Goal: Task Accomplishment & Management: Use online tool/utility

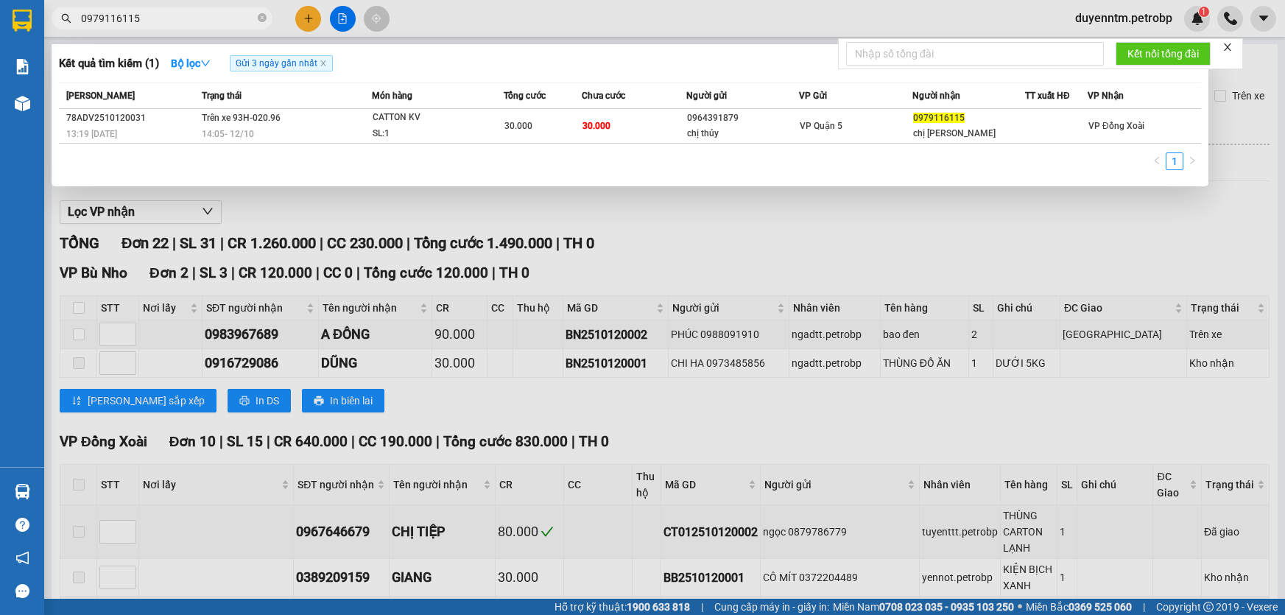
click at [258, 15] on icon "close-circle" at bounding box center [262, 17] width 9 height 9
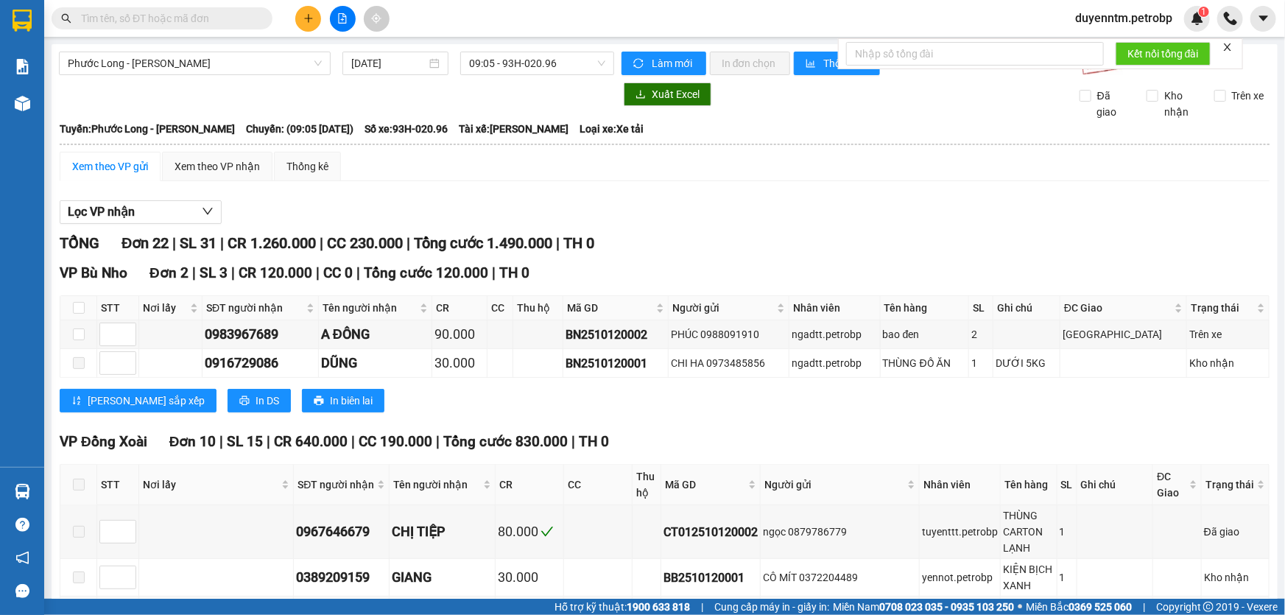
click at [247, 15] on input "text" at bounding box center [168, 18] width 174 height 16
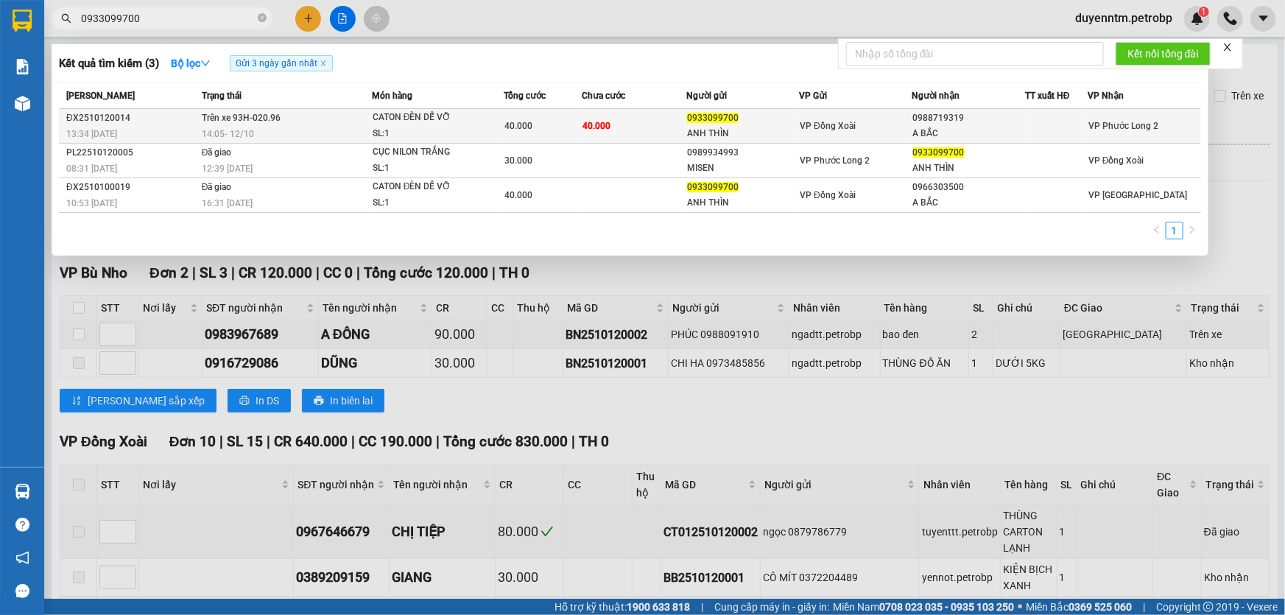
type input "0933099700"
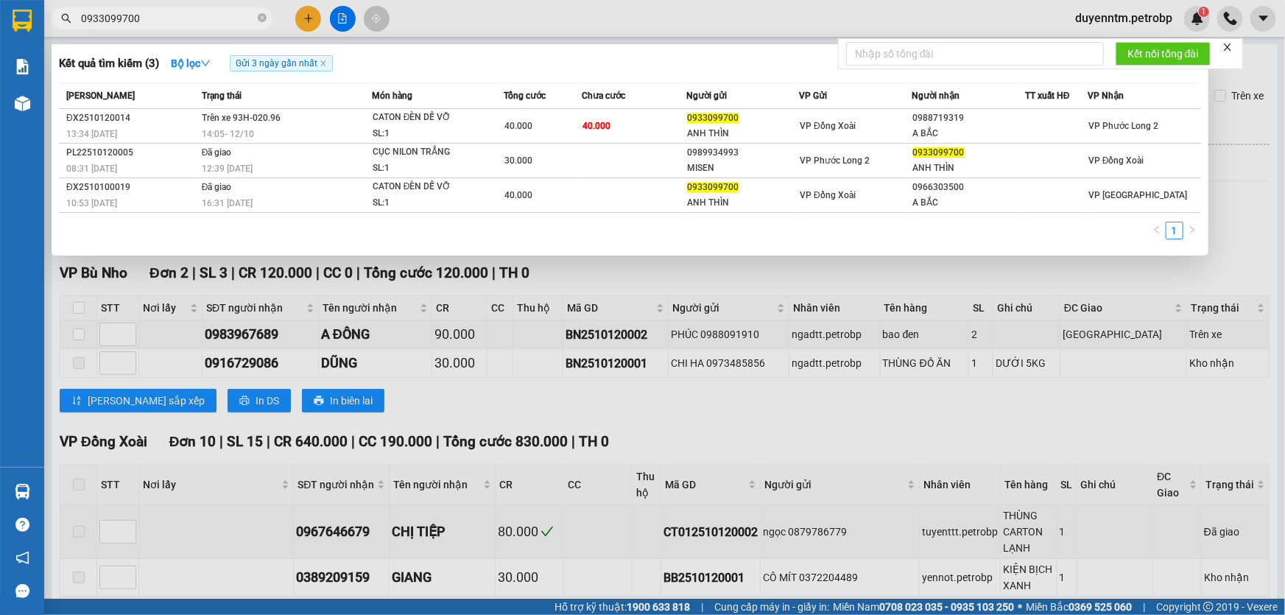
click at [239, 122] on span "Trên xe 93H-020.96" at bounding box center [241, 118] width 79 height 10
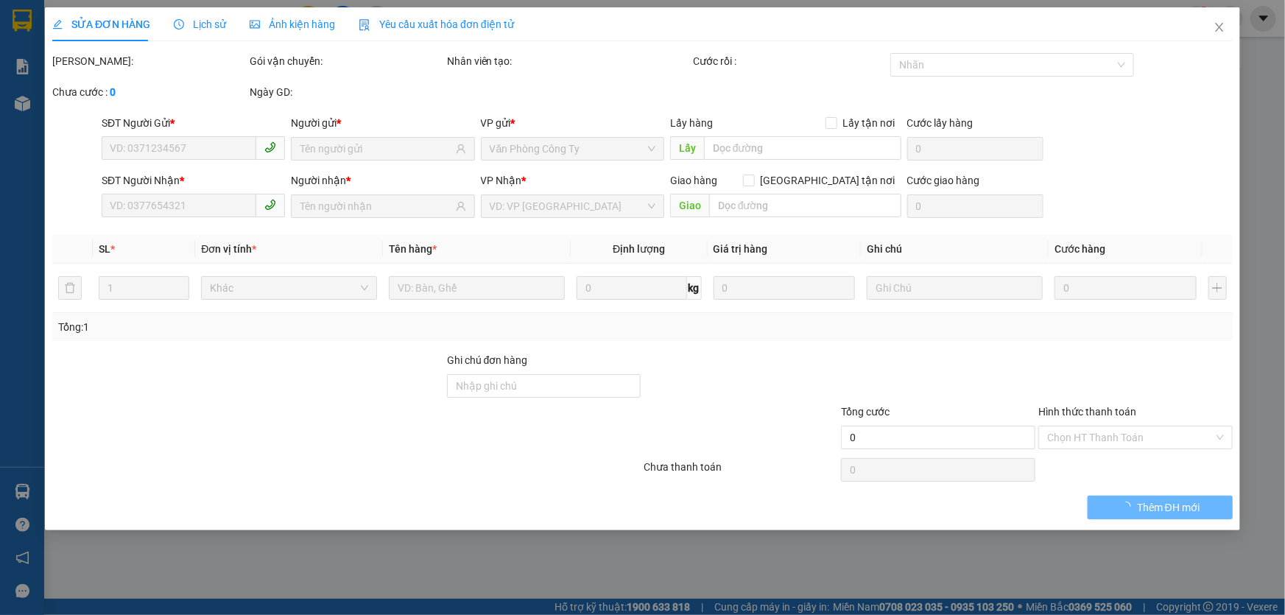
type input "0933099700"
type input "ANH THÌN"
type input "0988719319"
type input "A BẮC"
type input "40.000"
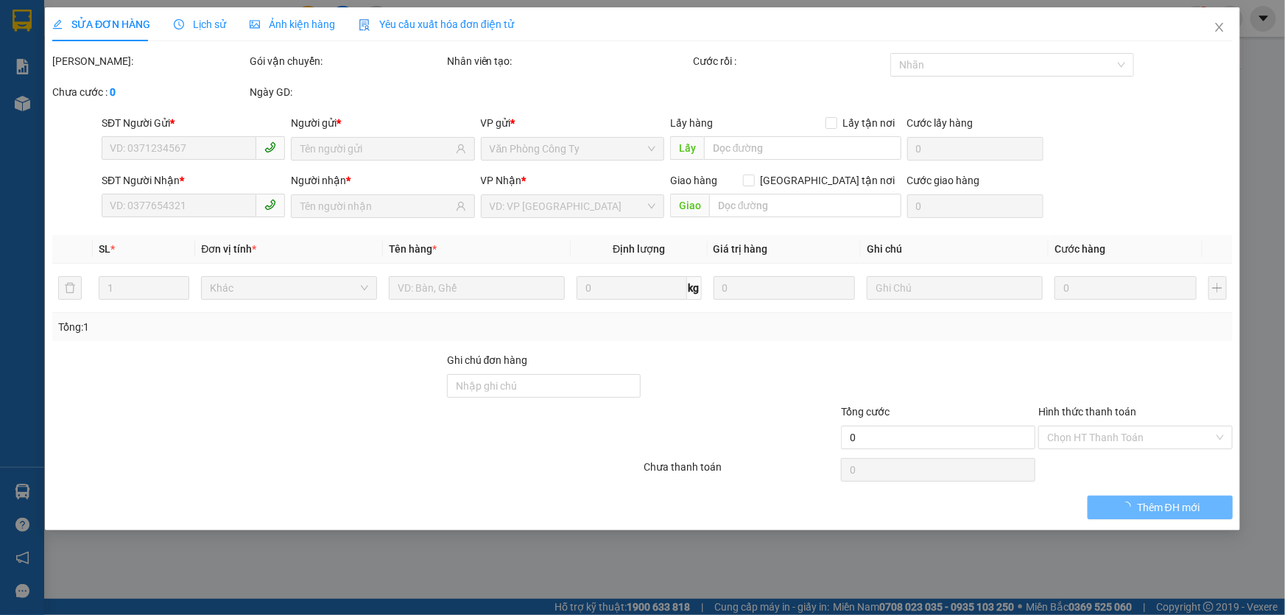
type input "40.000"
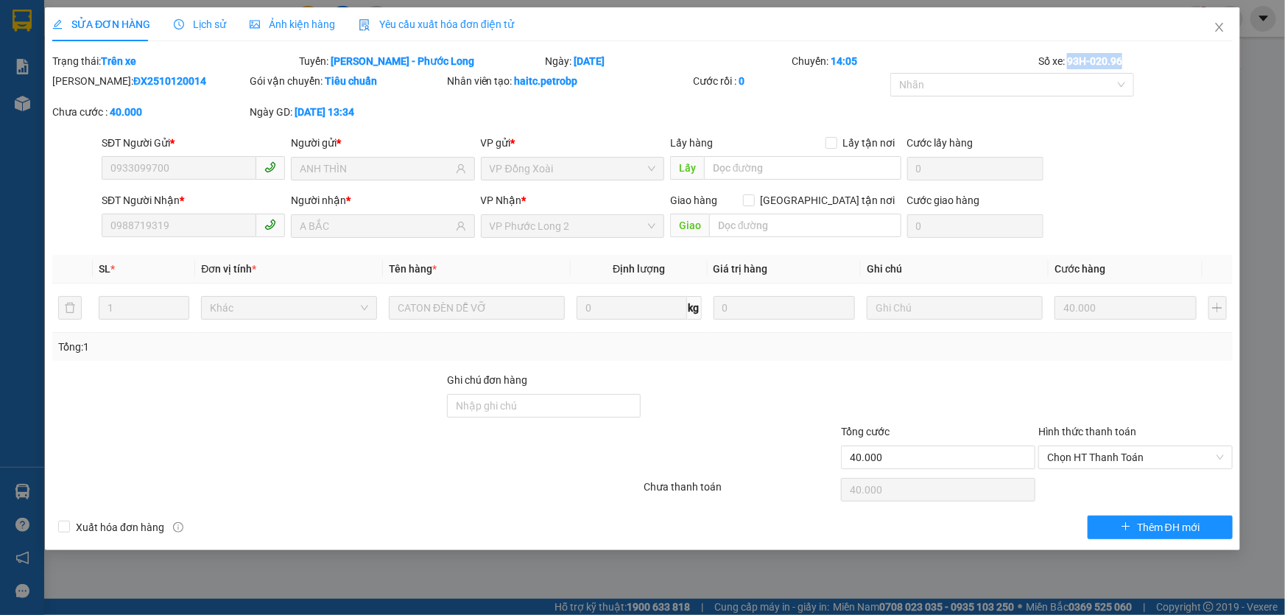
drag, startPoint x: 1127, startPoint y: 59, endPoint x: 1068, endPoint y: 63, distance: 59.0
click at [1068, 63] on div "Số xe: 93H-020.96" at bounding box center [1135, 61] width 197 height 16
copy b "93H-020.96"
click at [1209, 29] on span "Close" at bounding box center [1219, 27] width 41 height 41
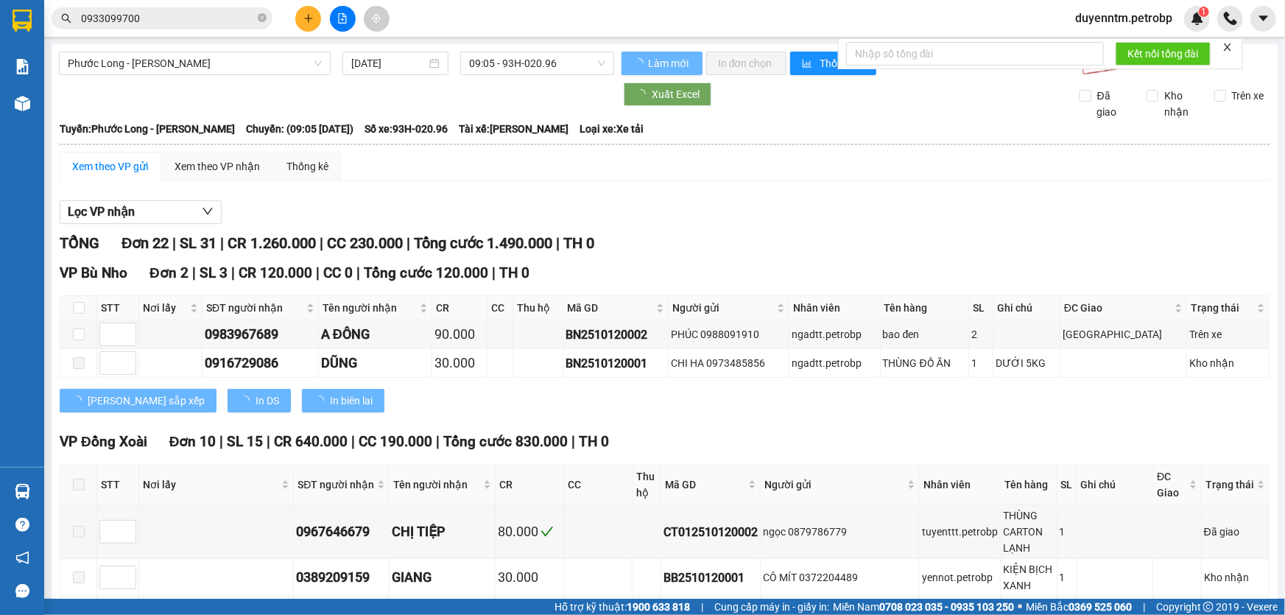
click at [140, 16] on input "0933099700" at bounding box center [168, 18] width 174 height 16
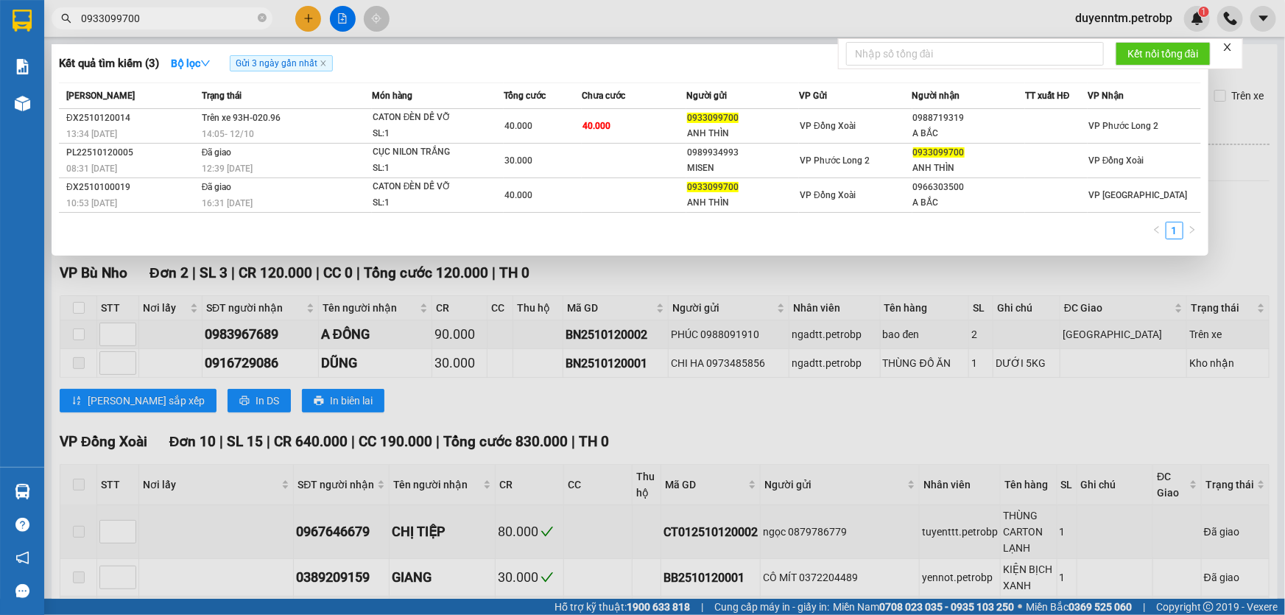
click at [457, 9] on div at bounding box center [642, 307] width 1285 height 615
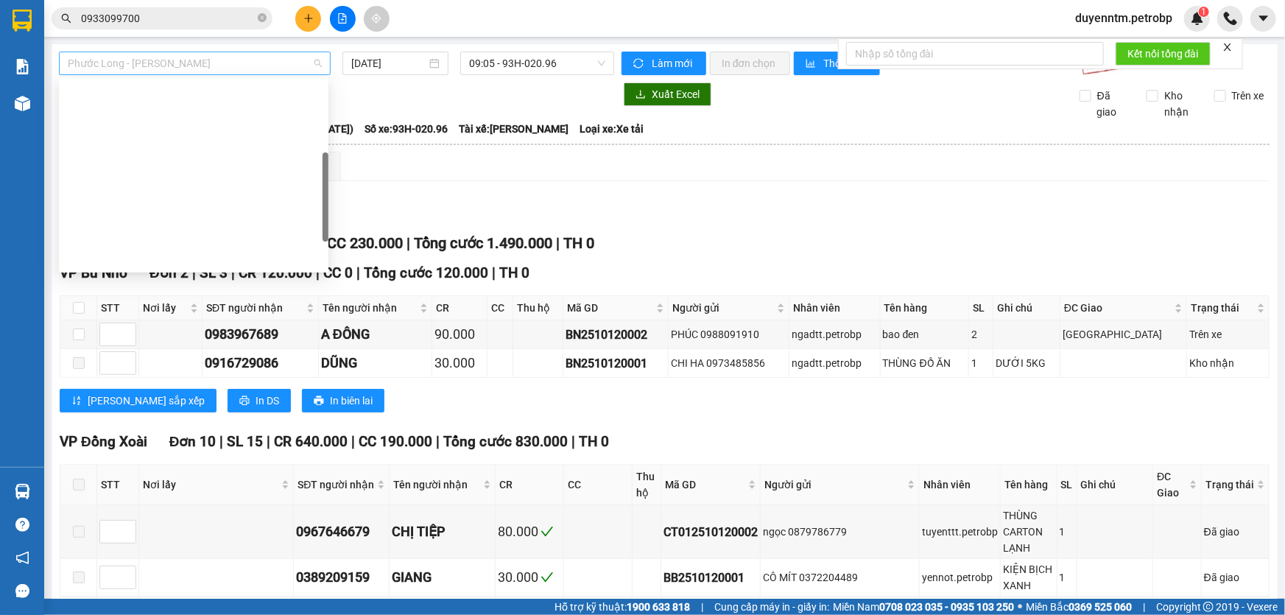
click at [181, 61] on span "Phước Long - [PERSON_NAME]" at bounding box center [195, 63] width 254 height 22
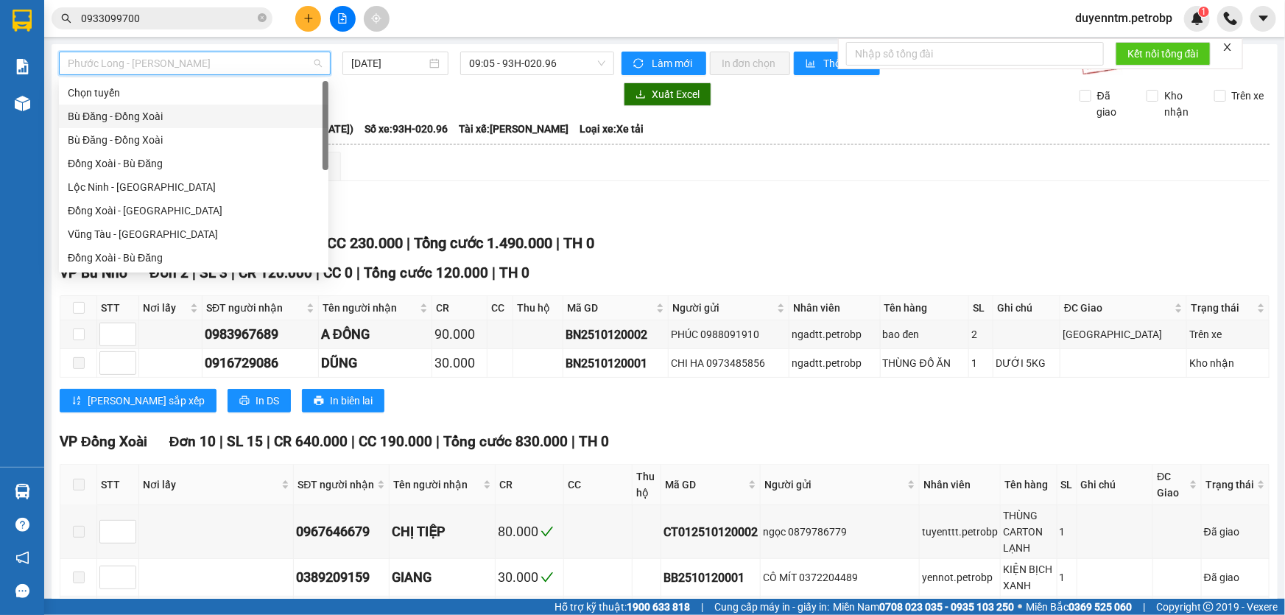
click at [136, 113] on div "Bù Đăng - Đồng Xoài" at bounding box center [194, 116] width 252 height 16
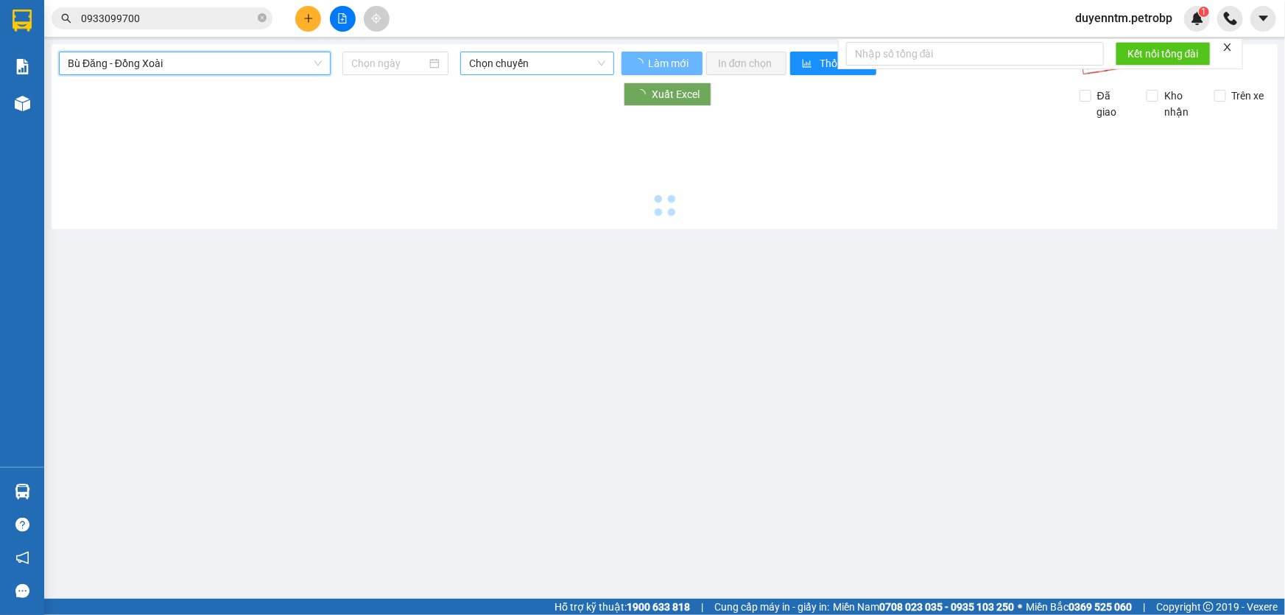
type input "[DATE]"
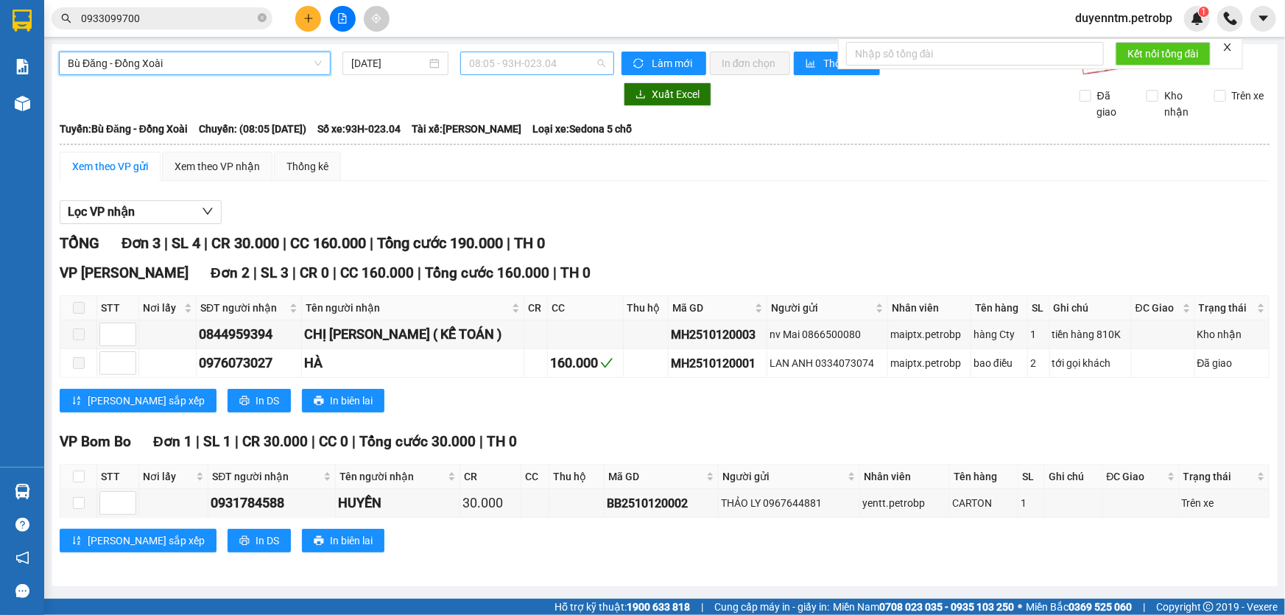
click at [500, 63] on span "08:05 - 93H-023.04" at bounding box center [537, 63] width 136 height 22
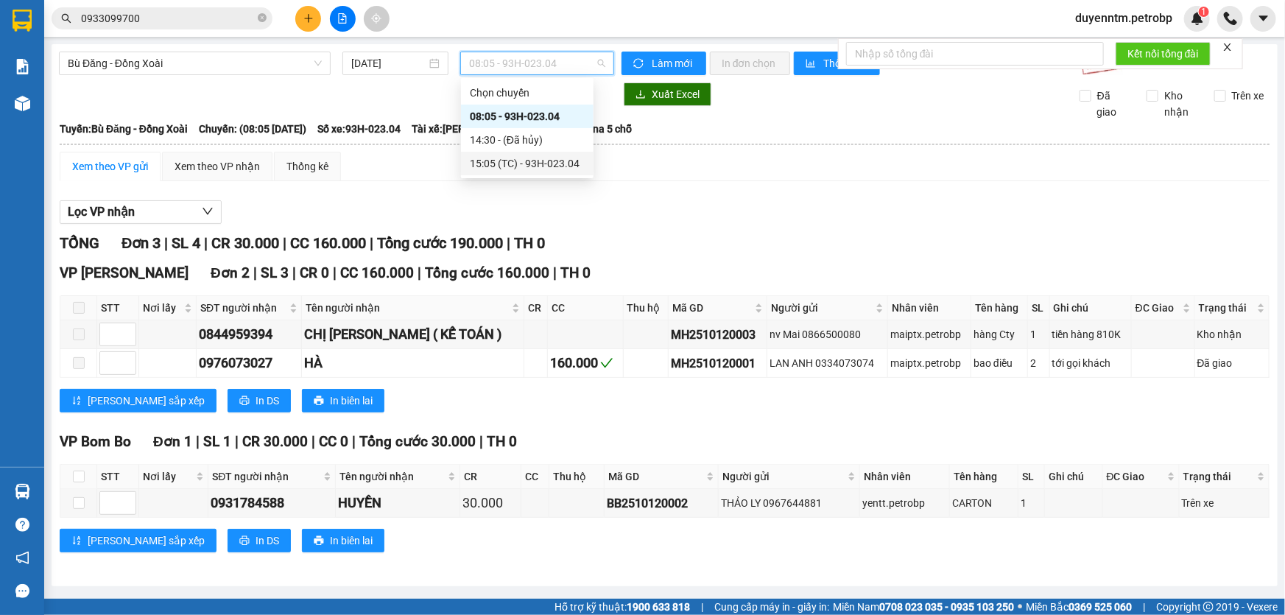
click at [512, 162] on div "15:05 (TC) - 93H-023.04" at bounding box center [527, 163] width 115 height 16
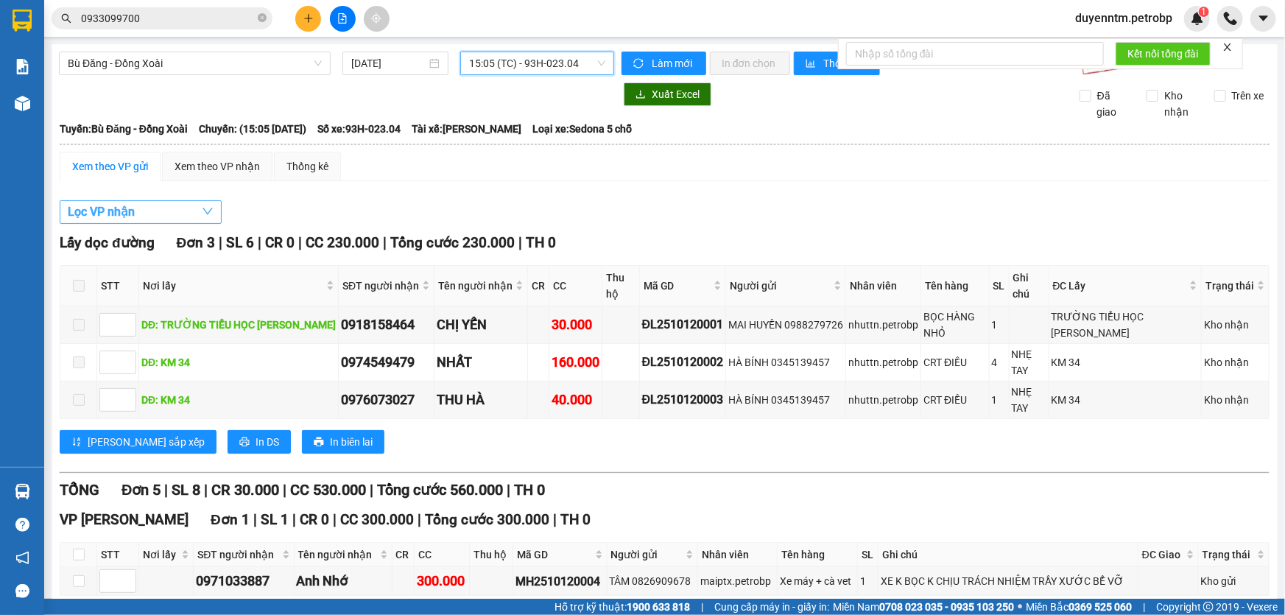
click at [144, 214] on button "Lọc VP nhận" at bounding box center [141, 212] width 162 height 24
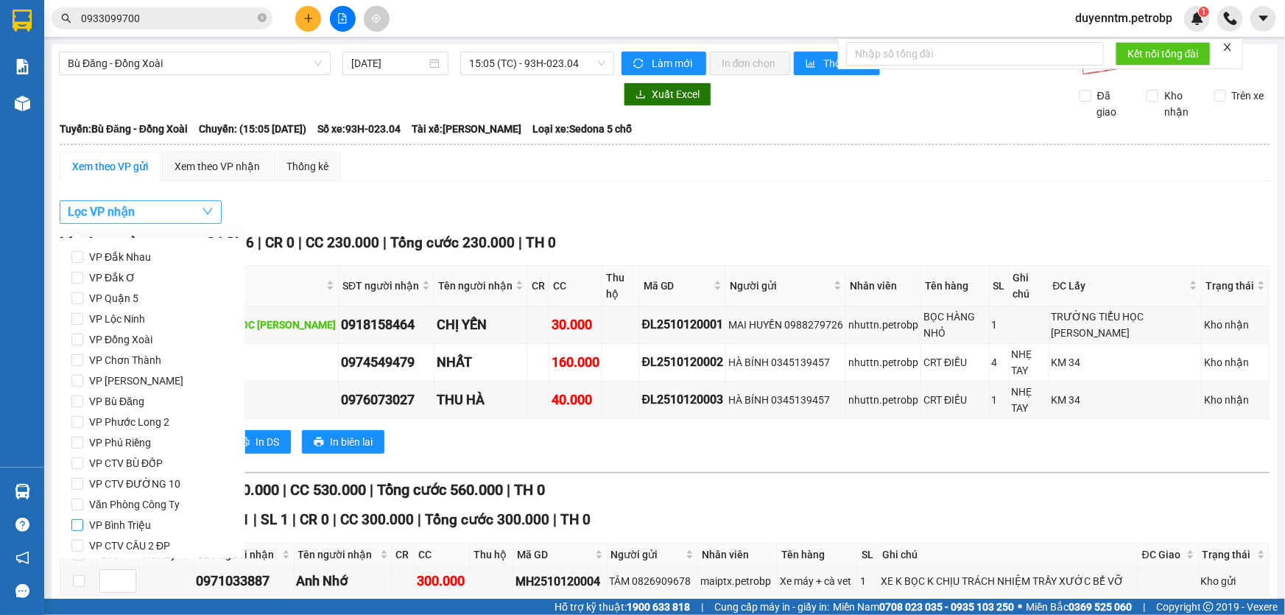
scroll to position [195, 0]
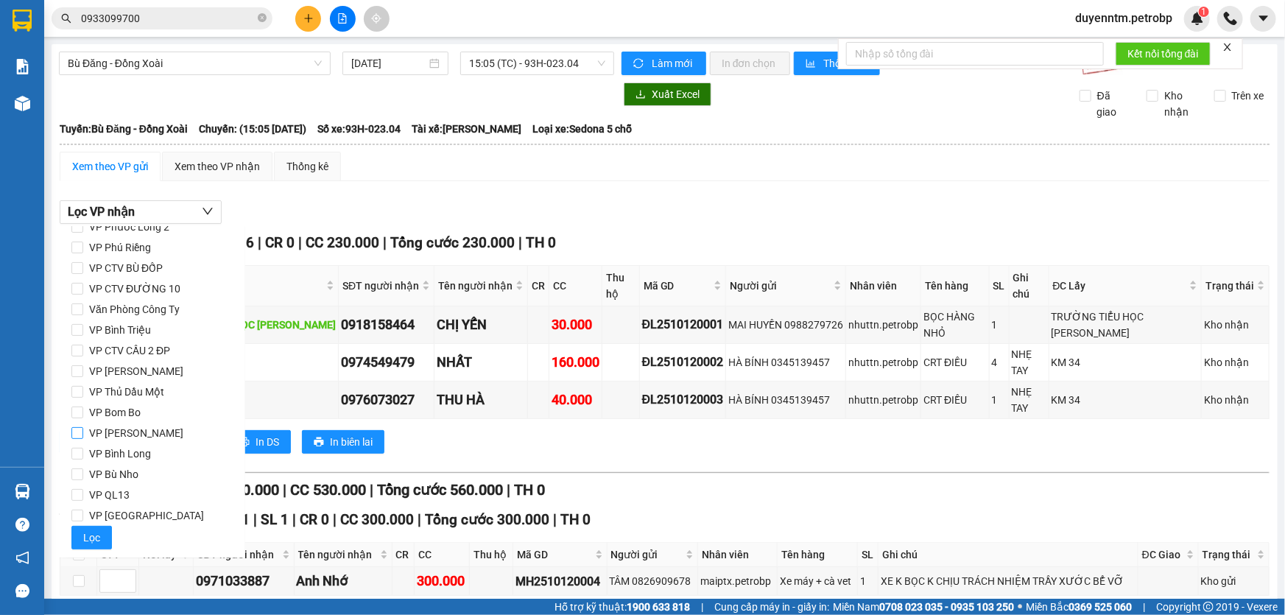
click at [136, 436] on span "VP [PERSON_NAME]" at bounding box center [136, 433] width 106 height 21
click at [83, 436] on input "VP [PERSON_NAME]" at bounding box center [77, 433] width 12 height 12
checkbox input "true"
click at [135, 411] on span "VP Bom Bo" at bounding box center [114, 412] width 63 height 21
click at [83, 411] on input "VP Bom Bo" at bounding box center [77, 412] width 12 height 12
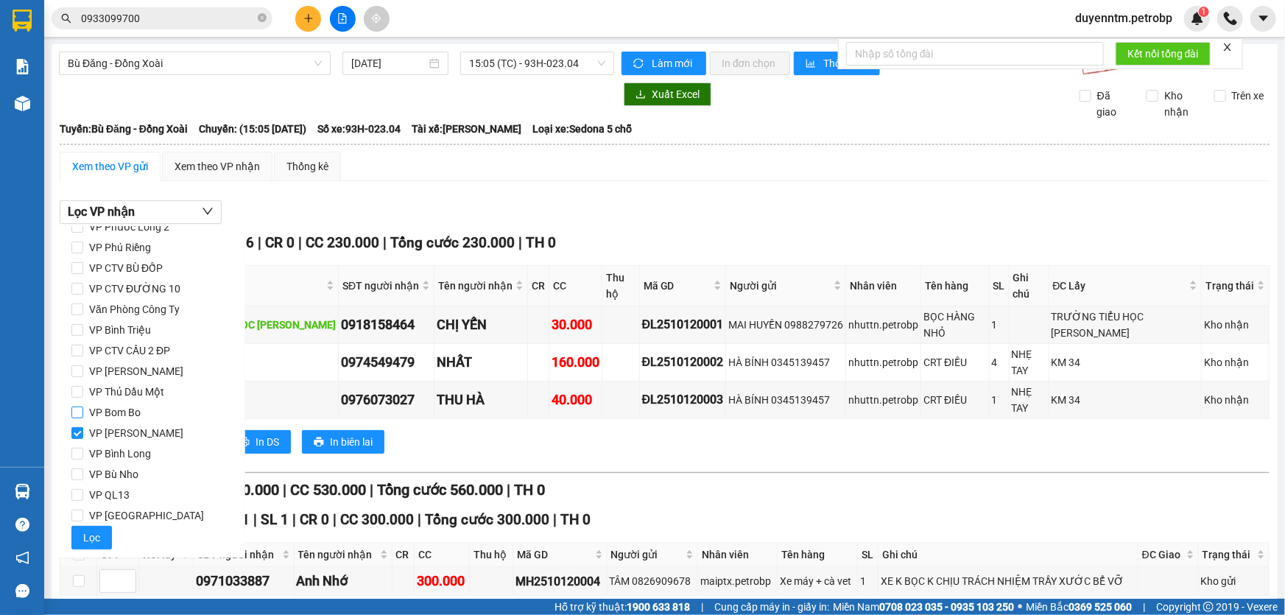
checkbox input "true"
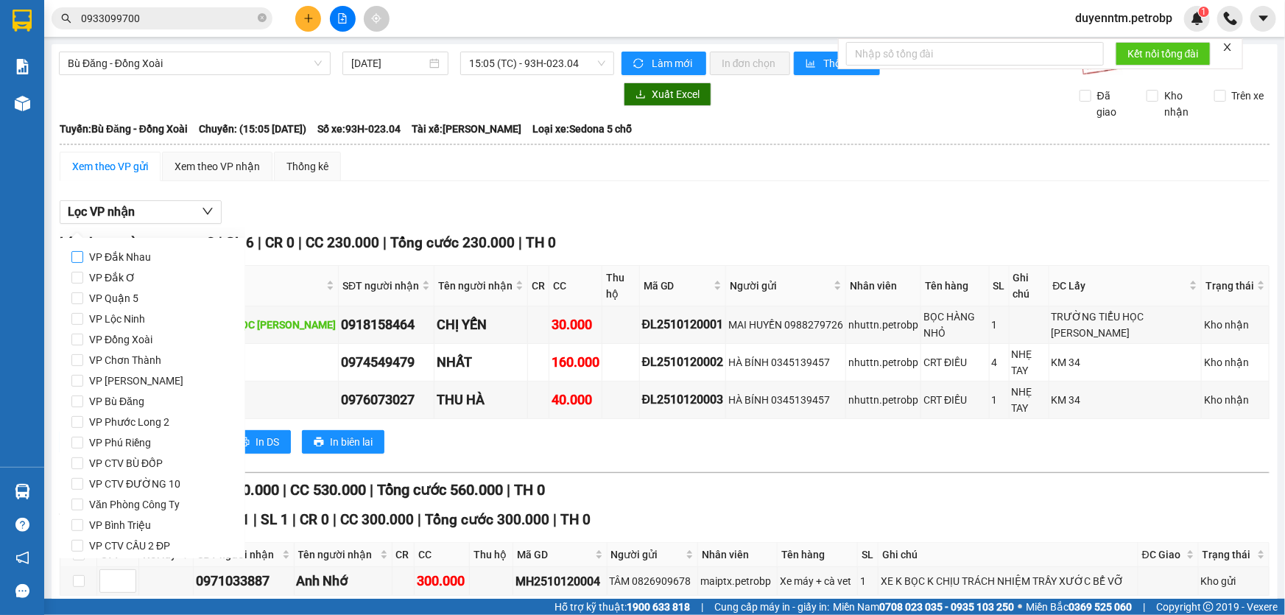
click at [134, 258] on span "VP Đắk Nhau" at bounding box center [120, 257] width 74 height 21
click at [83, 258] on input "VP Đắk Nhau" at bounding box center [77, 257] width 12 height 12
checkbox input "true"
click at [131, 378] on span "VP [PERSON_NAME]" at bounding box center [136, 380] width 106 height 21
click at [83, 378] on input "VP [PERSON_NAME]" at bounding box center [77, 381] width 12 height 12
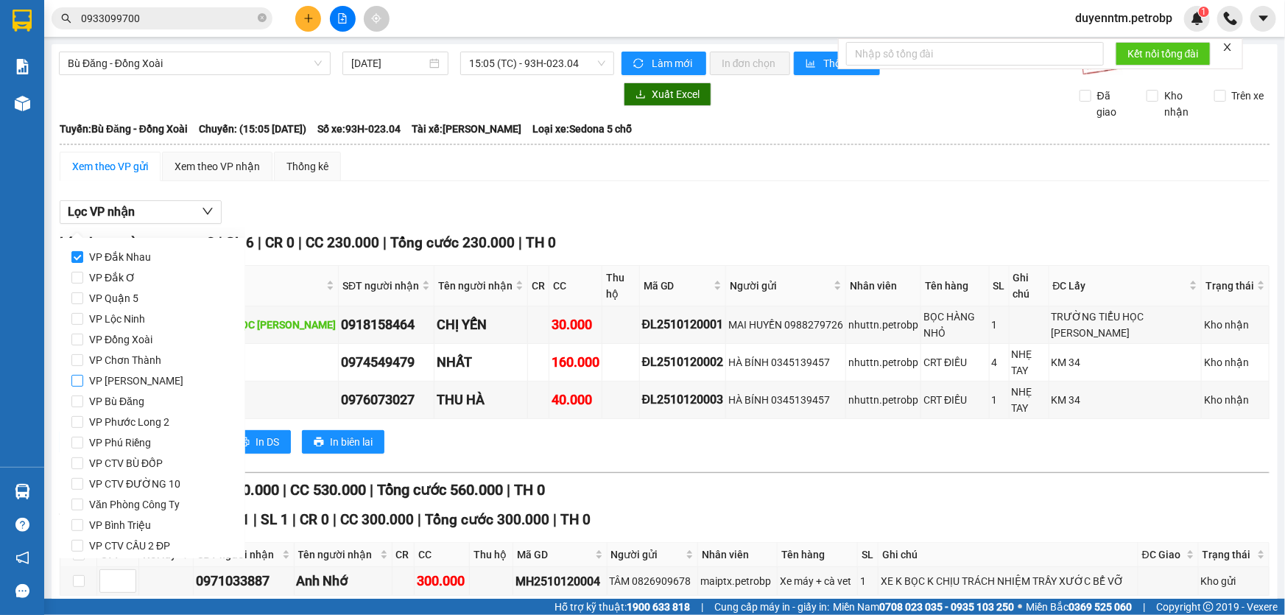
checkbox input "true"
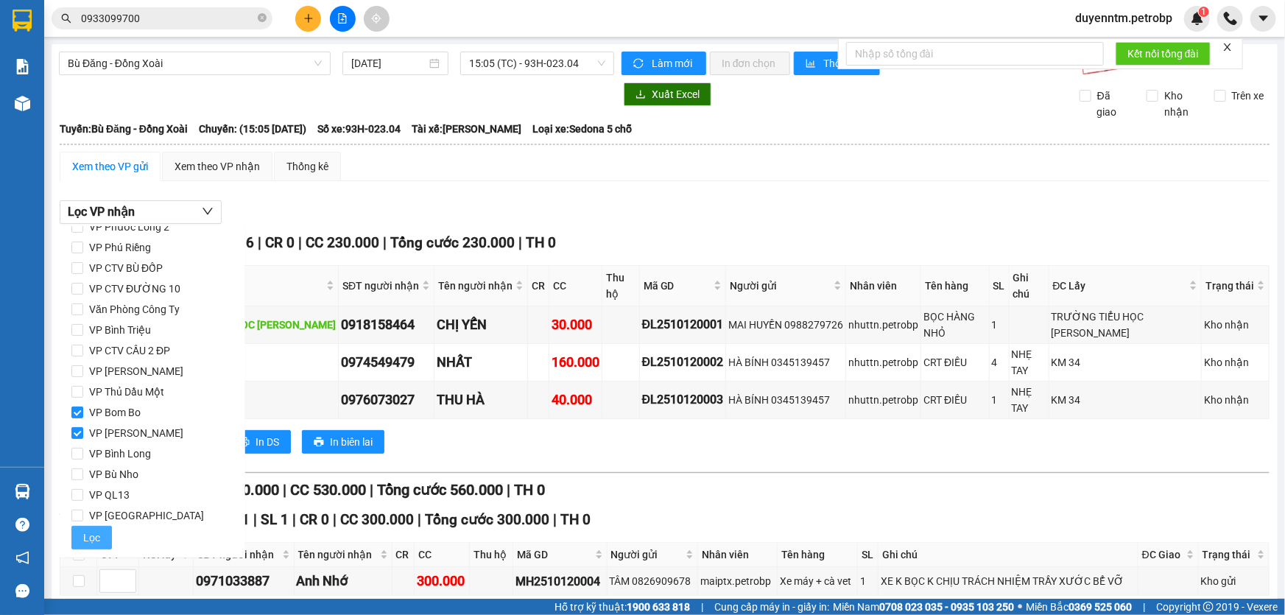
click at [90, 536] on span "Lọc" at bounding box center [91, 537] width 17 height 16
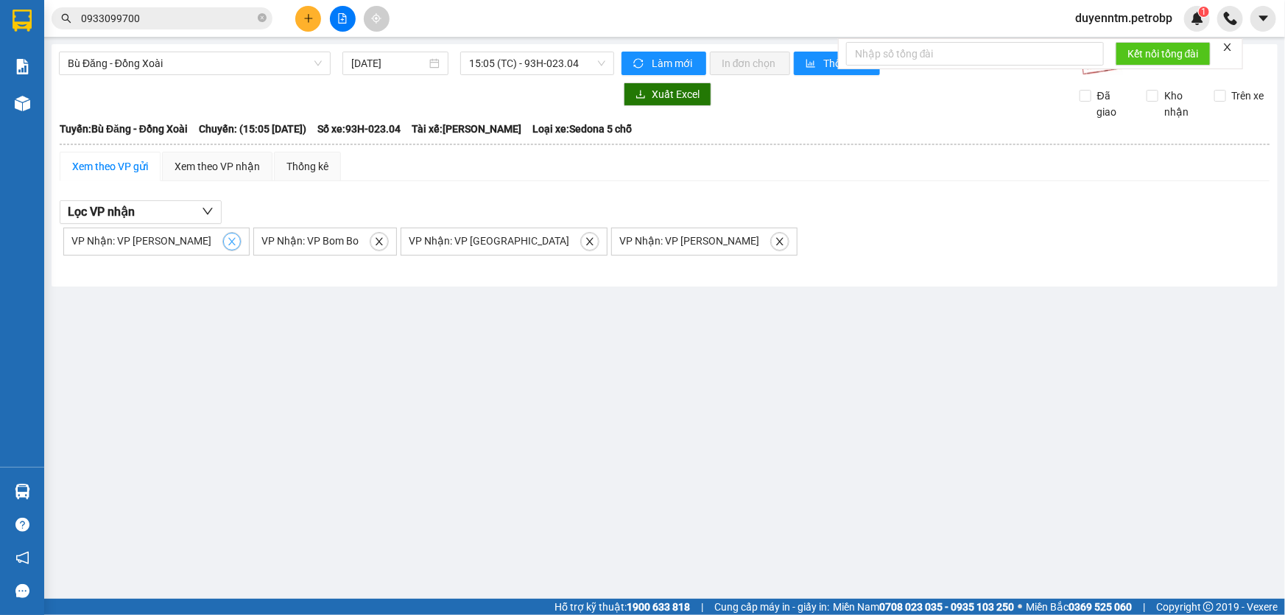
click at [227, 243] on icon "close" at bounding box center [232, 241] width 10 height 10
checkbox input "false"
click at [189, 243] on icon "close" at bounding box center [189, 241] width 7 height 7
checkbox input "false"
click at [244, 243] on span "close" at bounding box center [252, 241] width 16 height 10
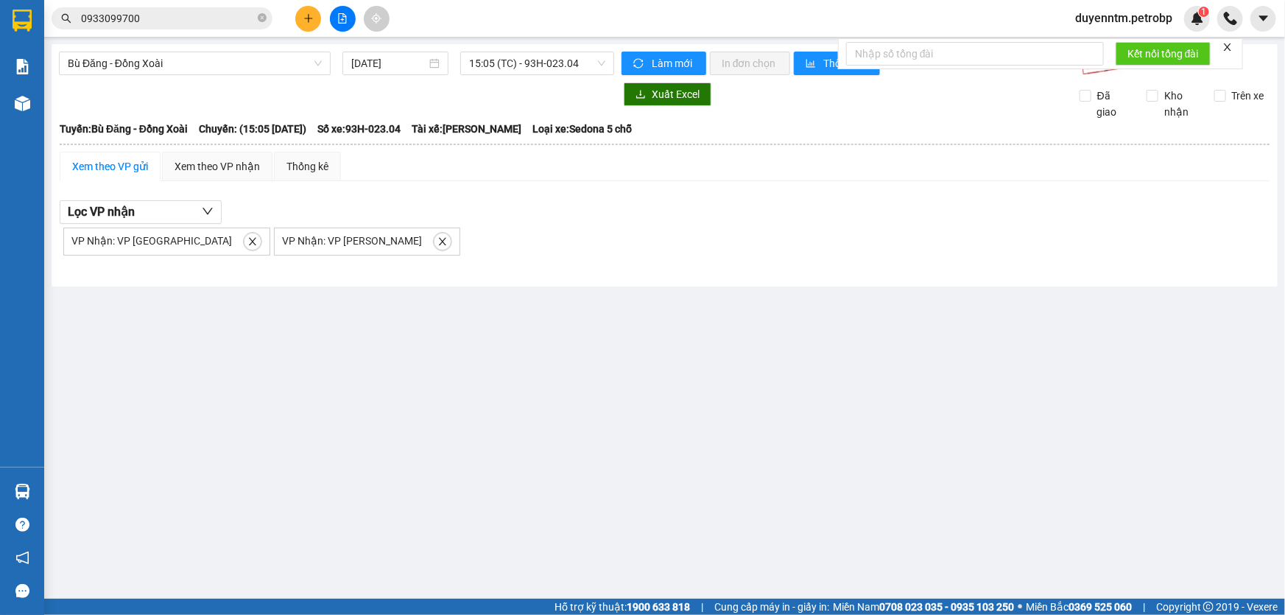
checkbox input "false"
click at [227, 243] on icon "close" at bounding box center [232, 241] width 10 height 10
checkbox input "false"
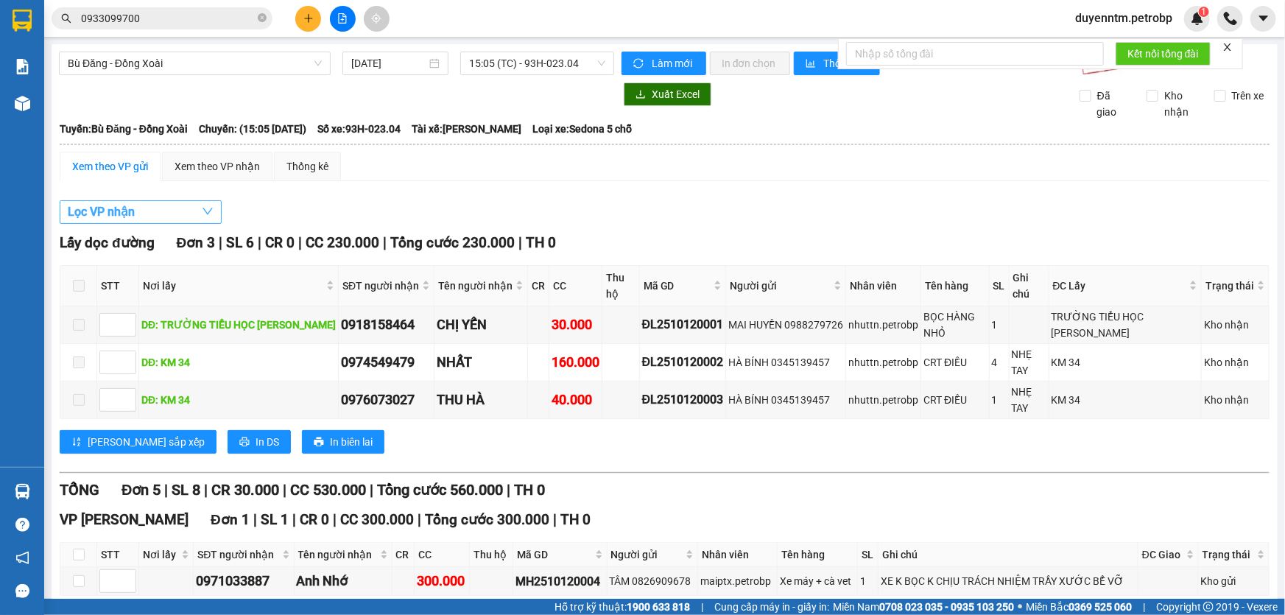
click at [188, 206] on button "Lọc VP nhận" at bounding box center [141, 212] width 162 height 24
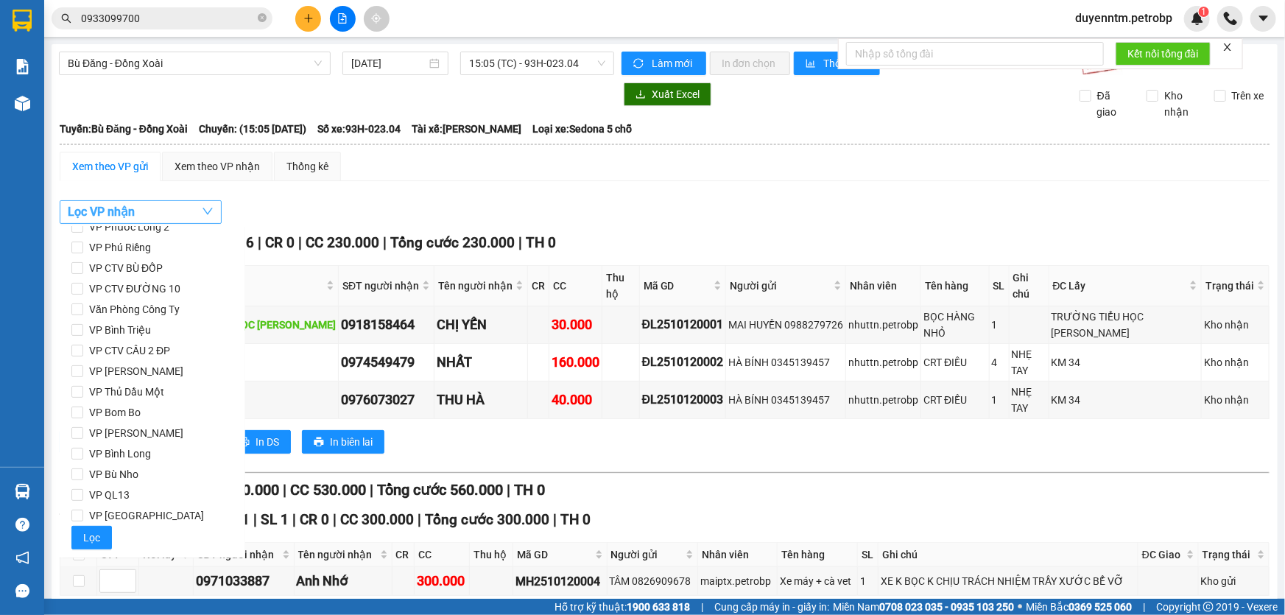
scroll to position [0, 0]
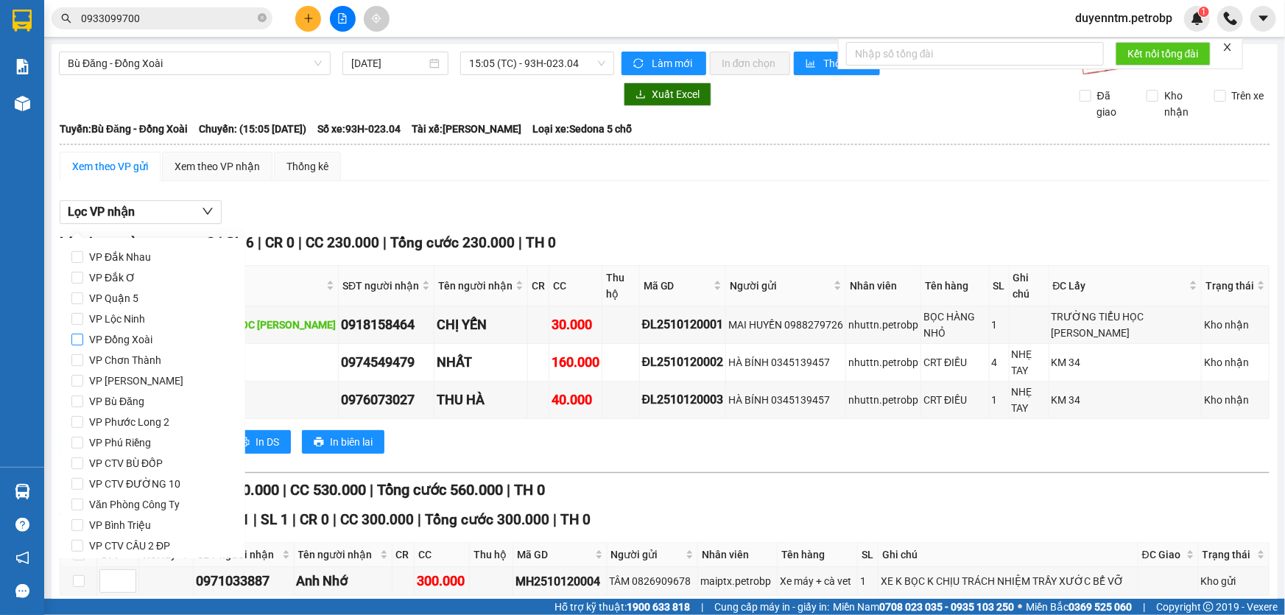
click at [131, 339] on span "VP Đồng Xoài" at bounding box center [120, 339] width 75 height 21
click at [83, 339] on input "VP Đồng Xoài" at bounding box center [77, 340] width 12 height 12
checkbox input "true"
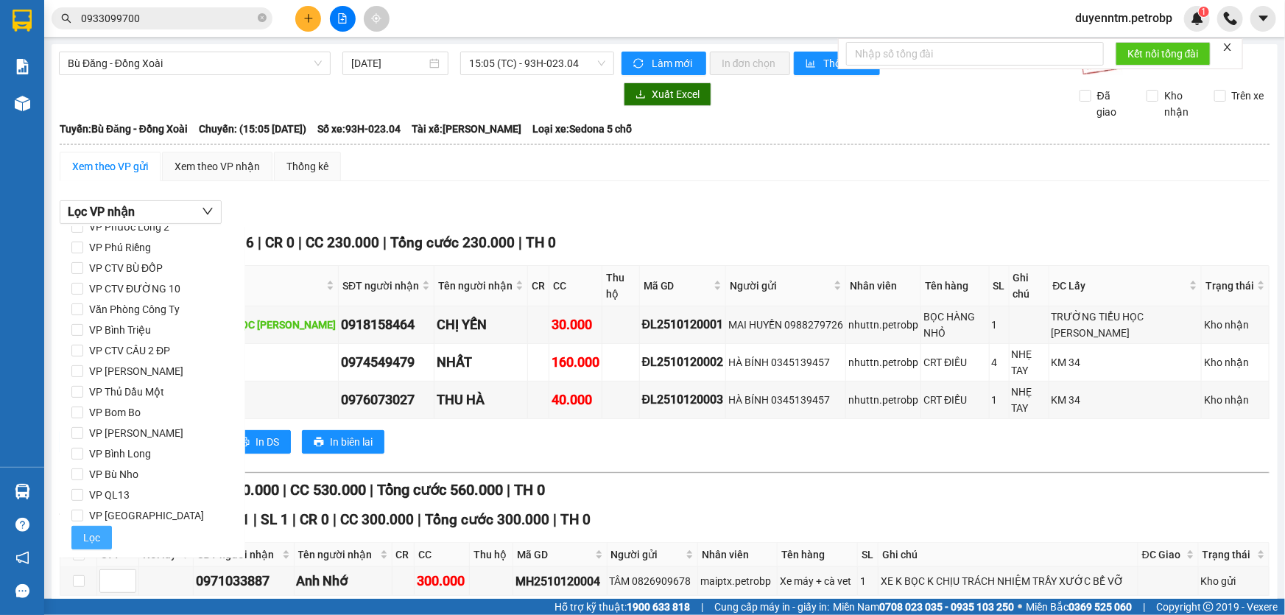
click at [97, 538] on span "Lọc" at bounding box center [91, 537] width 17 height 16
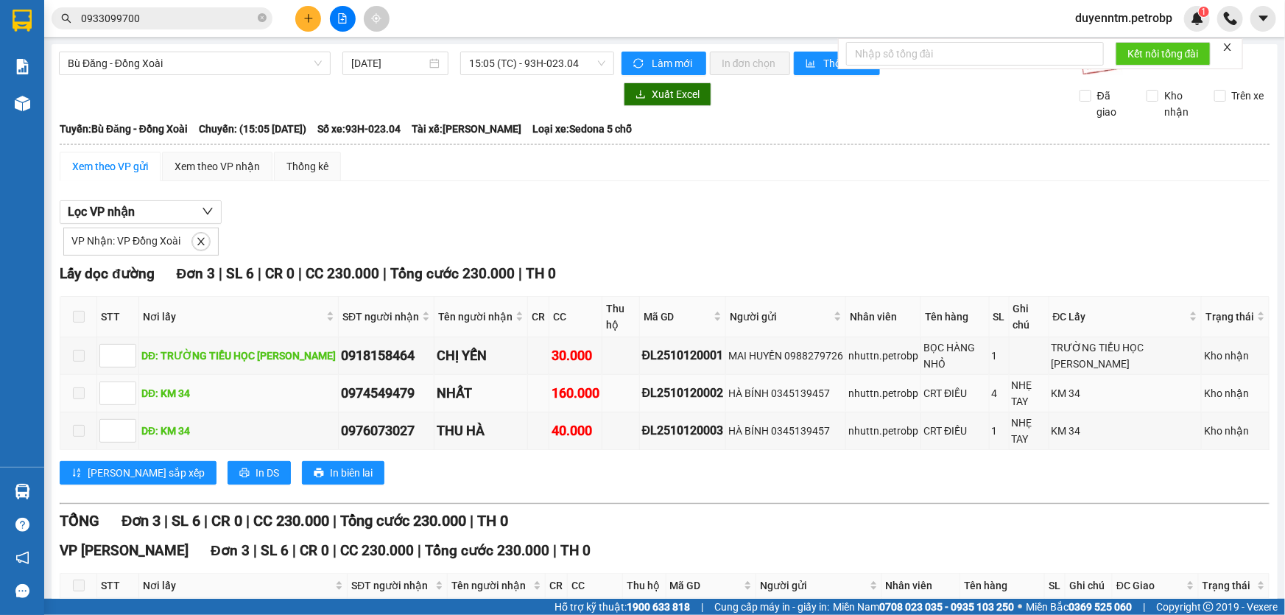
click at [669, 384] on div "ĐL2510120002" at bounding box center [683, 393] width 82 height 18
copy div "ĐL2510120002"
click at [264, 14] on icon "close-circle" at bounding box center [262, 17] width 9 height 9
paste input "ĐL2510120002"
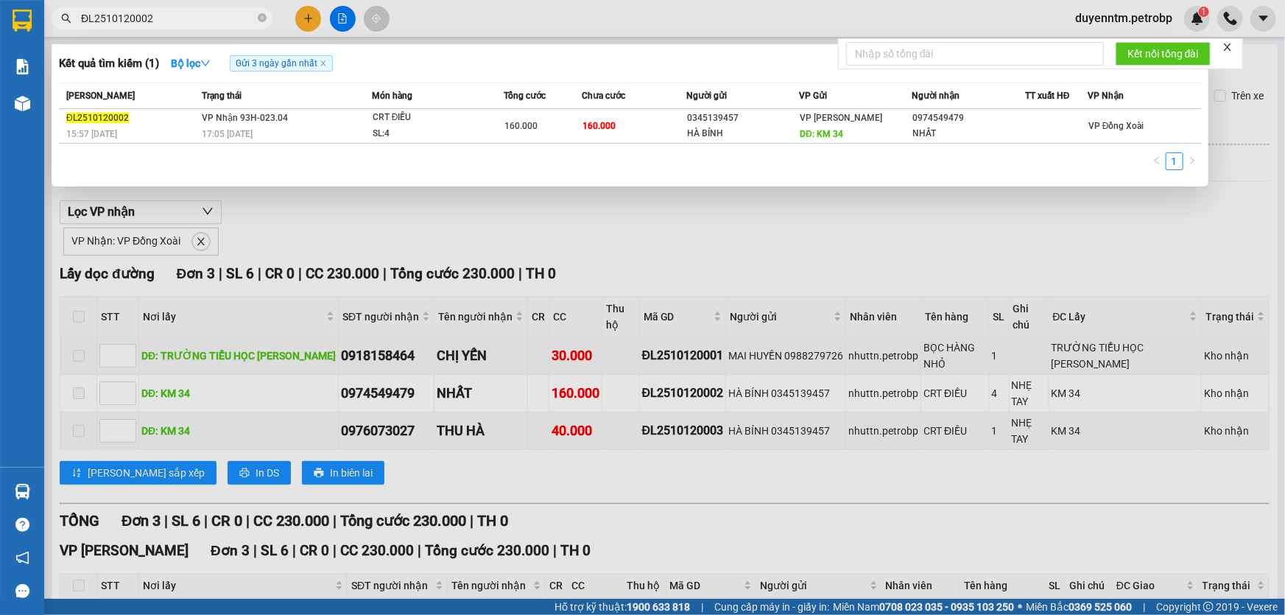
type input "ĐL2510120002"
click at [308, 202] on div at bounding box center [642, 307] width 1285 height 615
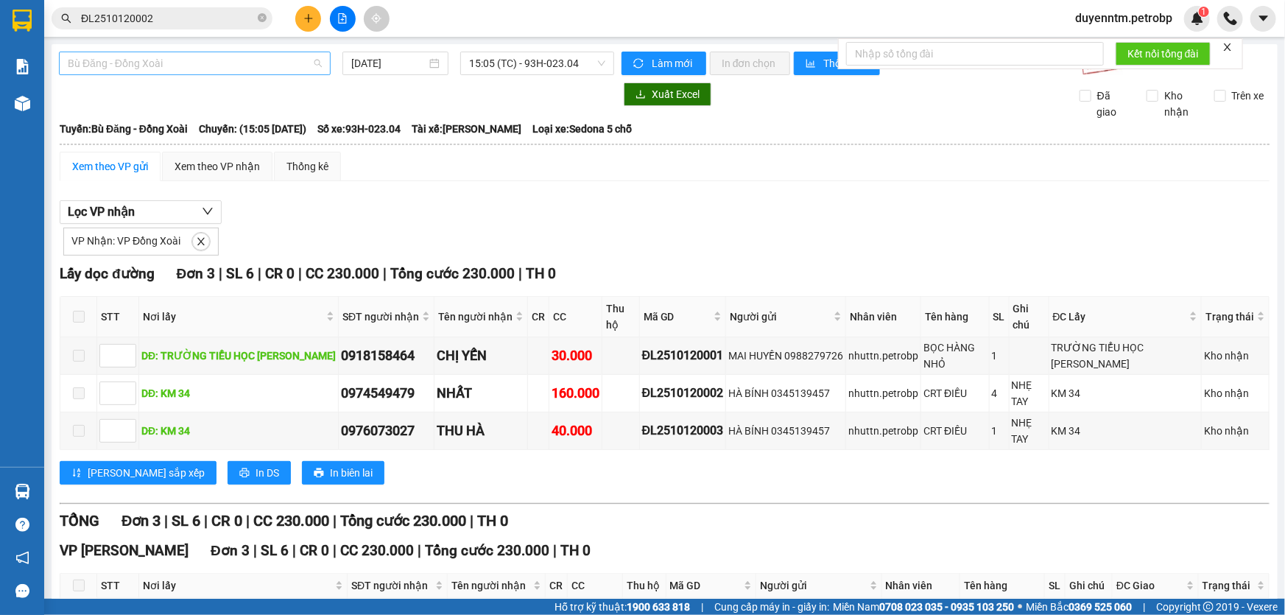
click at [151, 57] on span "Bù Đăng - Đồng Xoài" at bounding box center [195, 63] width 254 height 22
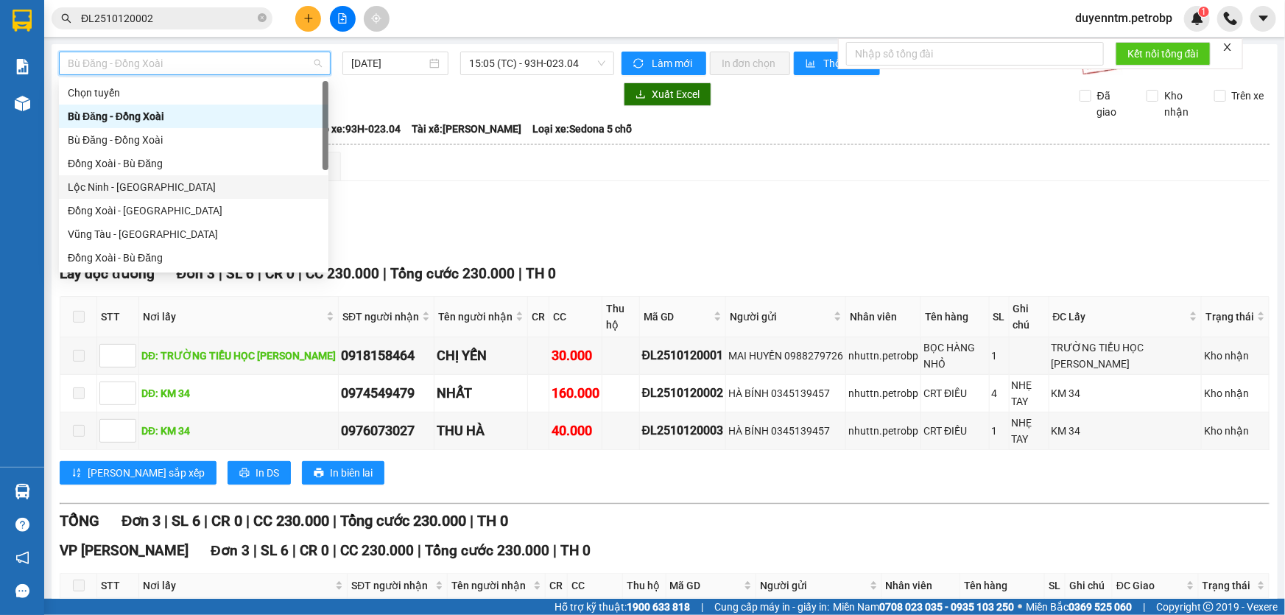
click at [138, 181] on div "Lộc Ninh - [GEOGRAPHIC_DATA]" at bounding box center [194, 187] width 252 height 16
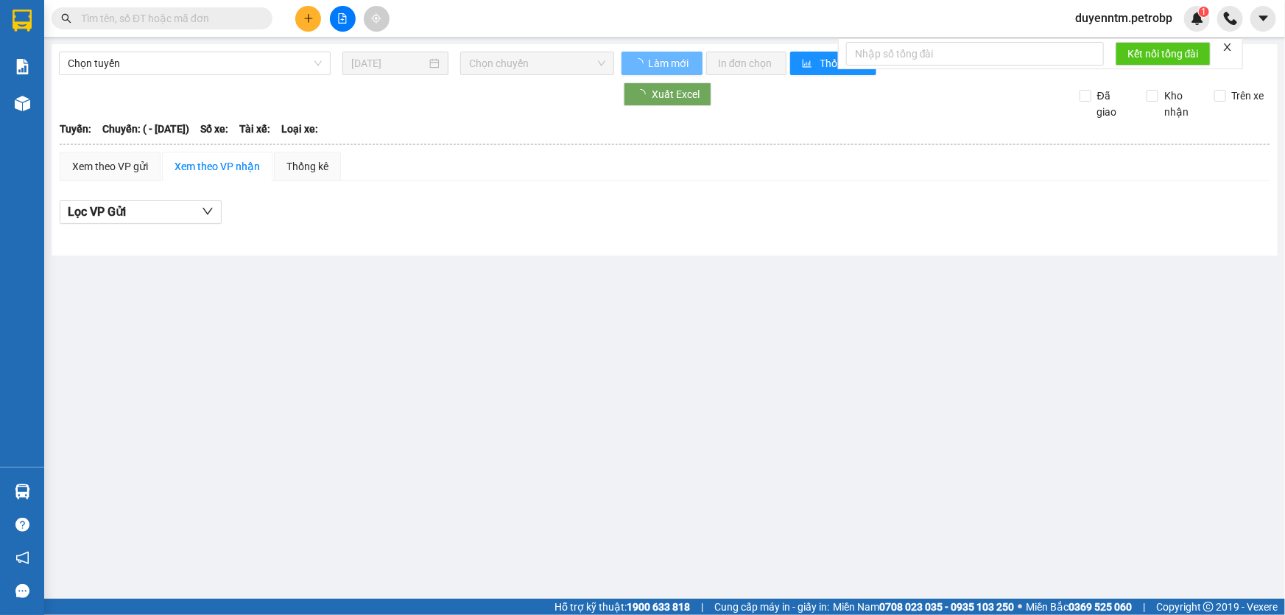
type input "[DATE]"
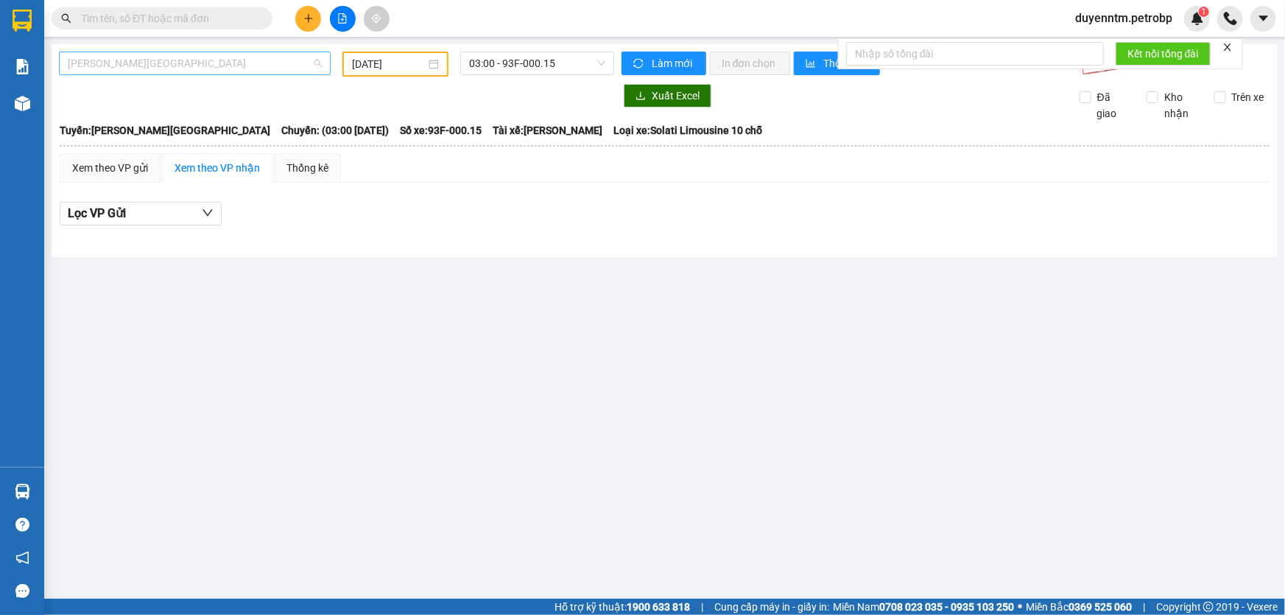
click at [154, 66] on span "[PERSON_NAME][GEOGRAPHIC_DATA]" at bounding box center [195, 63] width 254 height 22
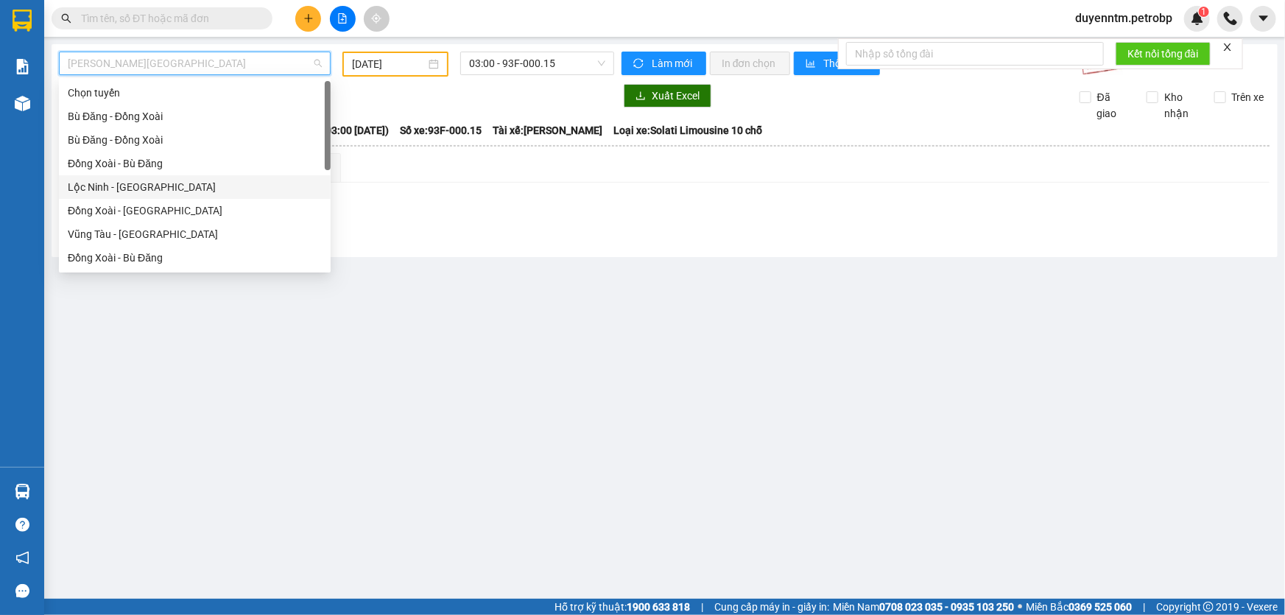
click at [134, 189] on div "Lộc Ninh - [GEOGRAPHIC_DATA]" at bounding box center [195, 187] width 254 height 16
type input "[DATE]"
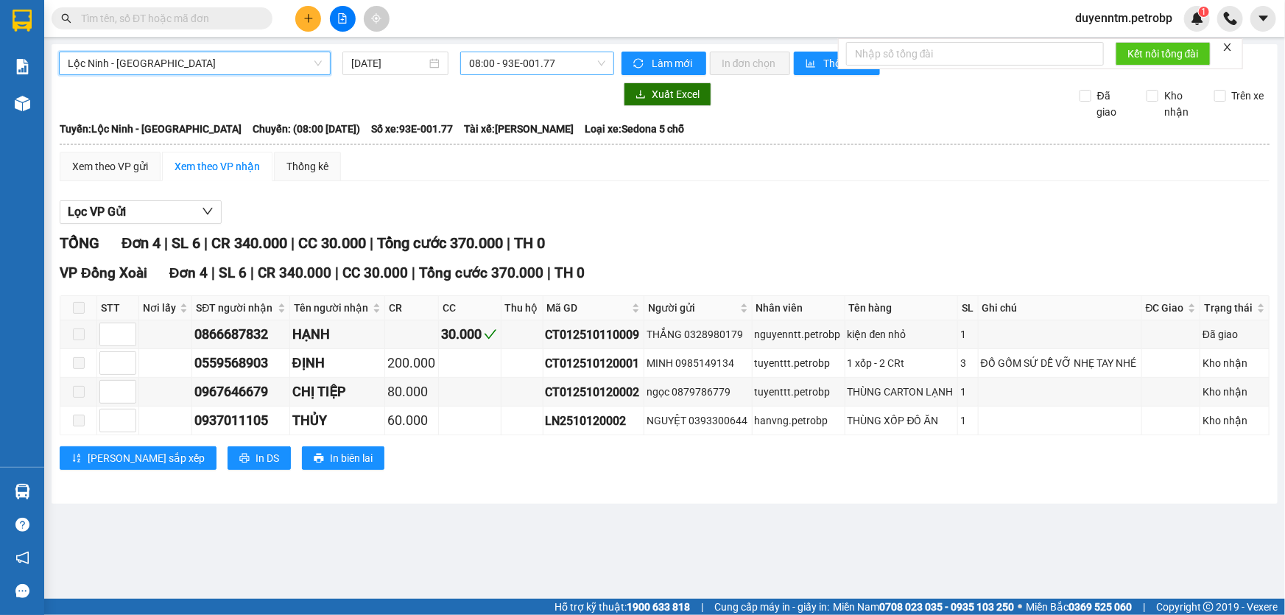
click at [517, 65] on span "08:00 - 93E-001.77" at bounding box center [537, 63] width 136 height 22
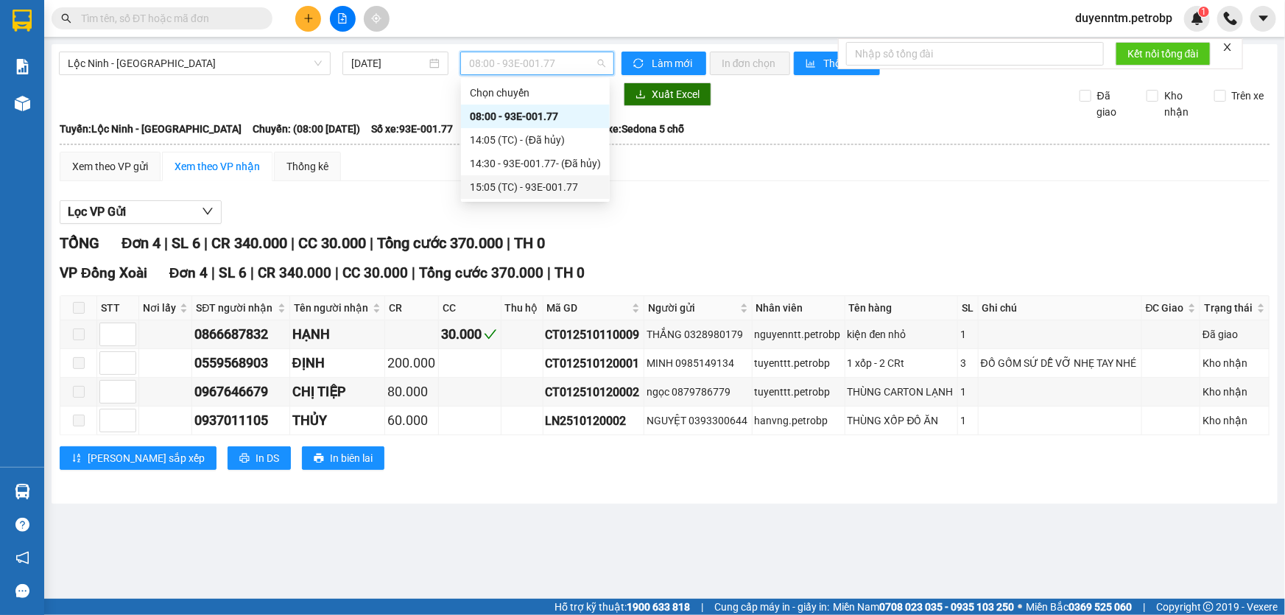
click at [501, 188] on div "15:05 (TC) - 93E-001.77" at bounding box center [535, 187] width 131 height 16
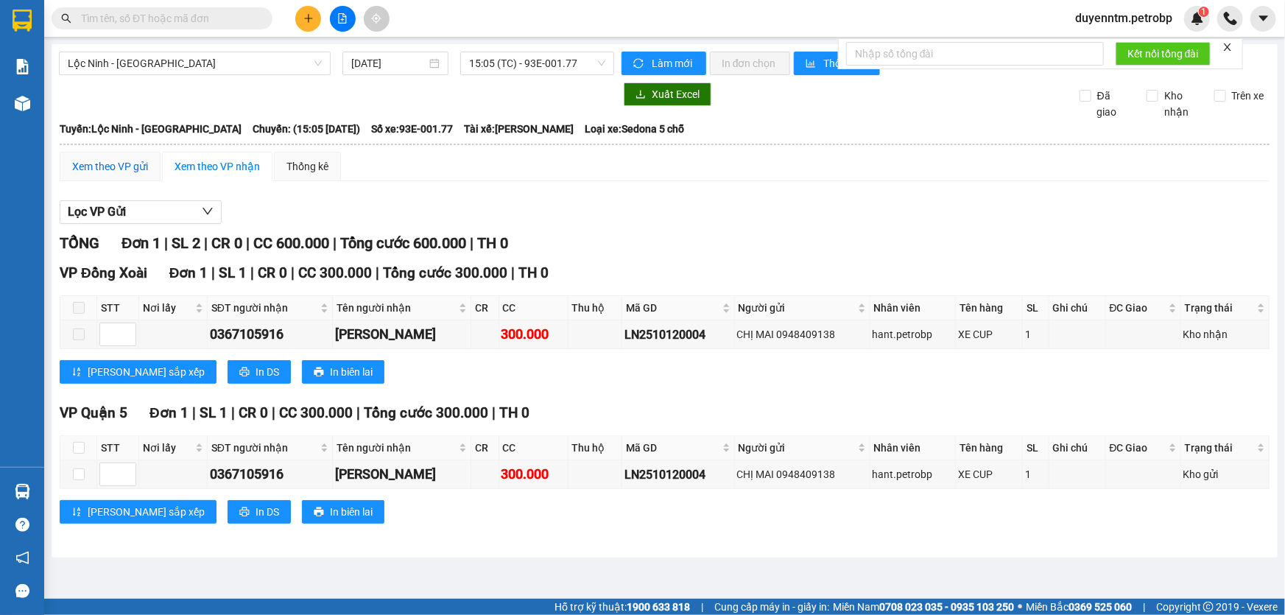
click at [113, 160] on div "Xem theo VP gửi" at bounding box center [110, 166] width 76 height 16
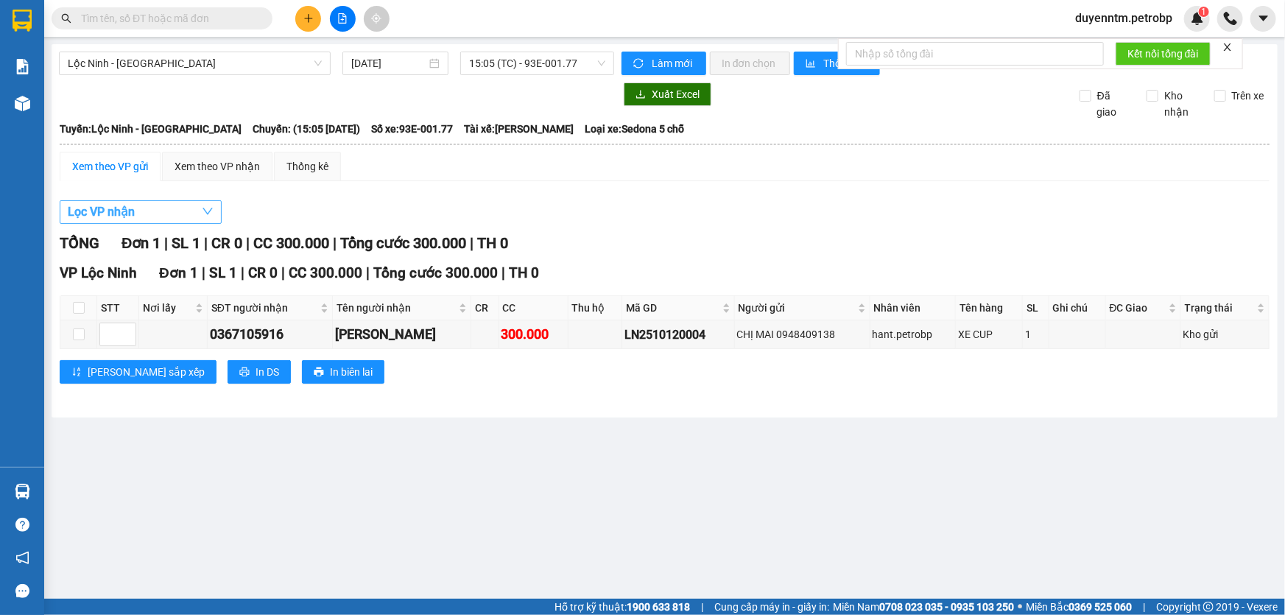
click at [125, 214] on span "Lọc VP nhận" at bounding box center [101, 211] width 67 height 18
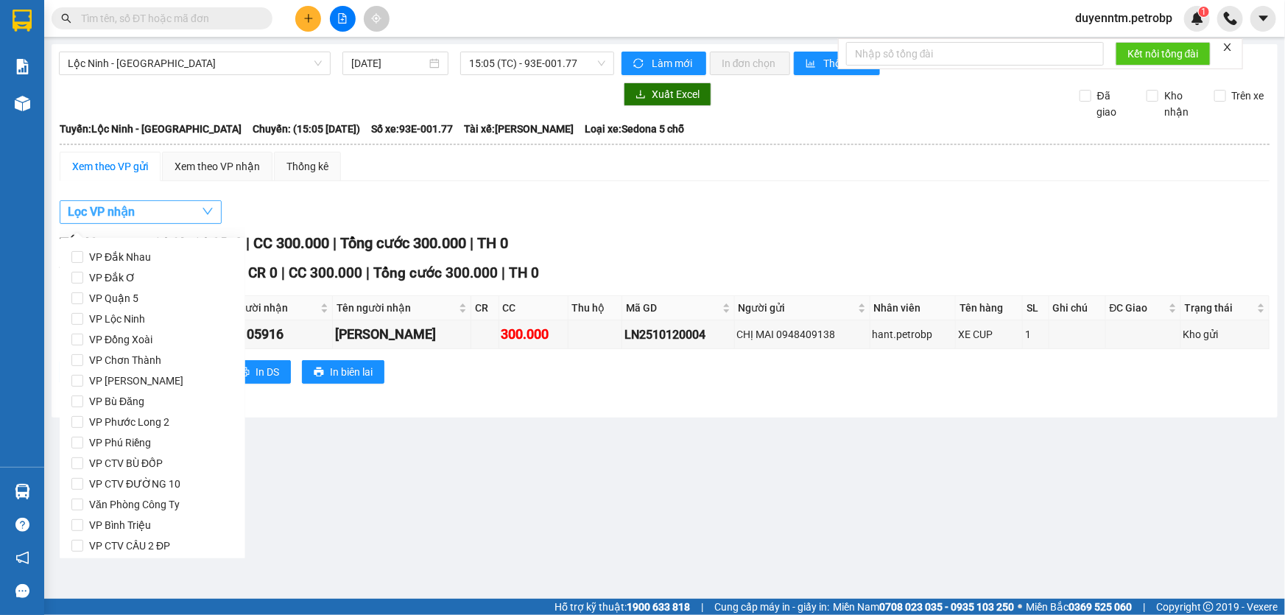
scroll to position [195, 0]
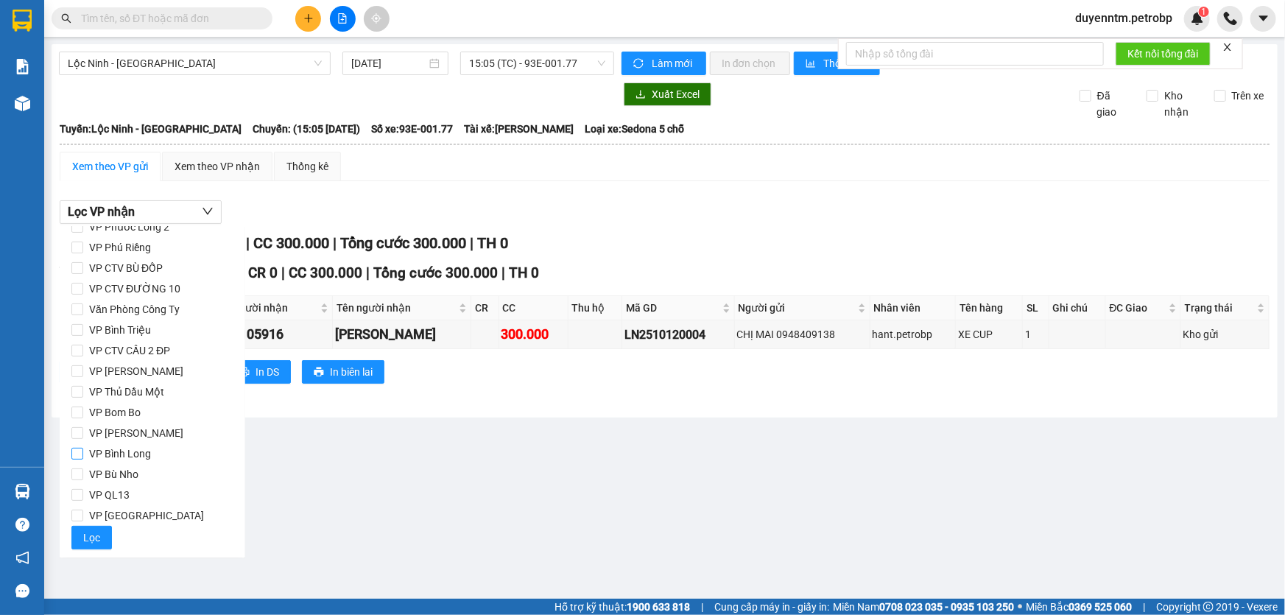
click at [141, 451] on span "VP Bình Long" at bounding box center [120, 453] width 74 height 21
click at [83, 451] on input "VP Bình Long" at bounding box center [77, 454] width 12 height 12
checkbox input "true"
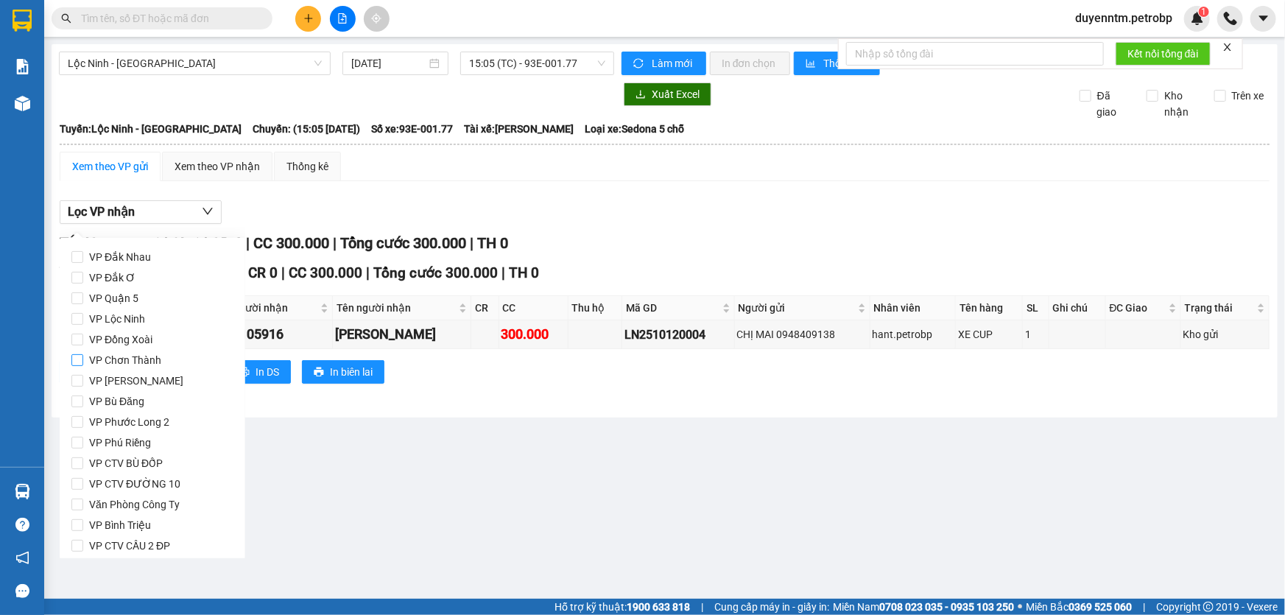
click at [138, 361] on span "VP Chơn Thành" at bounding box center [125, 360] width 84 height 21
click at [83, 361] on input "VP Chơn Thành" at bounding box center [77, 360] width 12 height 12
checkbox input "true"
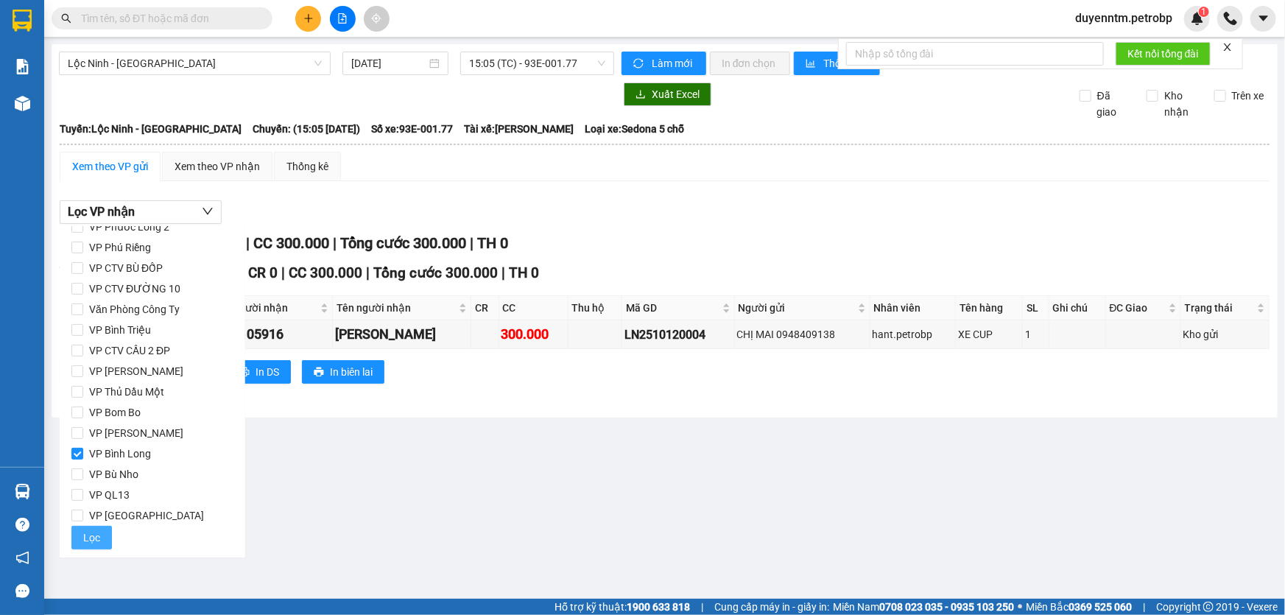
click at [91, 532] on span "Lọc" at bounding box center [91, 537] width 17 height 16
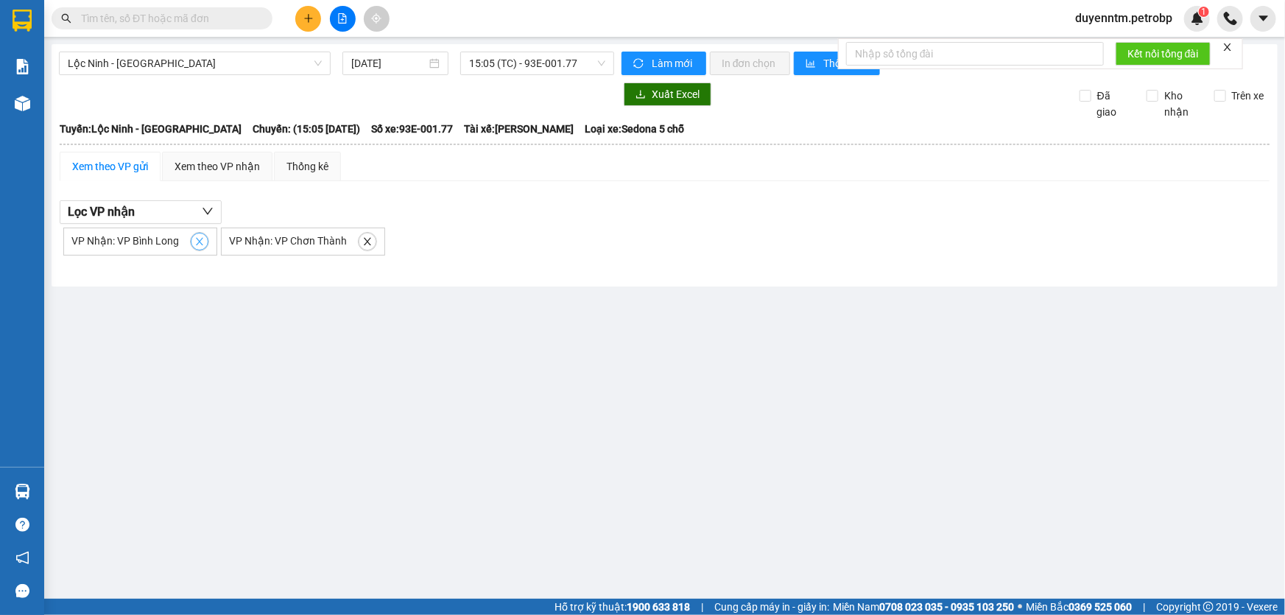
click at [191, 240] on button "button" at bounding box center [200, 242] width 18 height 18
checkbox input "false"
click at [202, 240] on span "close" at bounding box center [210, 241] width 16 height 10
checkbox input "false"
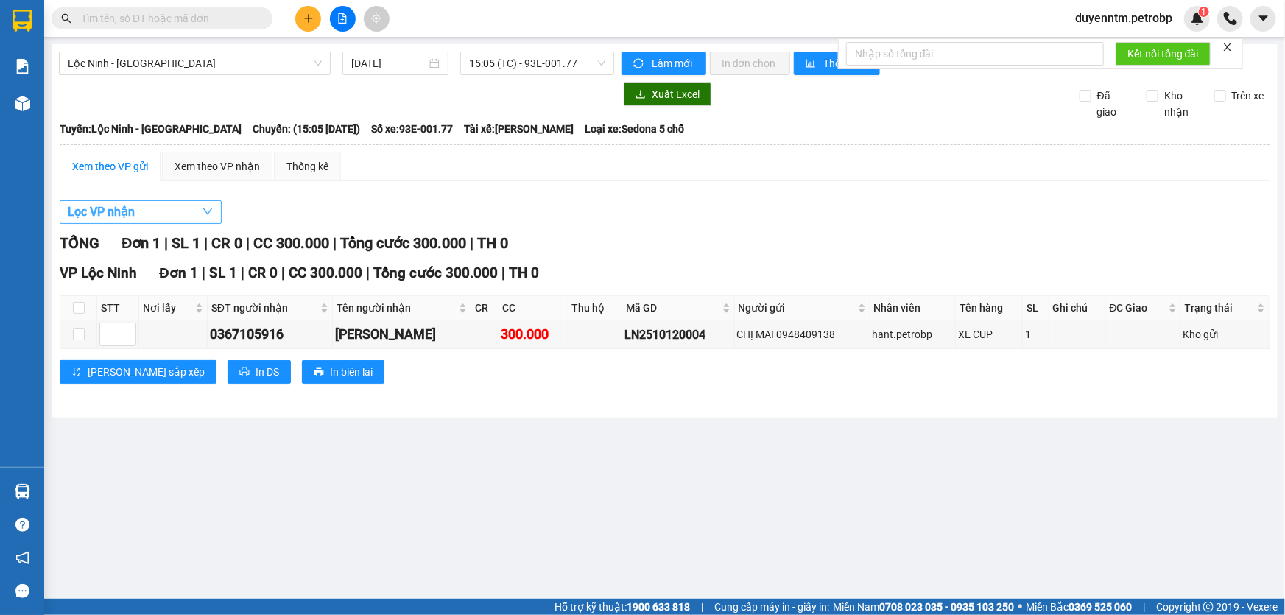
click at [169, 214] on button "Lọc VP nhận" at bounding box center [141, 212] width 162 height 24
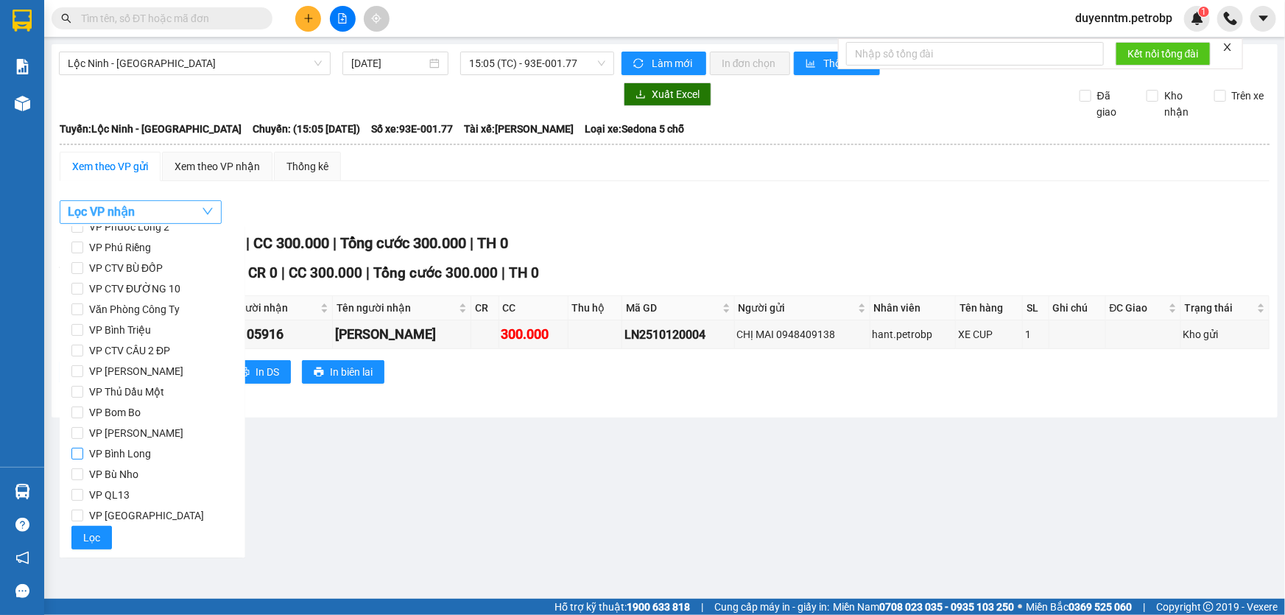
scroll to position [0, 0]
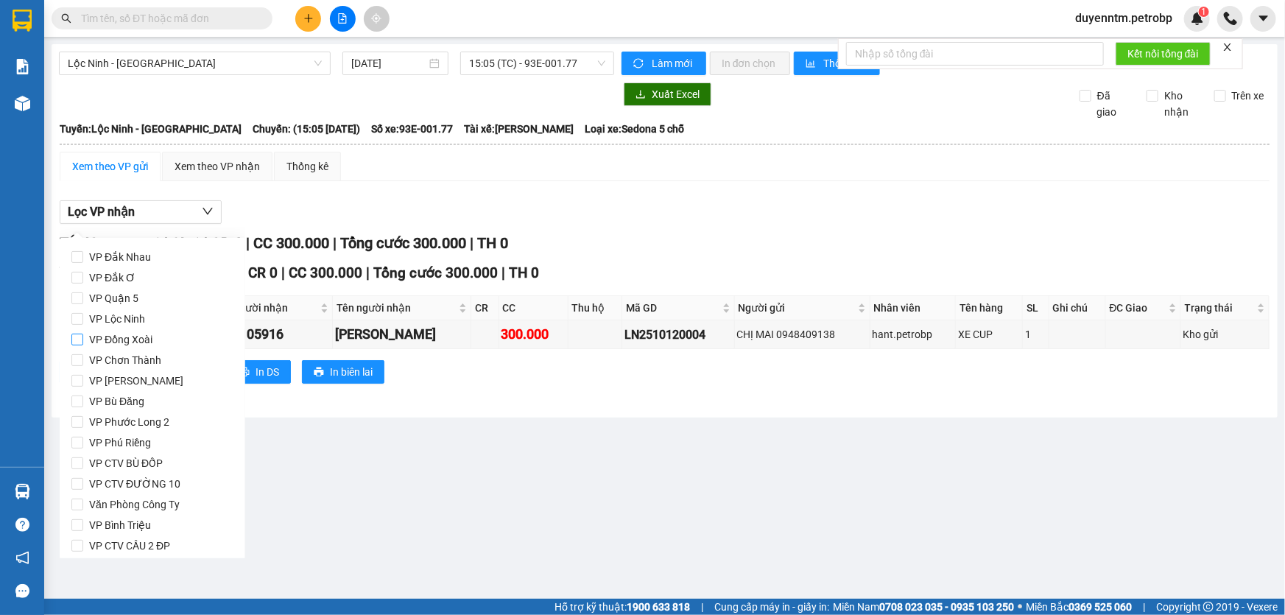
click at [147, 330] on span "VP Đồng Xoài" at bounding box center [120, 339] width 75 height 21
click at [83, 334] on input "VP Đồng Xoài" at bounding box center [77, 340] width 12 height 12
checkbox input "true"
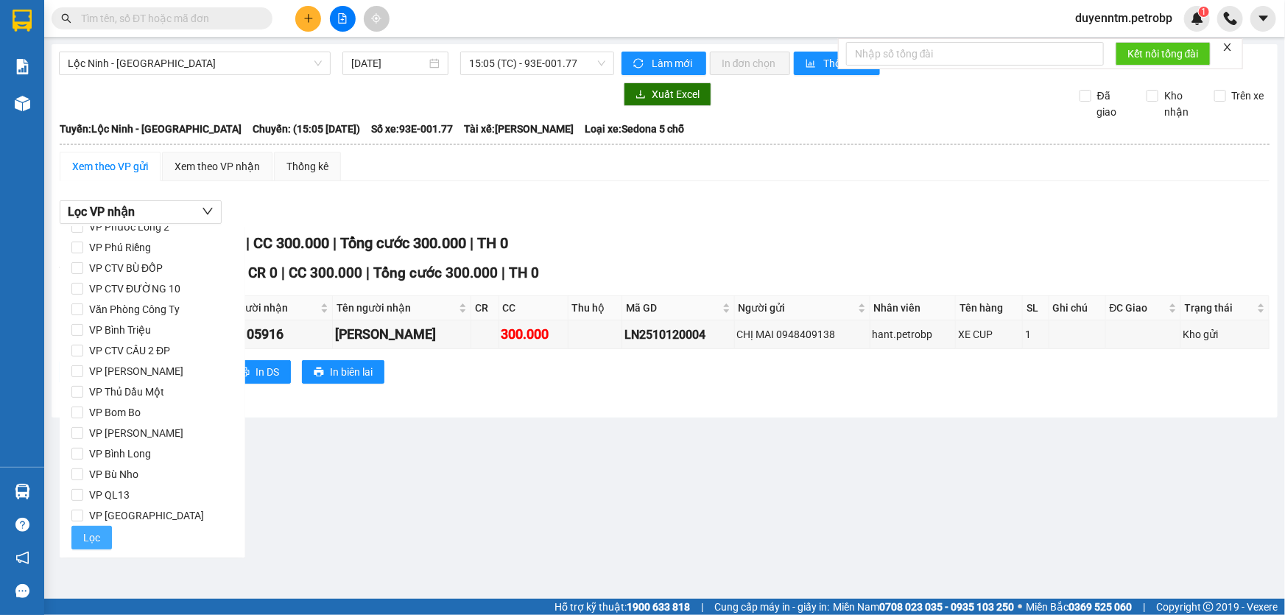
click at [99, 542] on button "Lọc" at bounding box center [91, 538] width 40 height 24
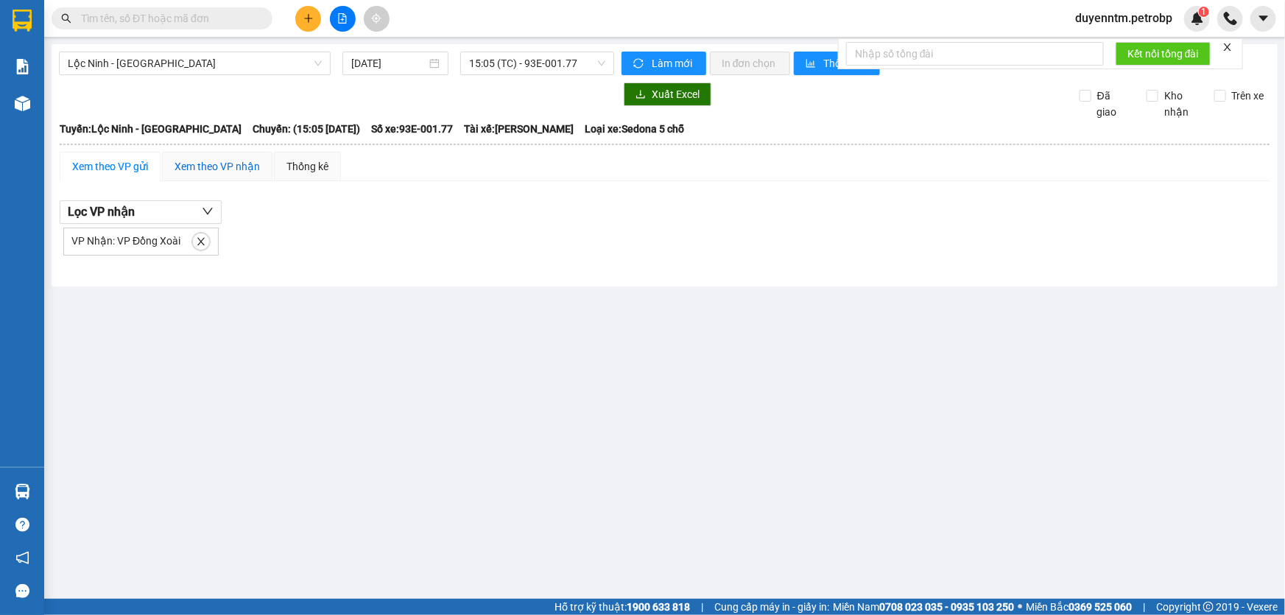
click at [222, 169] on div "Xem theo VP nhận" at bounding box center [217, 166] width 85 height 16
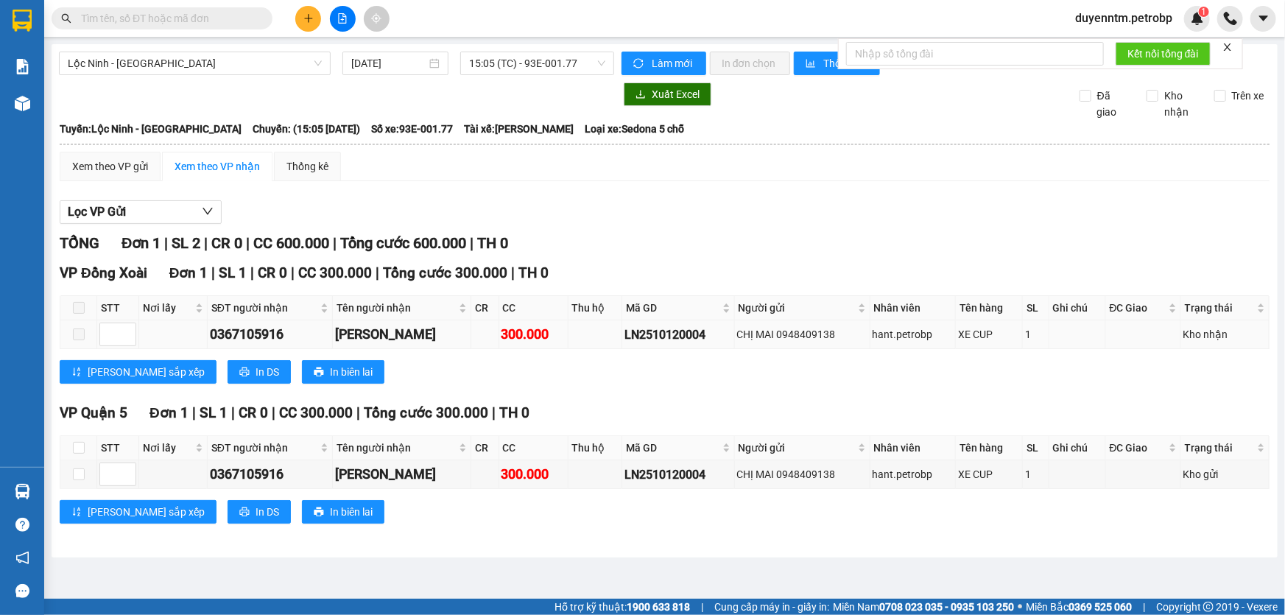
click at [679, 336] on div "LN2510120004" at bounding box center [678, 334] width 108 height 18
copy div "LN2510120004"
paste input "LN2510120004"
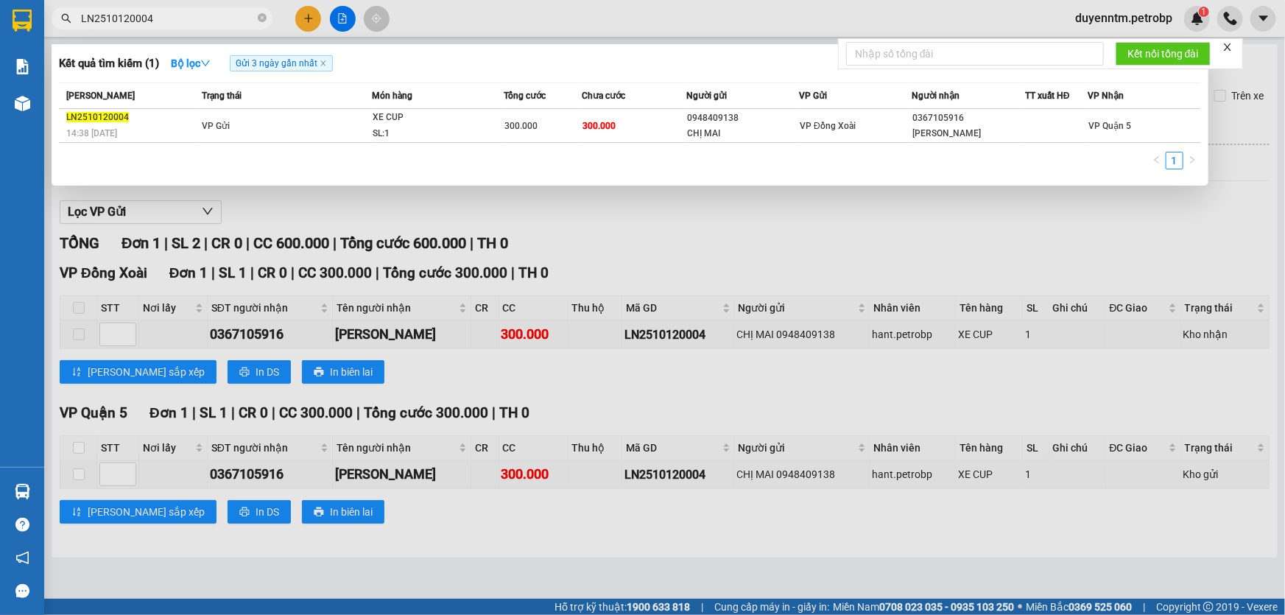
type input "LN2510120004"
click at [713, 239] on div at bounding box center [642, 307] width 1285 height 615
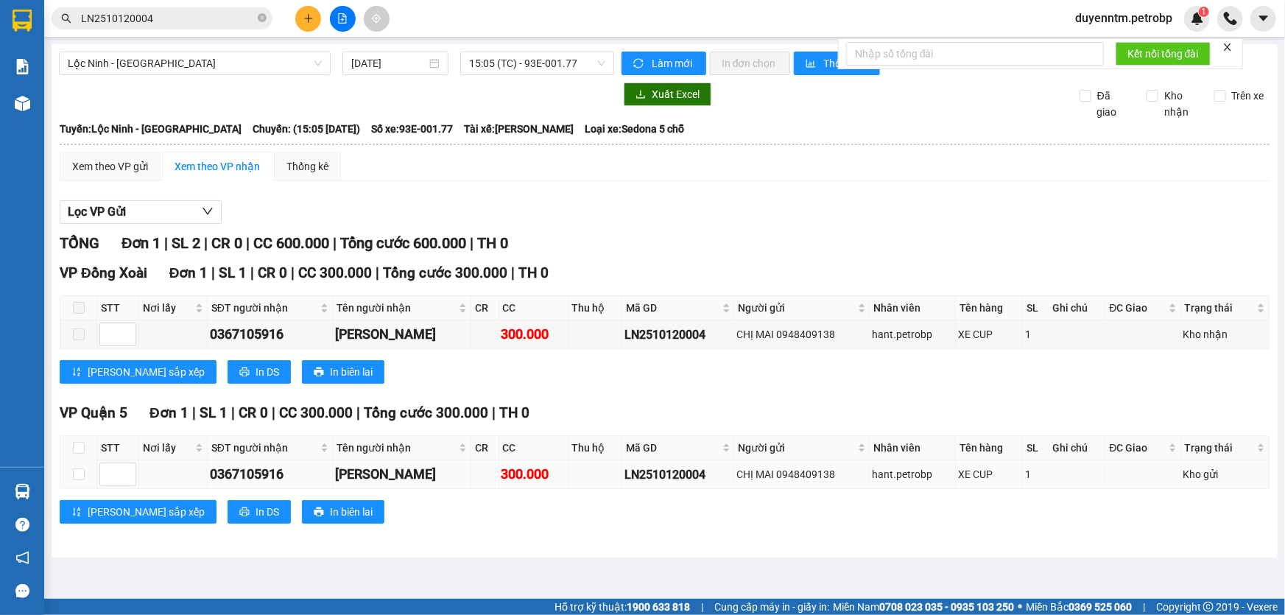
click at [671, 471] on div "LN2510120004" at bounding box center [678, 474] width 108 height 18
copy div "LN2510120004"
click at [265, 13] on span at bounding box center [262, 19] width 9 height 14
paste input "LN2510120004"
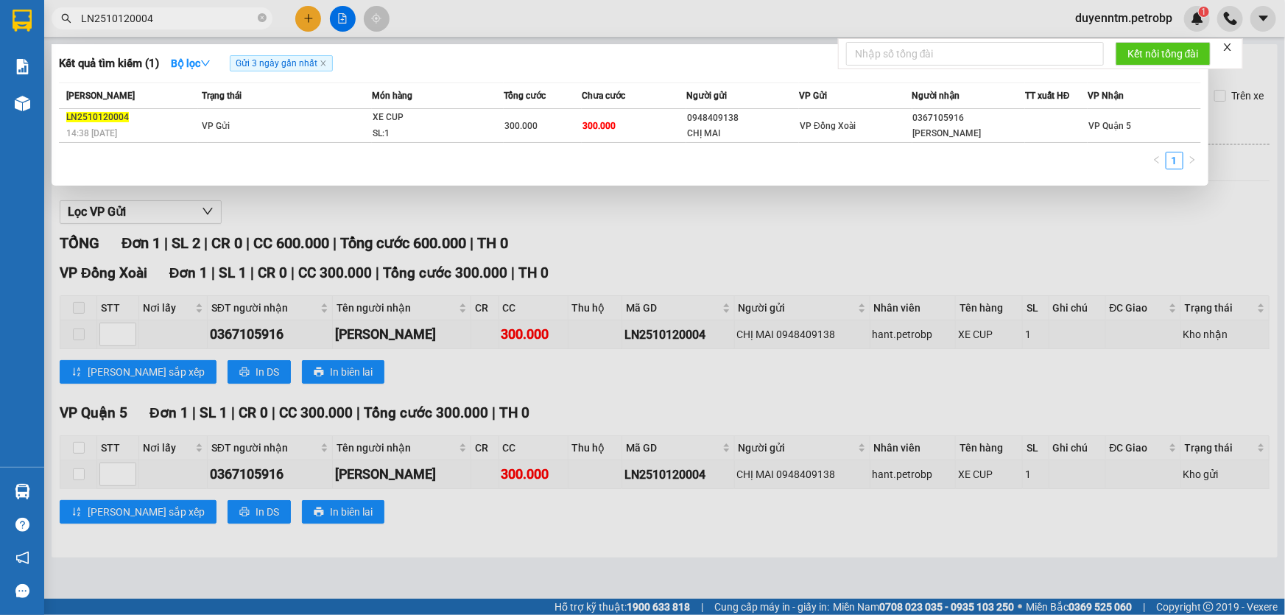
type input "LN2510120004"
click at [557, 198] on div at bounding box center [642, 307] width 1285 height 615
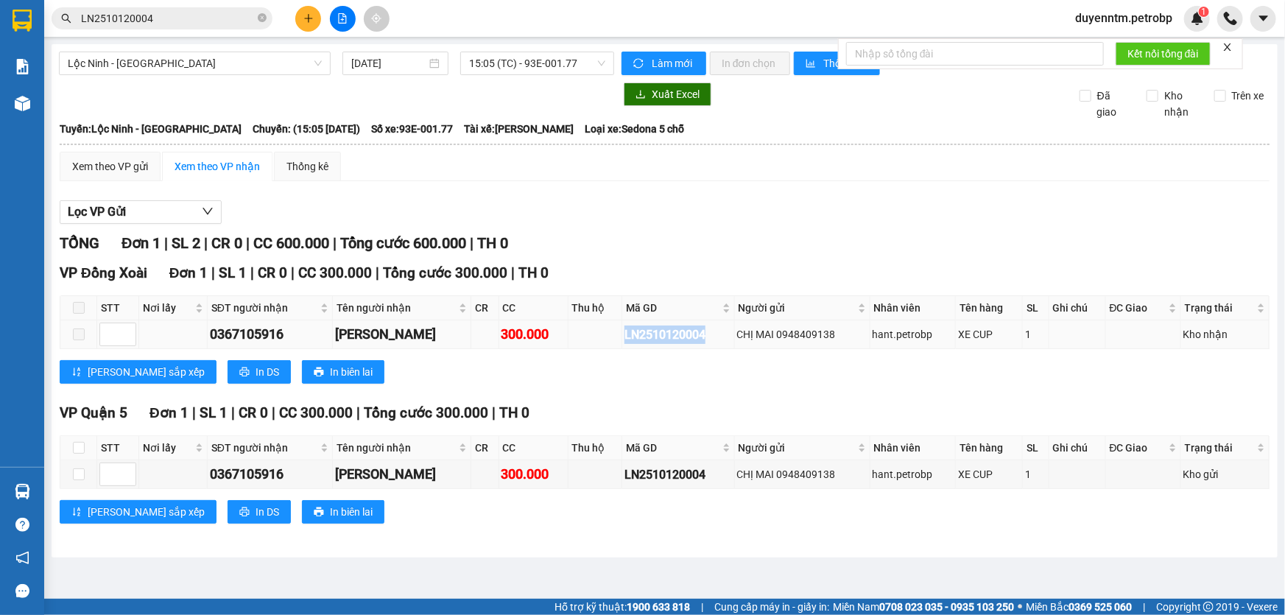
drag, startPoint x: 699, startPoint y: 337, endPoint x: 611, endPoint y: 337, distance: 87.6
click at [611, 337] on tr "0367105916 TRỌNG HIẾU 300.000 LN2510120004 CHỊ MAI 0948409138 hant.petrobp XE C…" at bounding box center [664, 334] width 1209 height 29
copy div "LN2510120004"
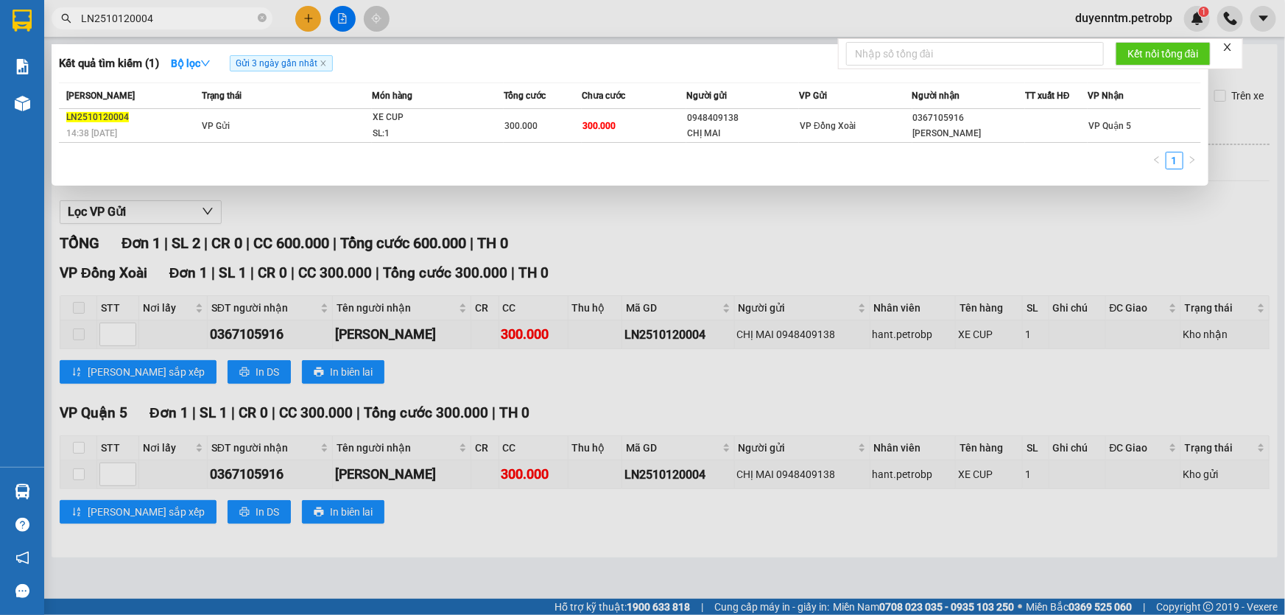
click at [157, 23] on input "LN2510120004" at bounding box center [168, 18] width 174 height 16
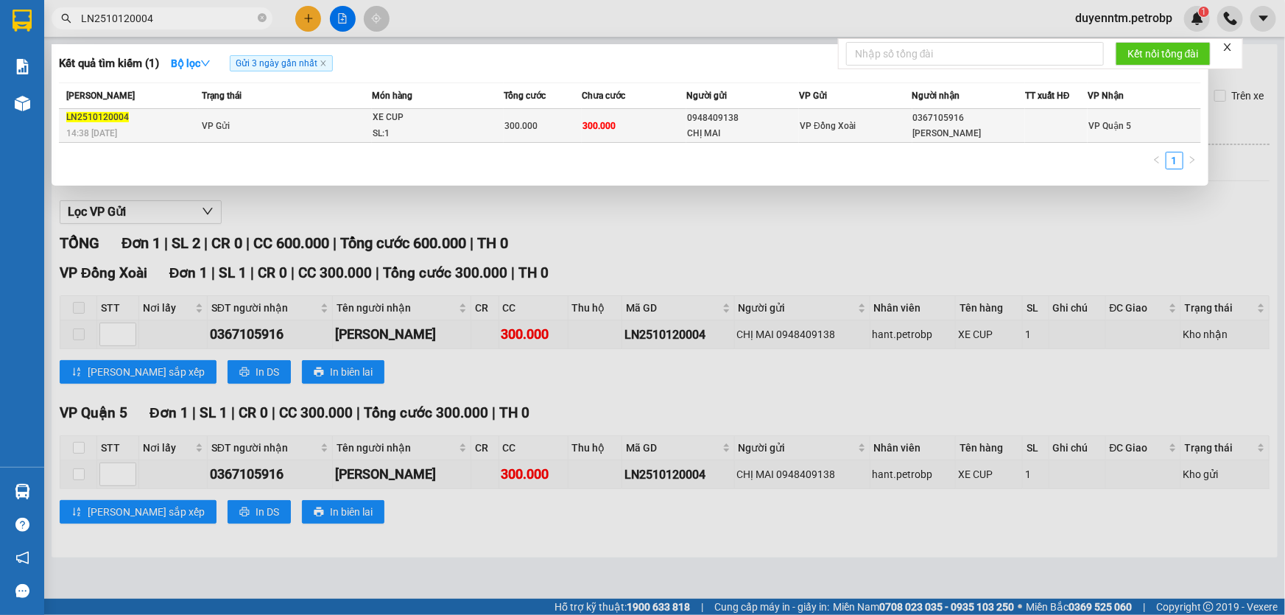
click at [214, 128] on span "VP Gửi" at bounding box center [216, 126] width 28 height 10
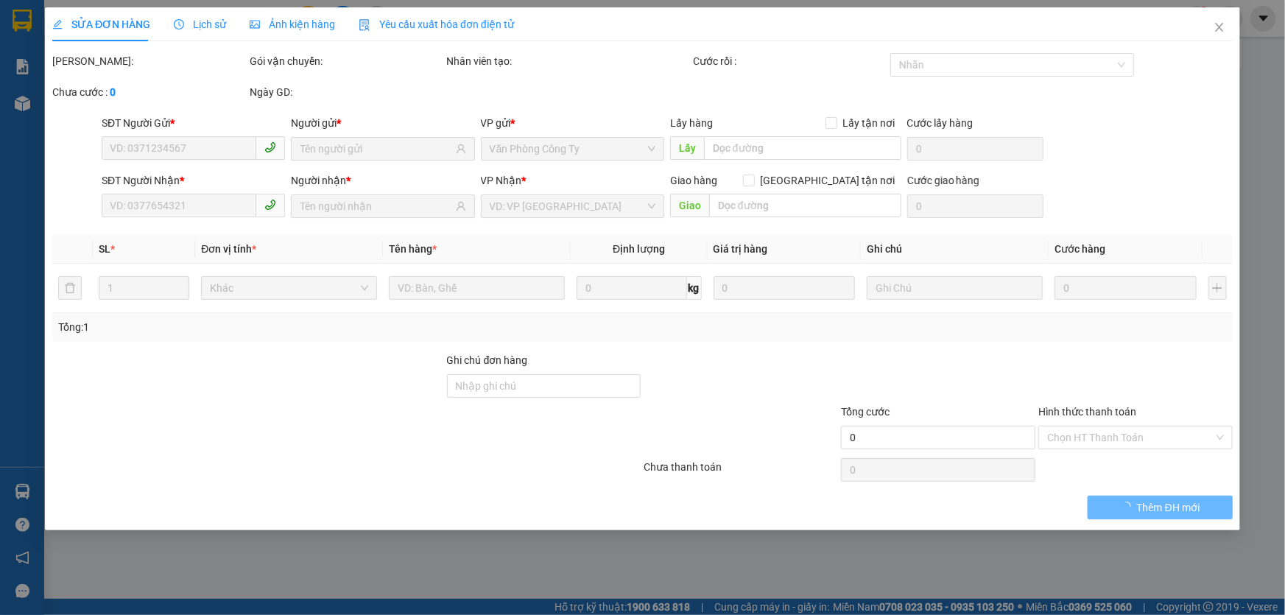
type input "0948409138"
type input "CHỊ MAI"
type input "0367105916"
type input "TRỌNG HIẾU"
type input "300.000"
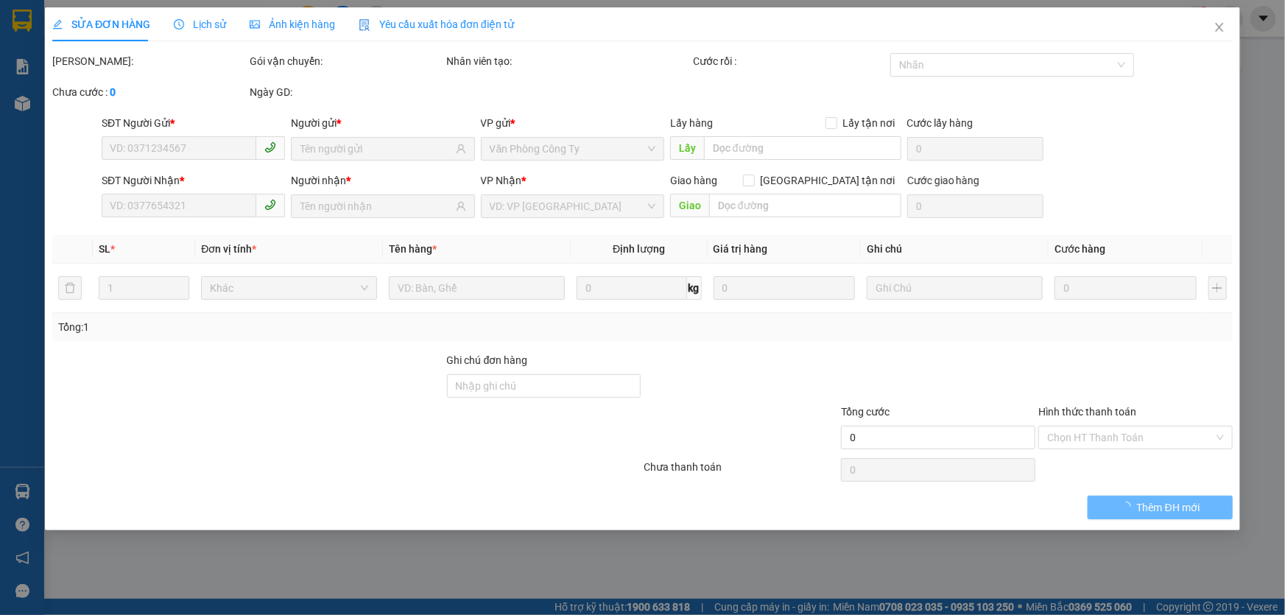
type input "300.000"
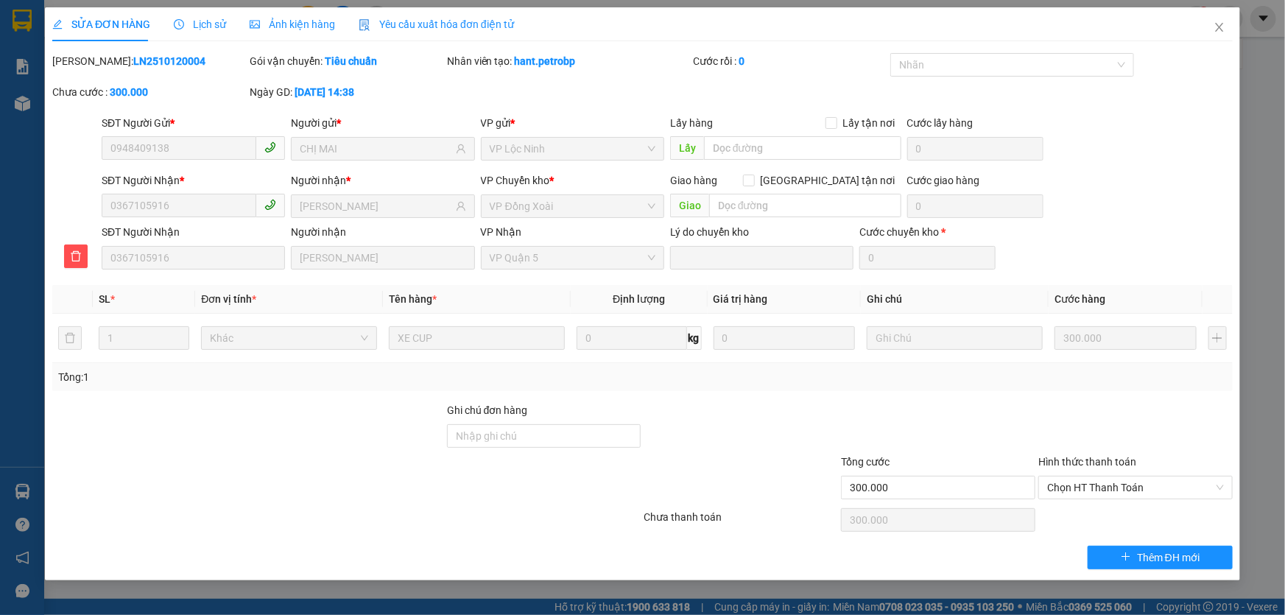
click at [207, 28] on span "Lịch sử" at bounding box center [200, 24] width 52 height 12
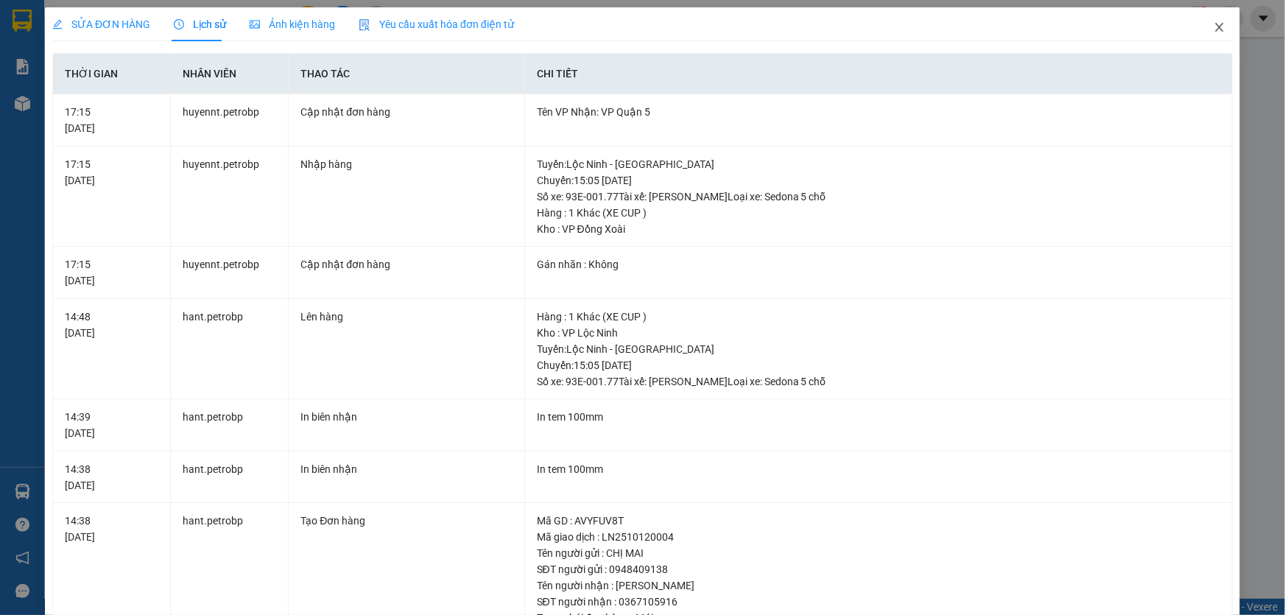
click at [1202, 29] on span "Close" at bounding box center [1219, 27] width 41 height 41
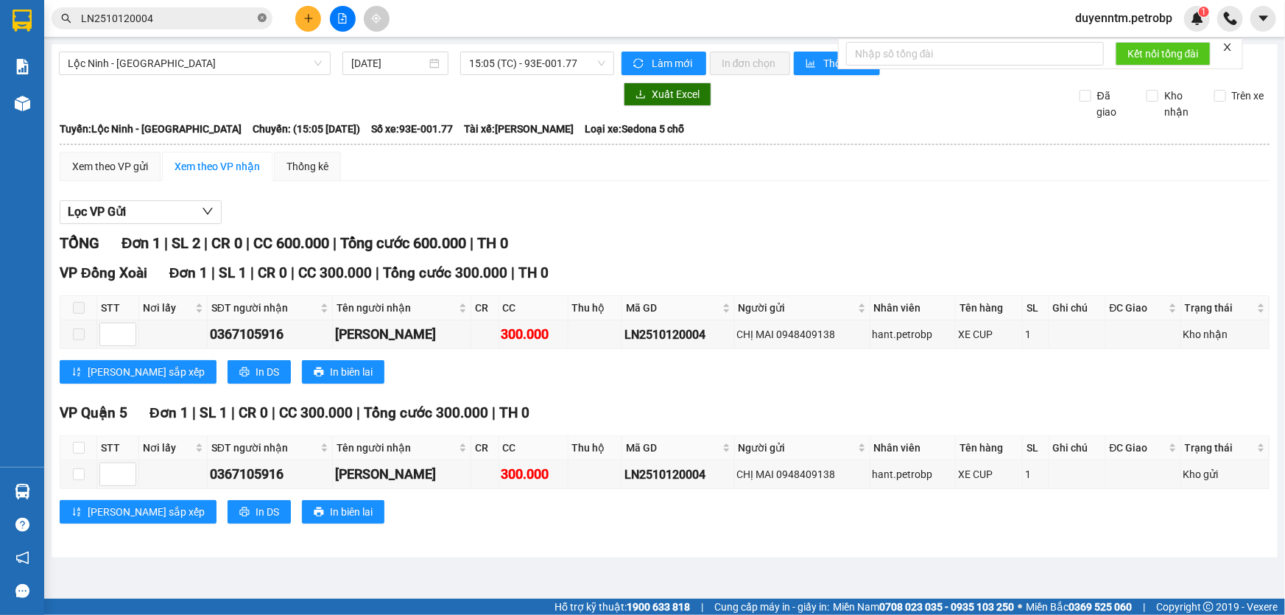
click at [265, 18] on icon "close-circle" at bounding box center [262, 17] width 9 height 9
paste input "78ADV2510120023"
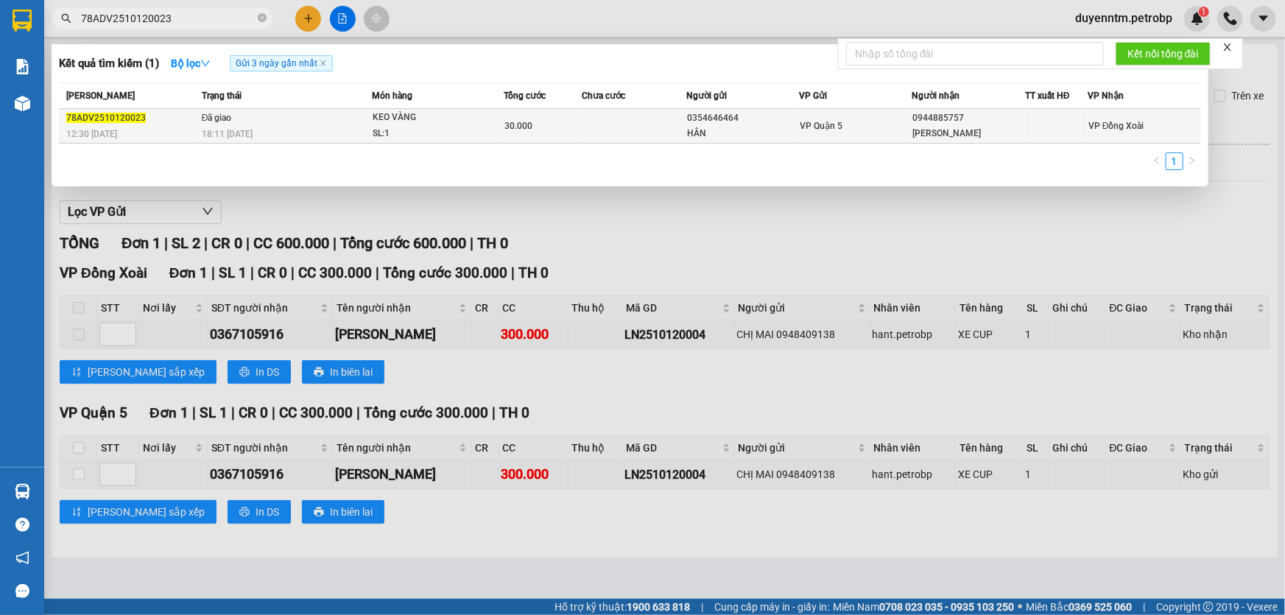
type input "78ADV2510120023"
click at [206, 116] on span "Đã giao" at bounding box center [217, 118] width 30 height 10
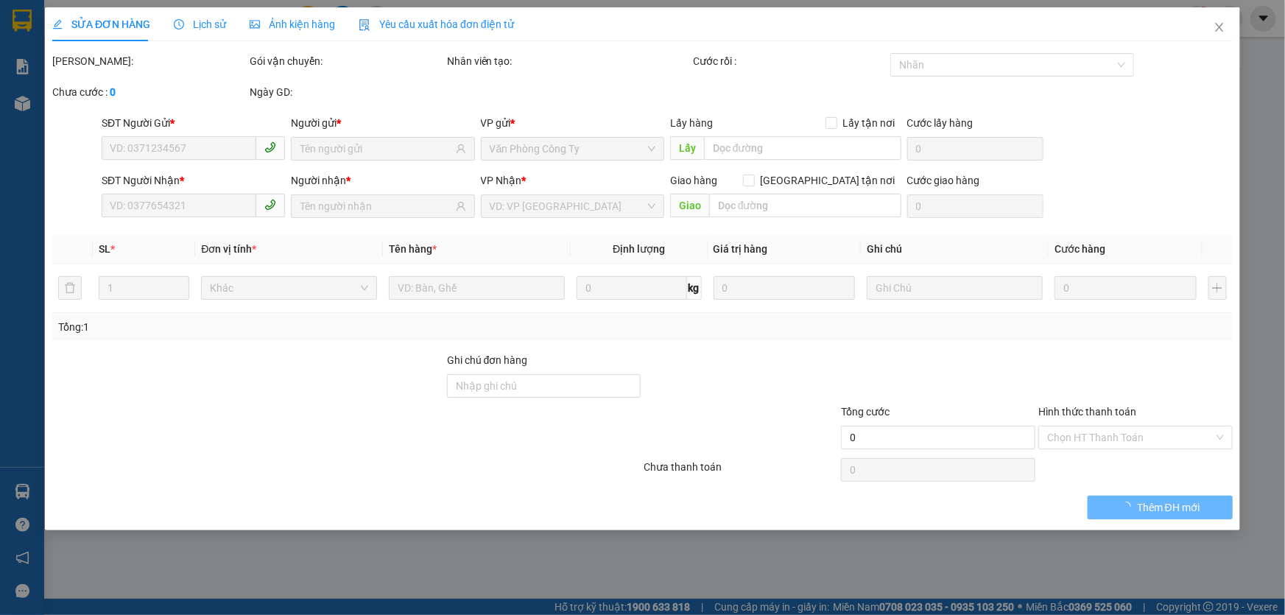
type input "0354646464"
type input "HÂN"
type input "0944885757"
type input "ANH MINH"
type input "30.000"
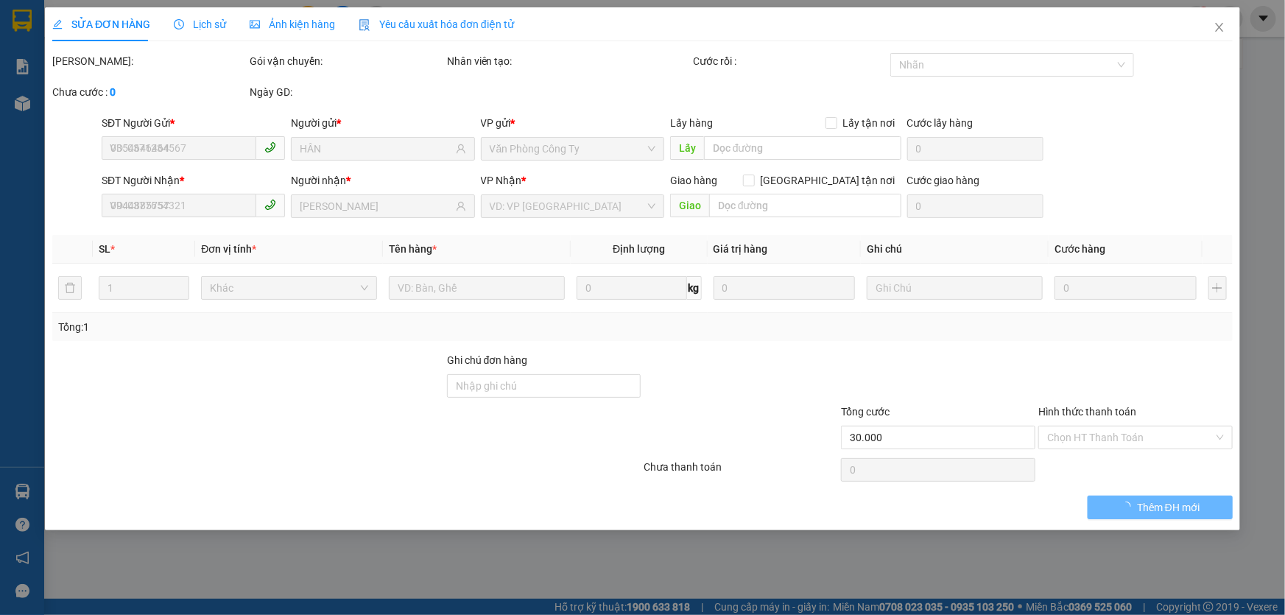
click at [212, 20] on span "Lịch sử" at bounding box center [200, 24] width 52 height 12
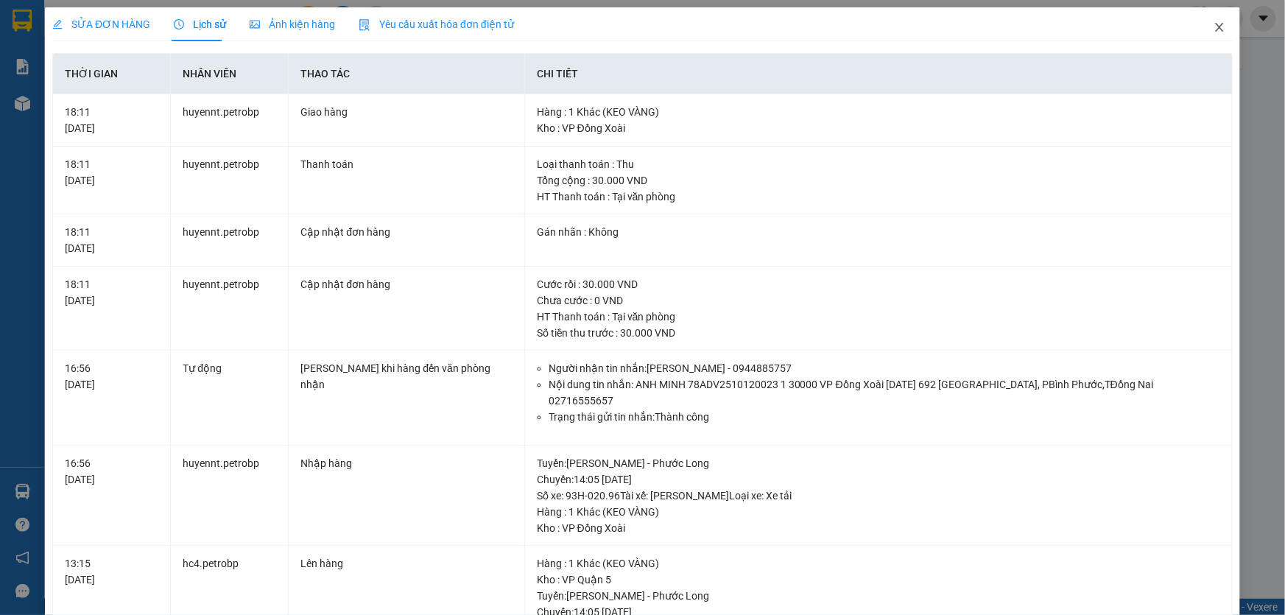
click at [1213, 29] on icon "close" at bounding box center [1219, 27] width 12 height 12
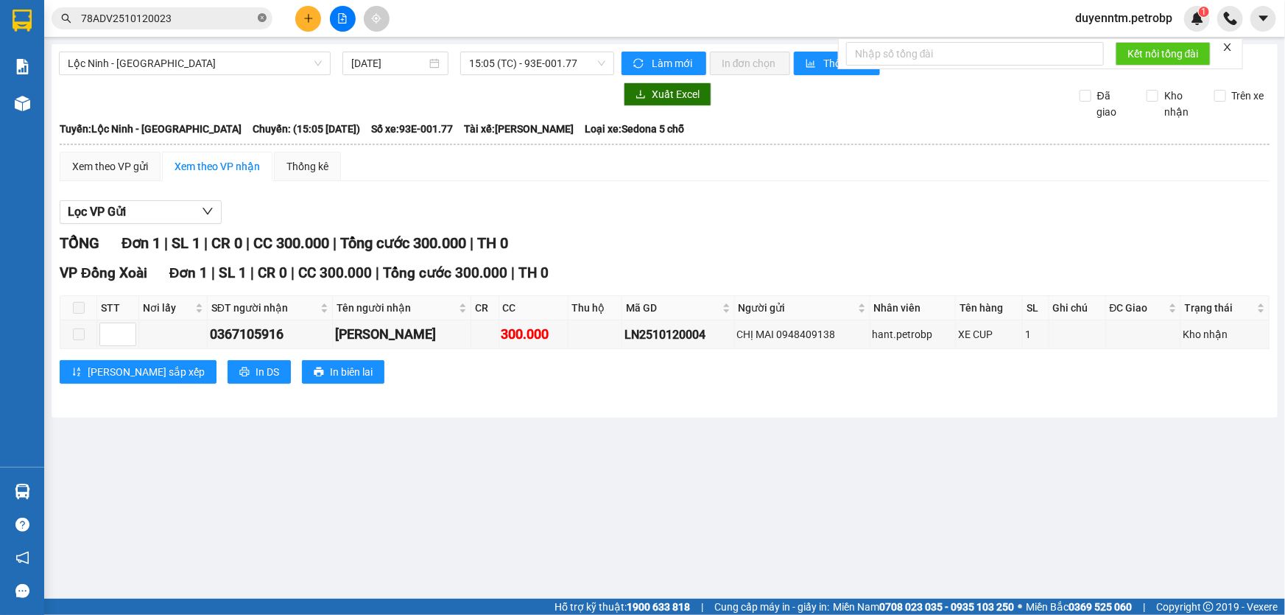
click at [262, 12] on span at bounding box center [262, 19] width 9 height 14
paste input "78ADV2510120025"
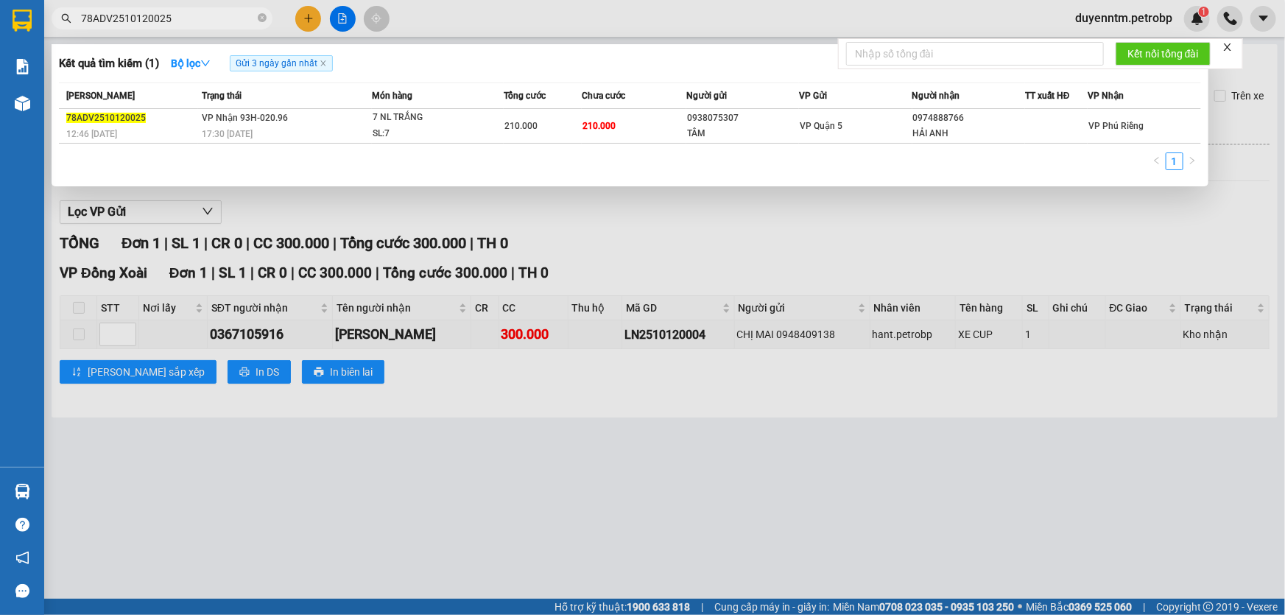
type input "78ADV2510120025"
click at [262, 17] on icon "close-circle" at bounding box center [262, 17] width 9 height 9
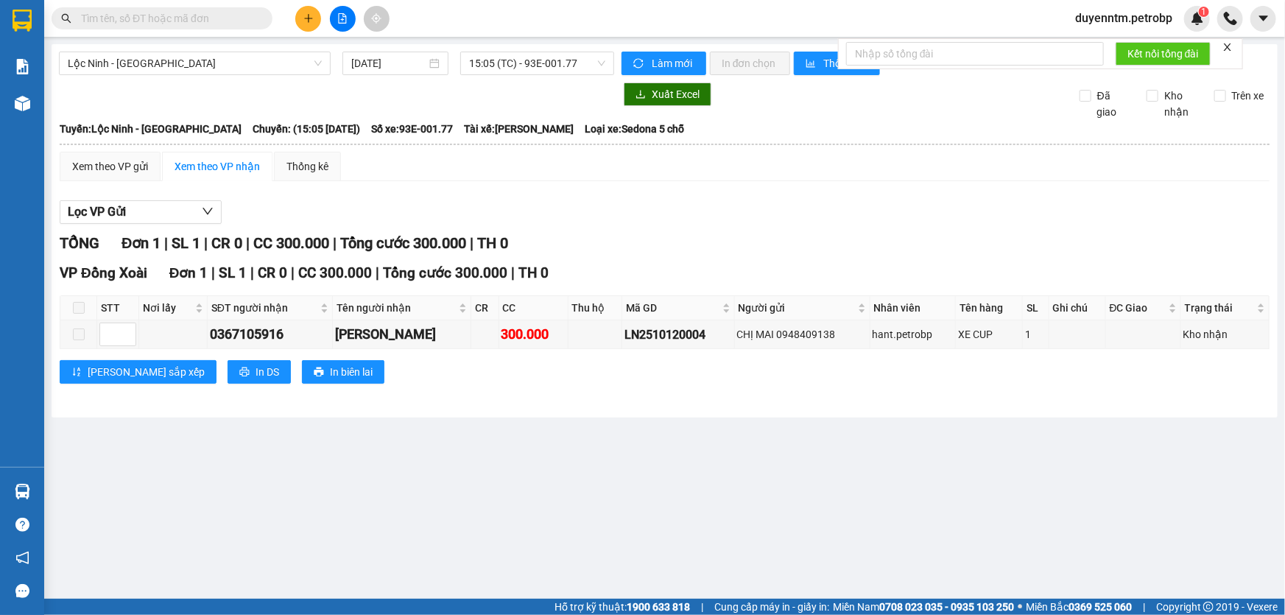
paste input "78ADV2510120028"
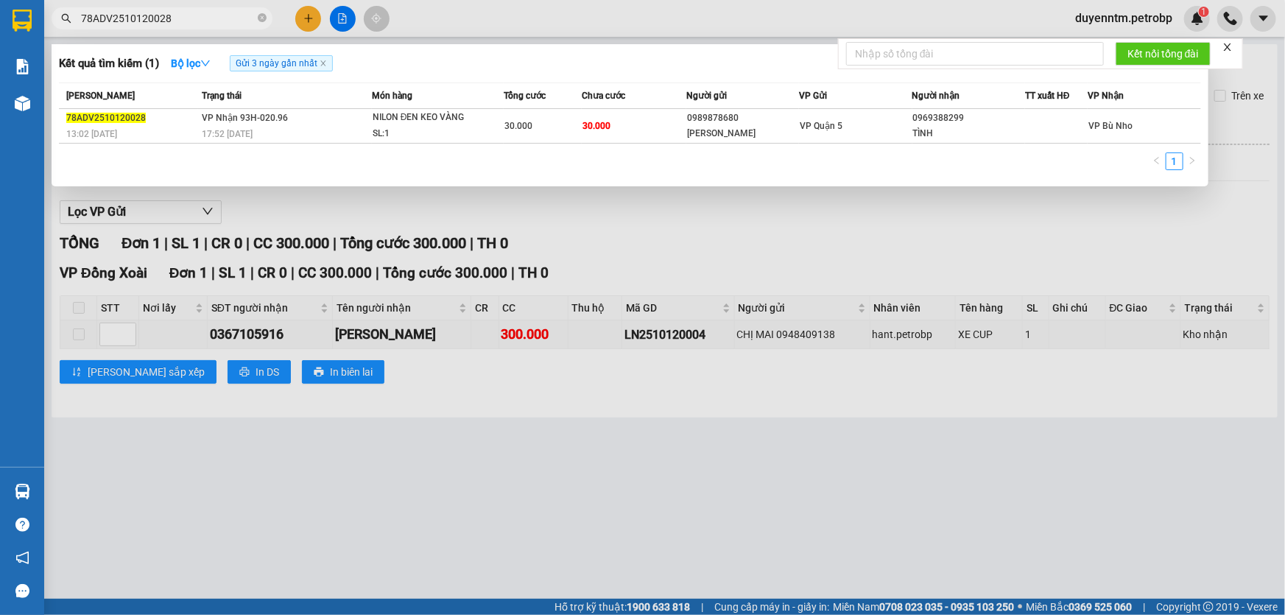
type input "78ADV2510120028"
click at [258, 15] on icon "close-circle" at bounding box center [262, 17] width 9 height 9
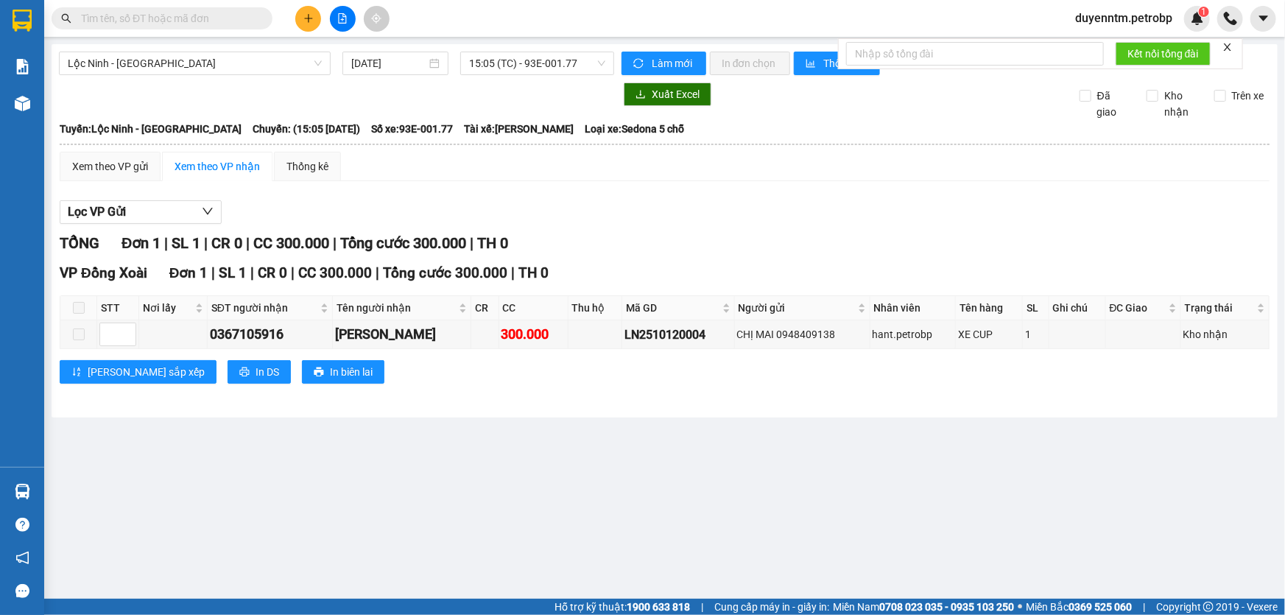
paste input "78ADV2510120015"
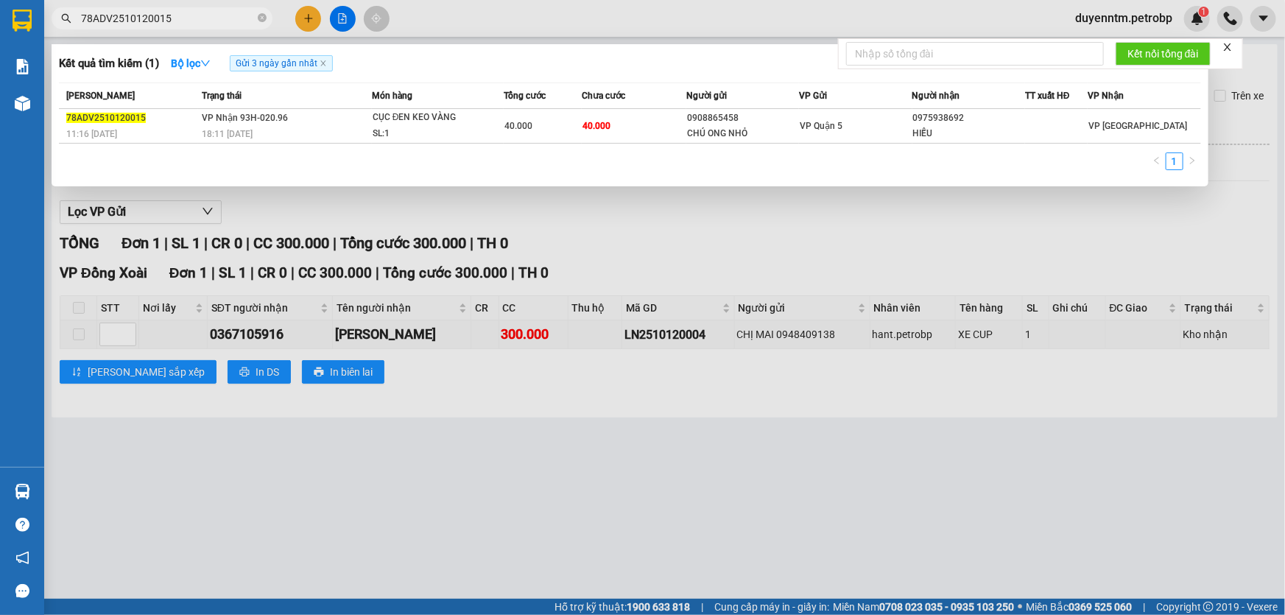
type input "78ADV2510120015"
click at [260, 16] on icon "close-circle" at bounding box center [262, 17] width 9 height 9
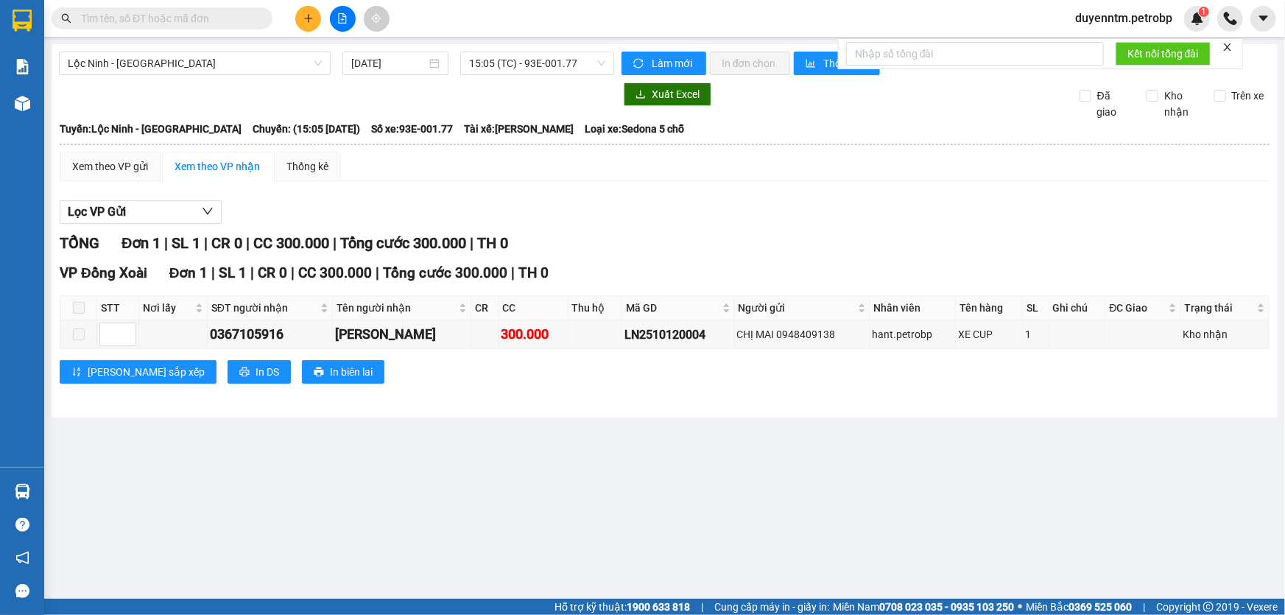
paste input "QL132510120013"
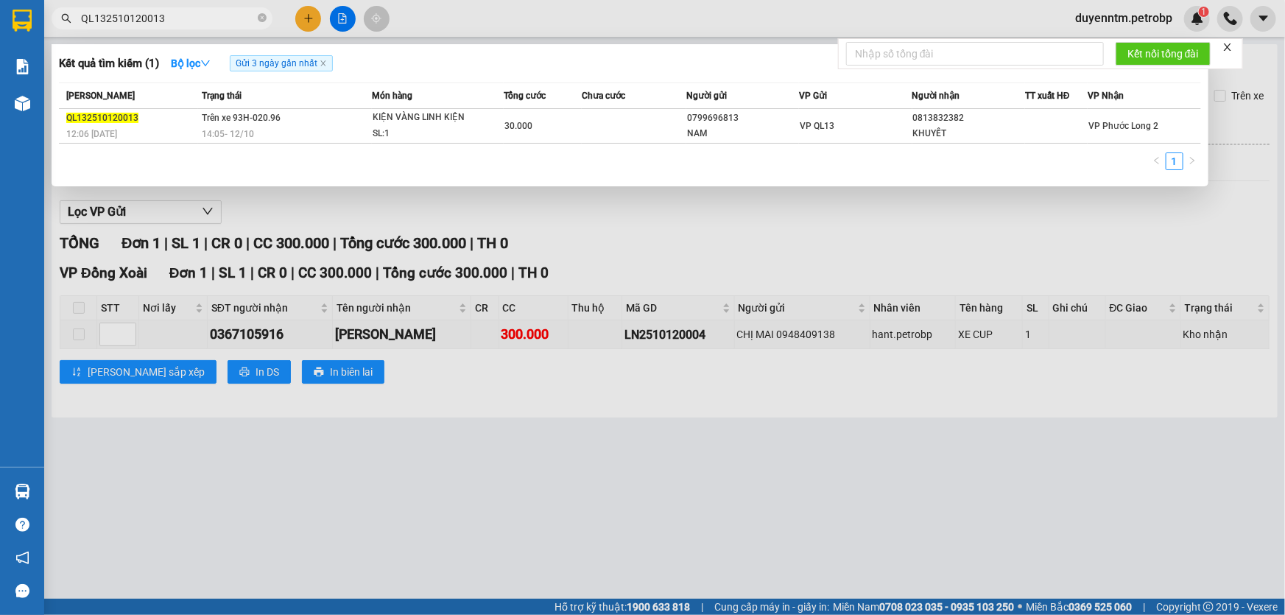
type input "QL132510120013"
click at [261, 17] on icon "close-circle" at bounding box center [262, 17] width 9 height 9
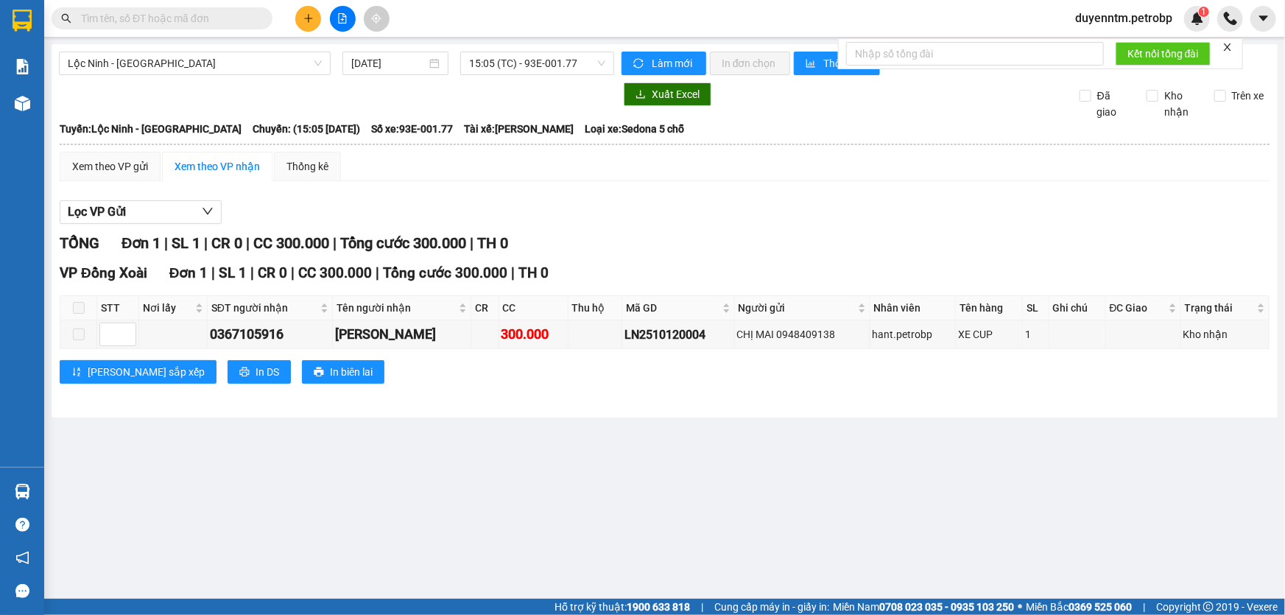
click at [233, 17] on input "text" at bounding box center [168, 18] width 174 height 16
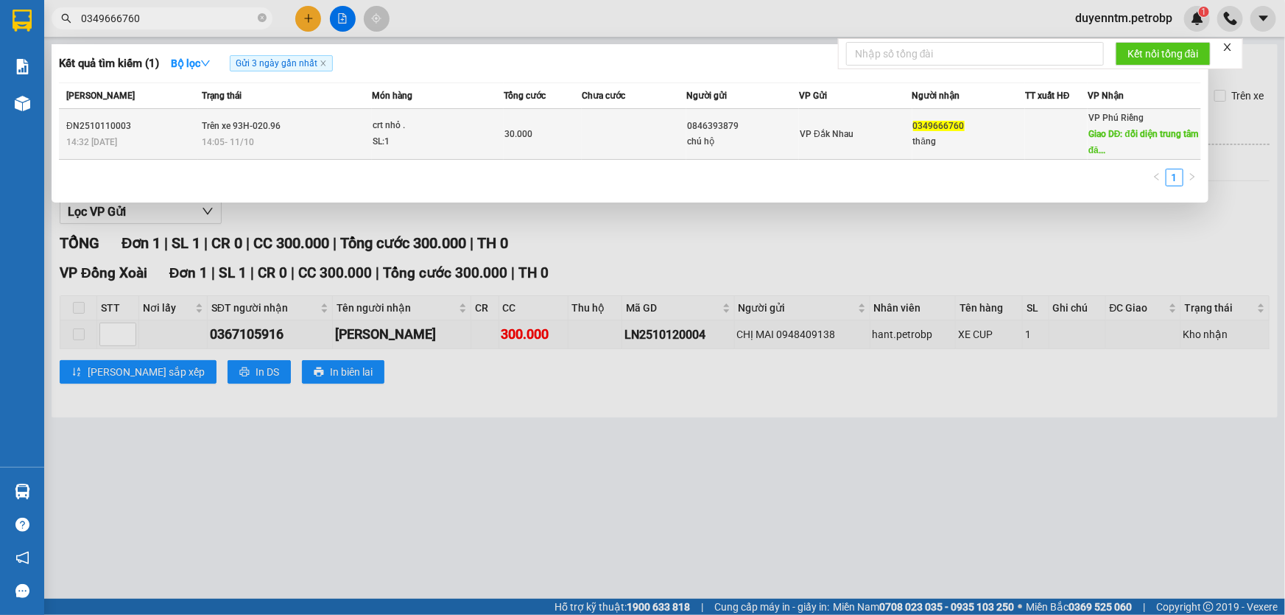
type input "0349666760"
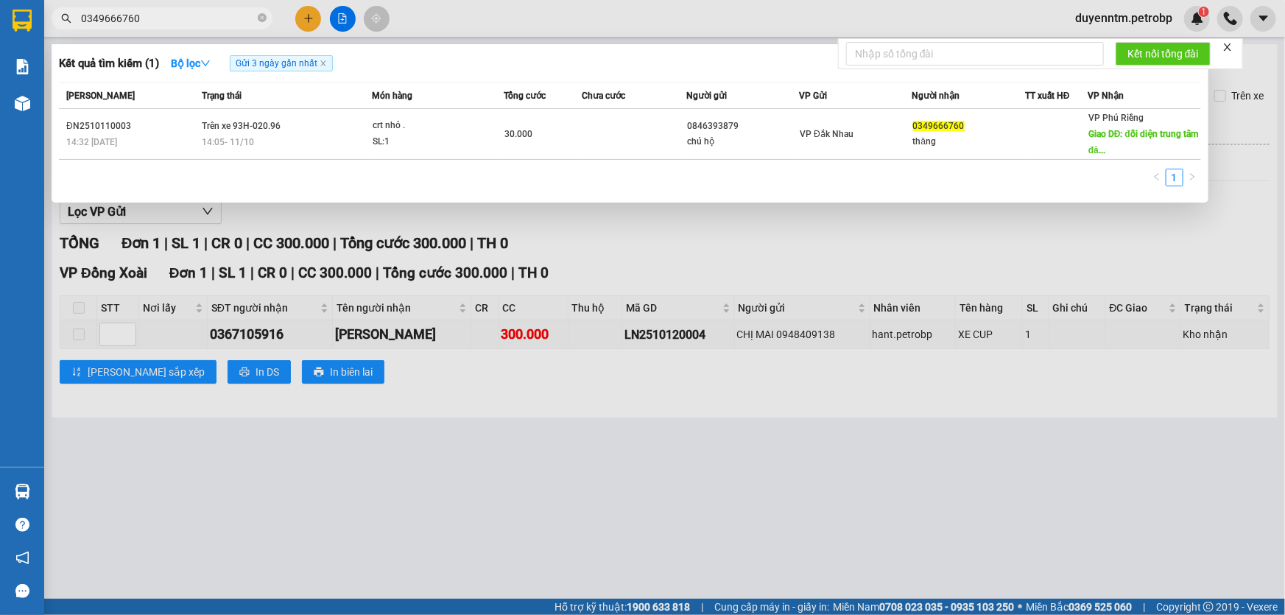
click at [257, 127] on span "Trên xe 93H-020.96" at bounding box center [241, 126] width 79 height 10
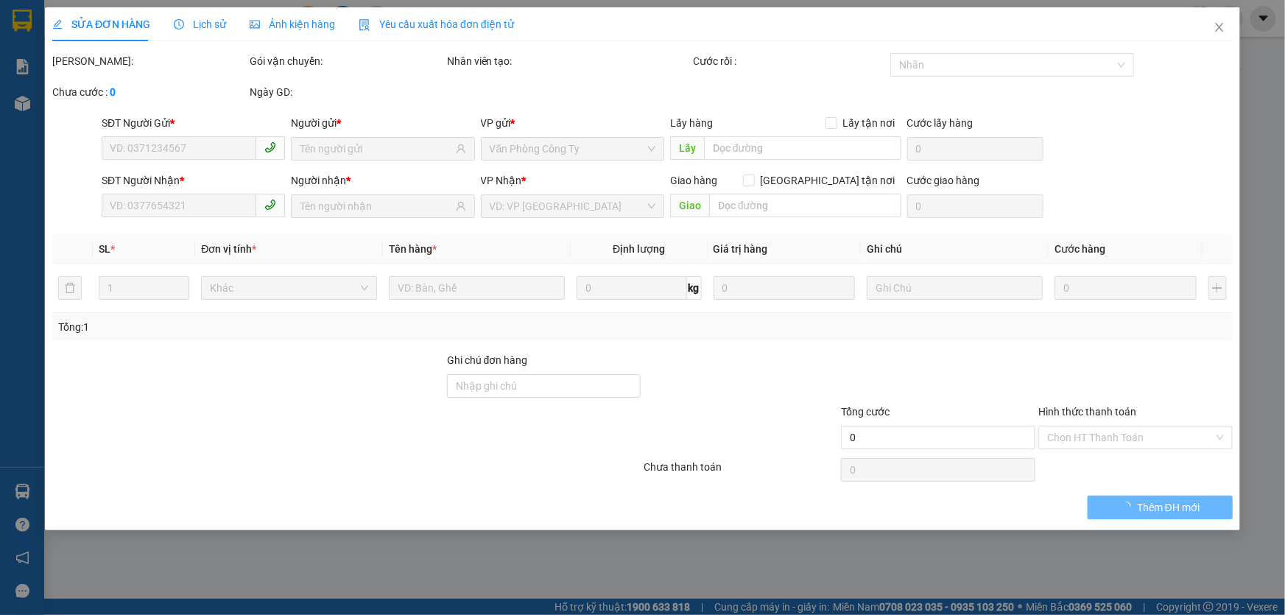
type input "0846393879"
type input "chú hộ"
type input "0349666760"
type input "thăng"
type input "đối diện trung tâm đăng kiểm 9304D ."
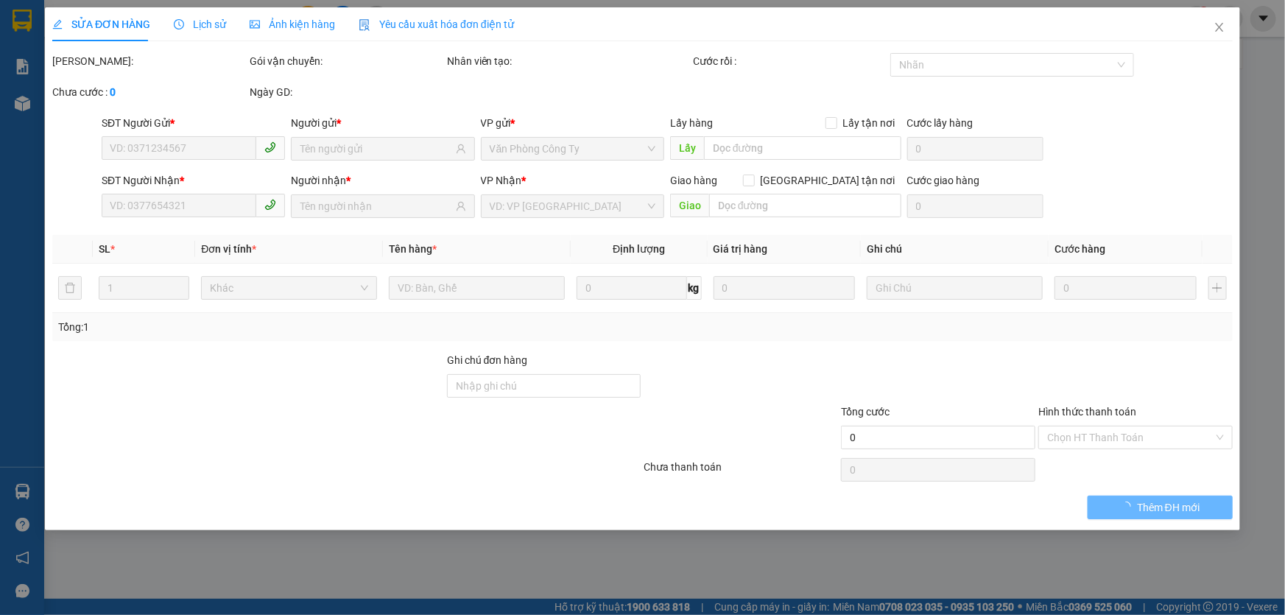
type input "30.000"
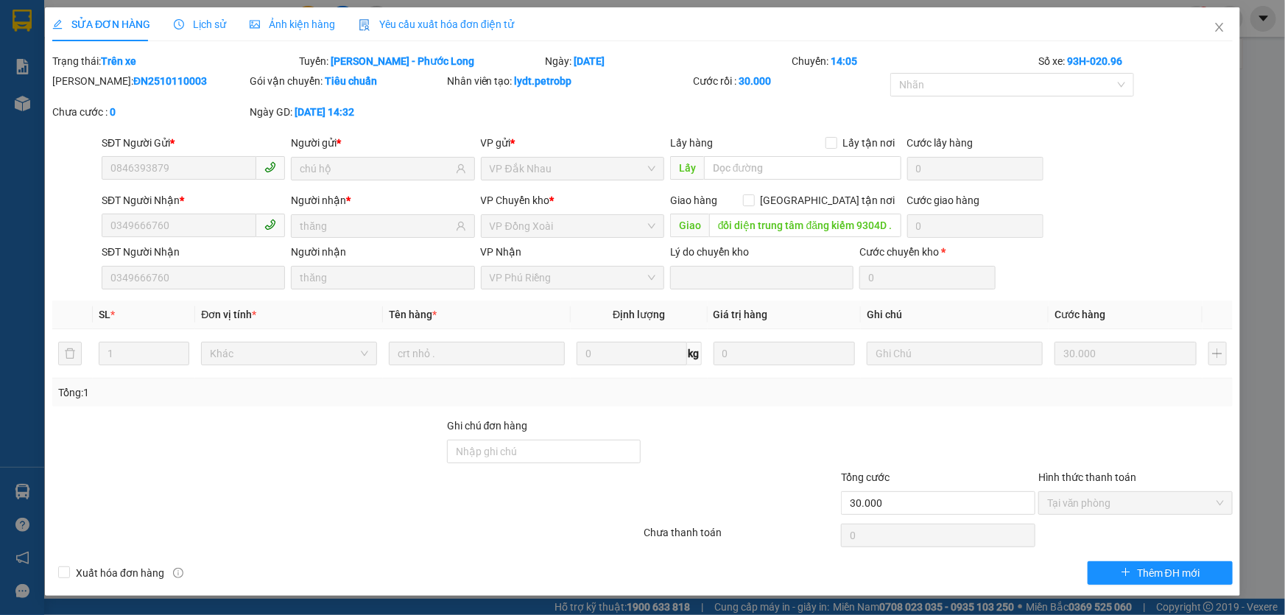
click at [214, 26] on span "Lịch sử" at bounding box center [200, 24] width 52 height 12
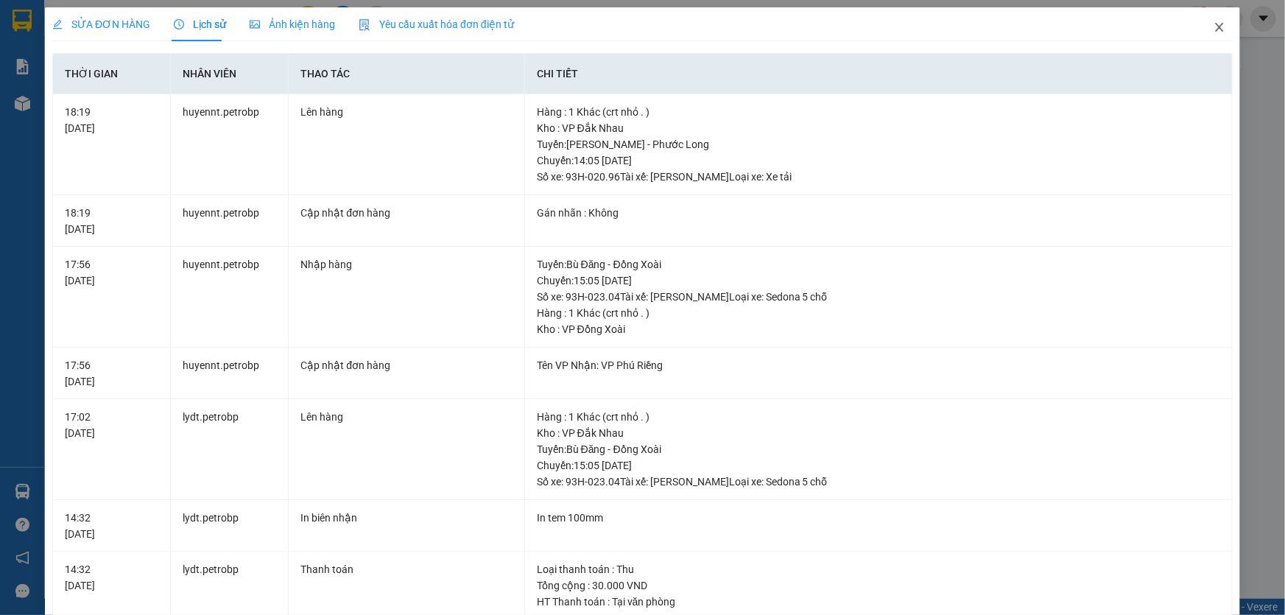
click at [1213, 32] on icon "close" at bounding box center [1219, 27] width 12 height 12
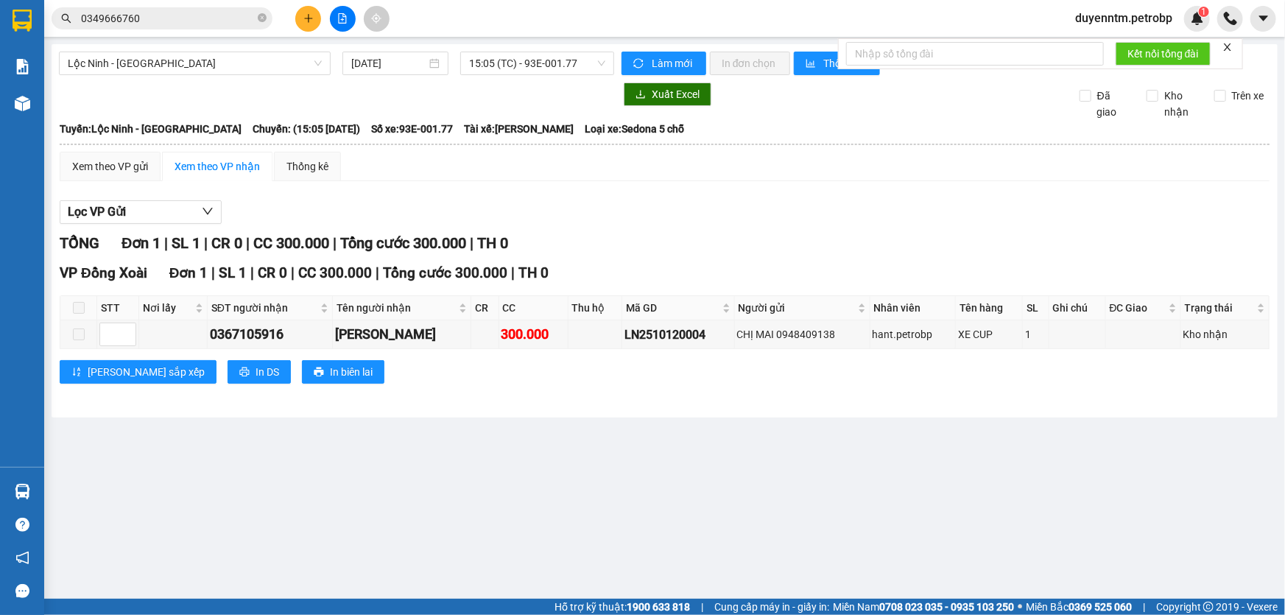
click at [159, 27] on span "0349666760" at bounding box center [162, 18] width 221 height 22
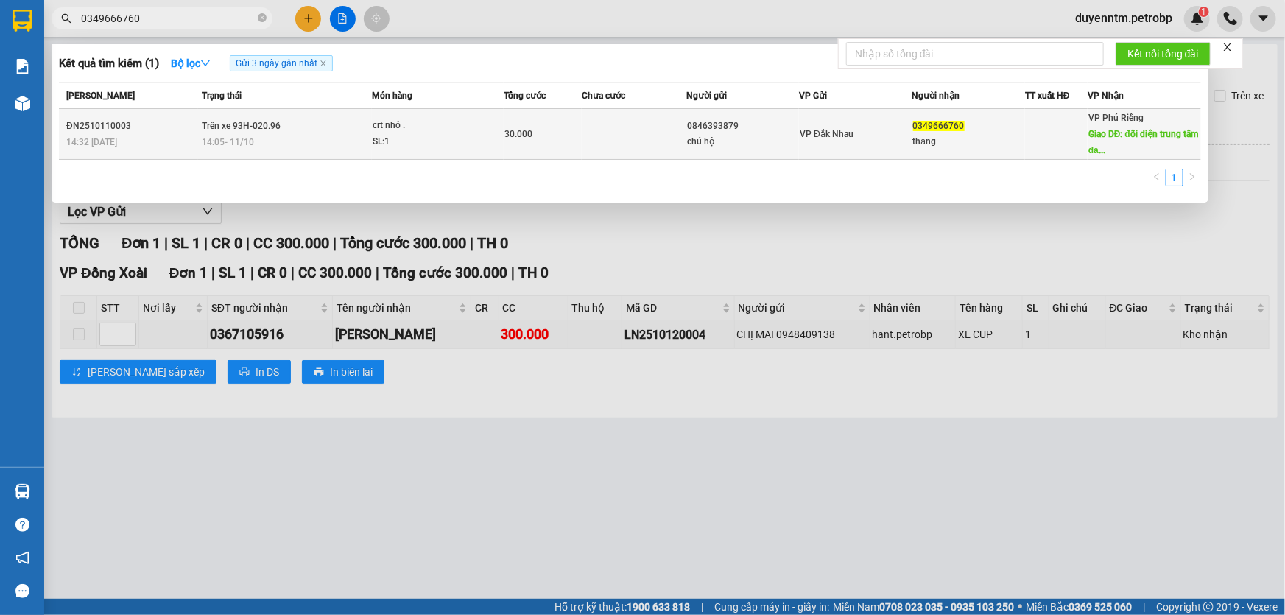
click at [251, 124] on span "Trên xe 93H-020.96" at bounding box center [241, 126] width 79 height 10
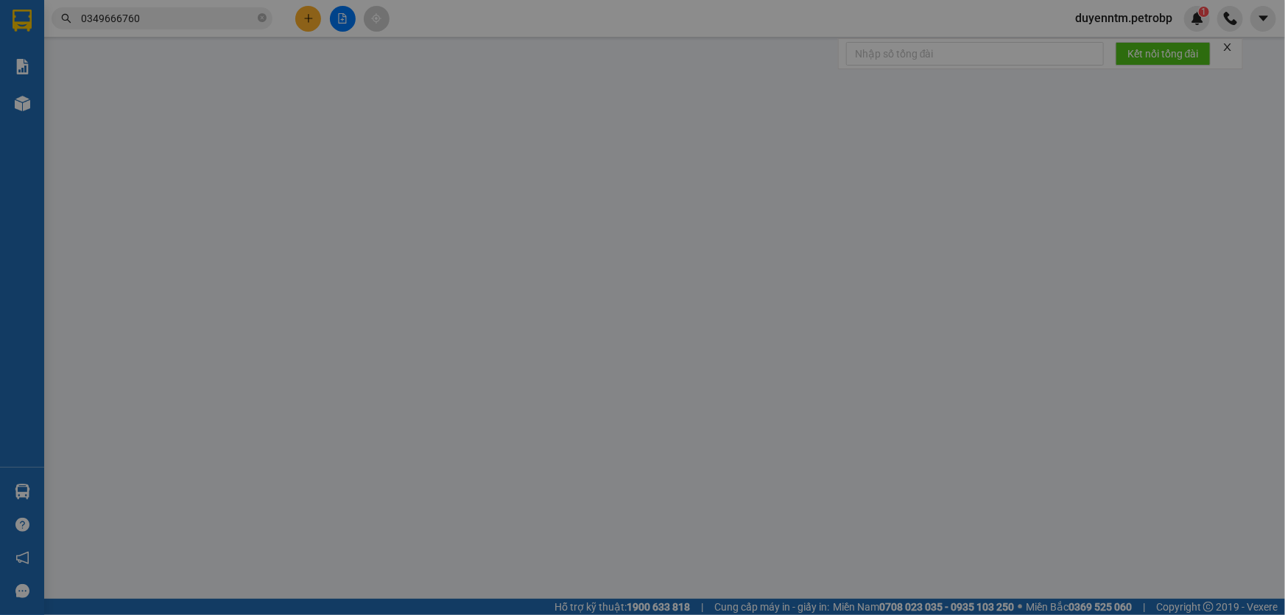
type input "0846393879"
type input "chú hộ"
type input "0349666760"
type input "thăng"
type input "đối diện trung tâm đăng kiểm 9304D ."
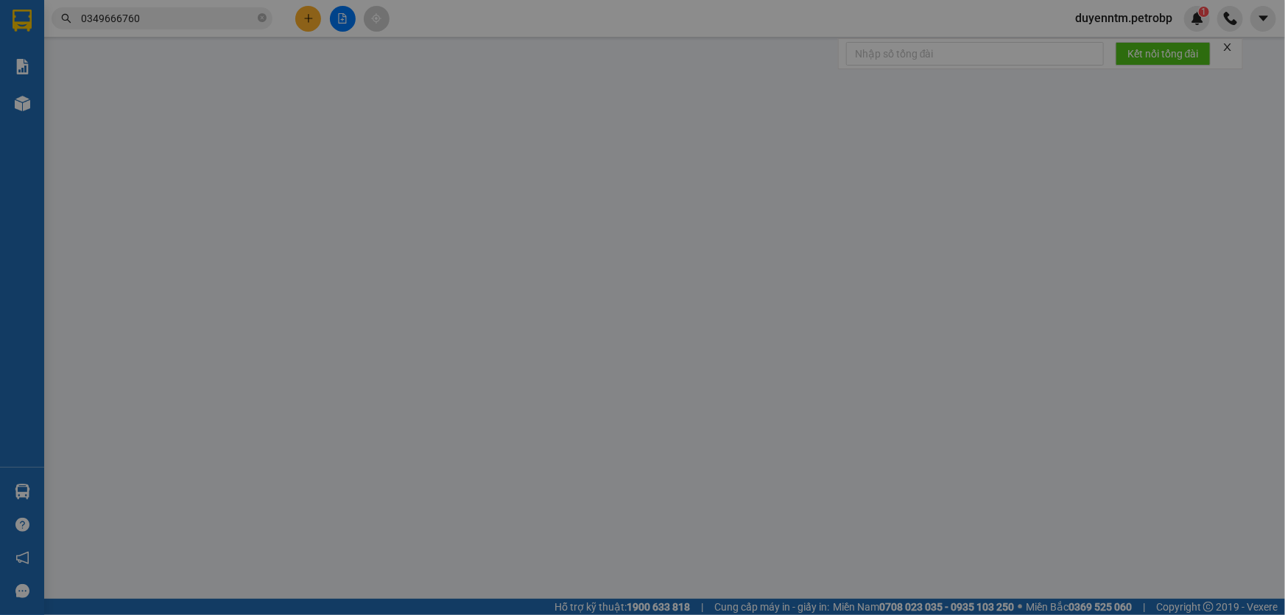
type input "30.000"
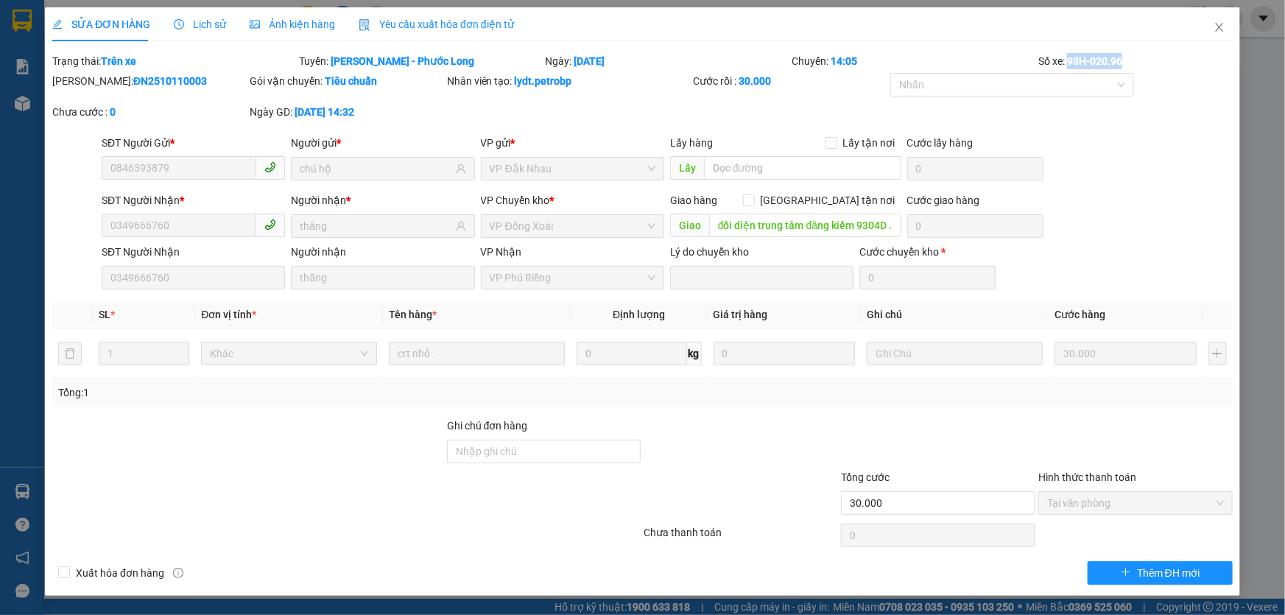
drag, startPoint x: 1127, startPoint y: 60, endPoint x: 1069, endPoint y: 64, distance: 57.6
click at [1069, 64] on div "Số xe: 93H-020.96" at bounding box center [1135, 61] width 197 height 16
copy b "93H-020.96"
click at [839, 225] on input "đối diện trung tâm đăng kiểm 9304D ." at bounding box center [805, 226] width 192 height 24
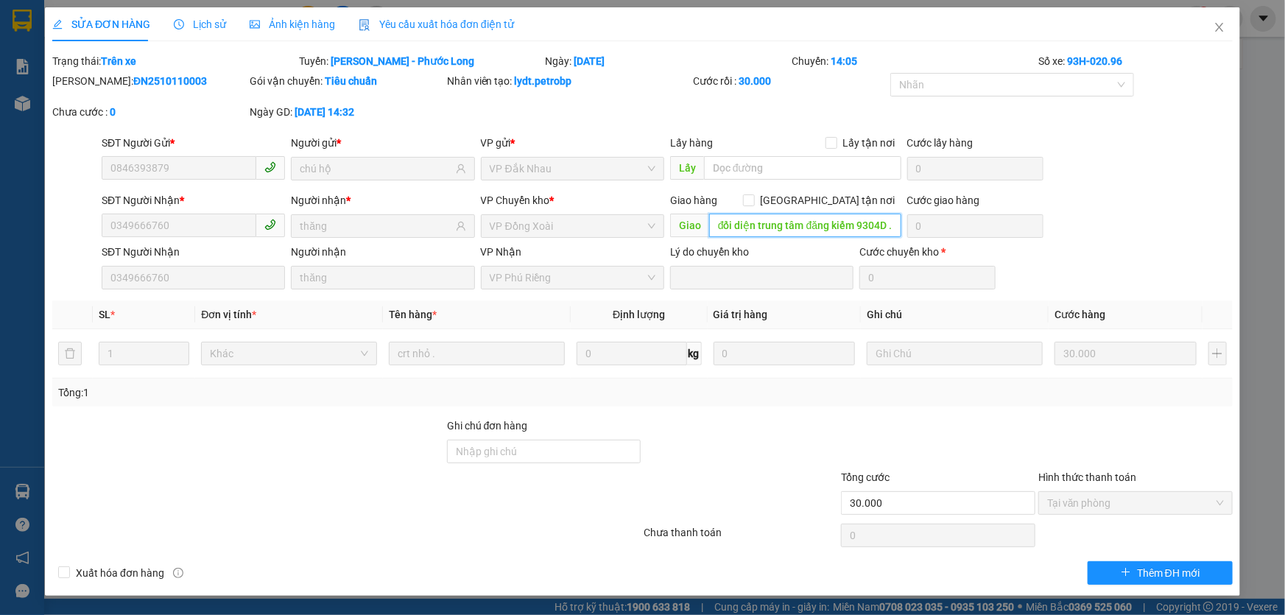
click at [839, 225] on input "đối diện trung tâm đăng kiểm 9304D ." at bounding box center [805, 226] width 192 height 24
click at [1221, 21] on icon "close" at bounding box center [1219, 27] width 12 height 12
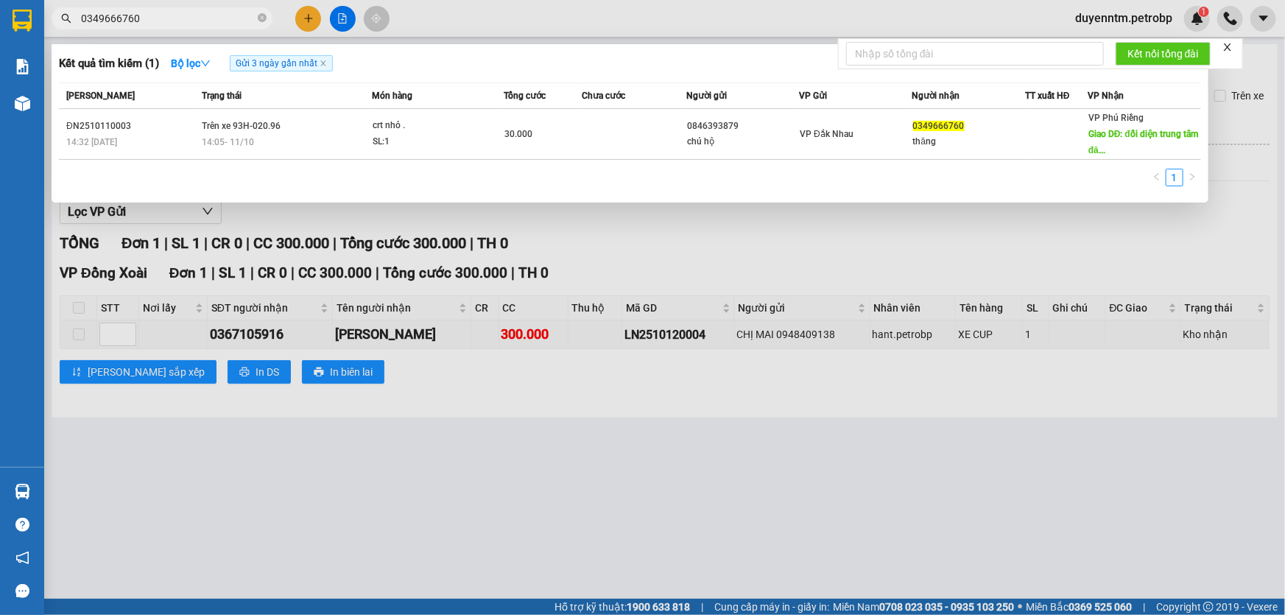
click at [209, 15] on input "0349666760" at bounding box center [168, 18] width 174 height 16
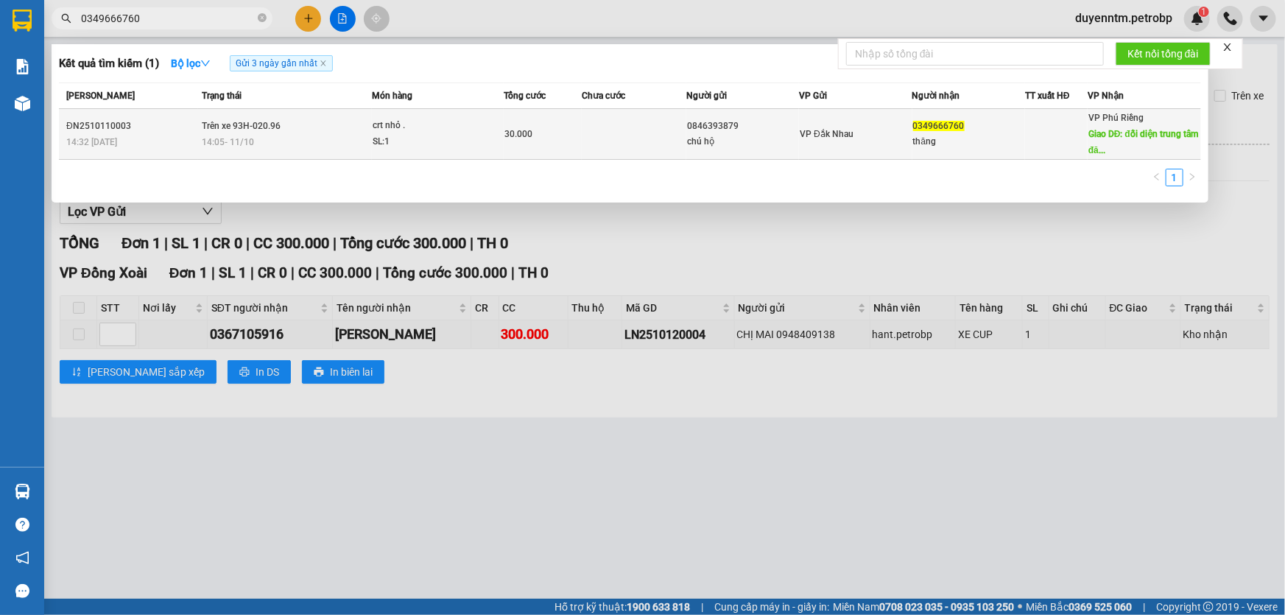
click at [233, 126] on span "Trên xe 93H-020.96" at bounding box center [241, 126] width 79 height 10
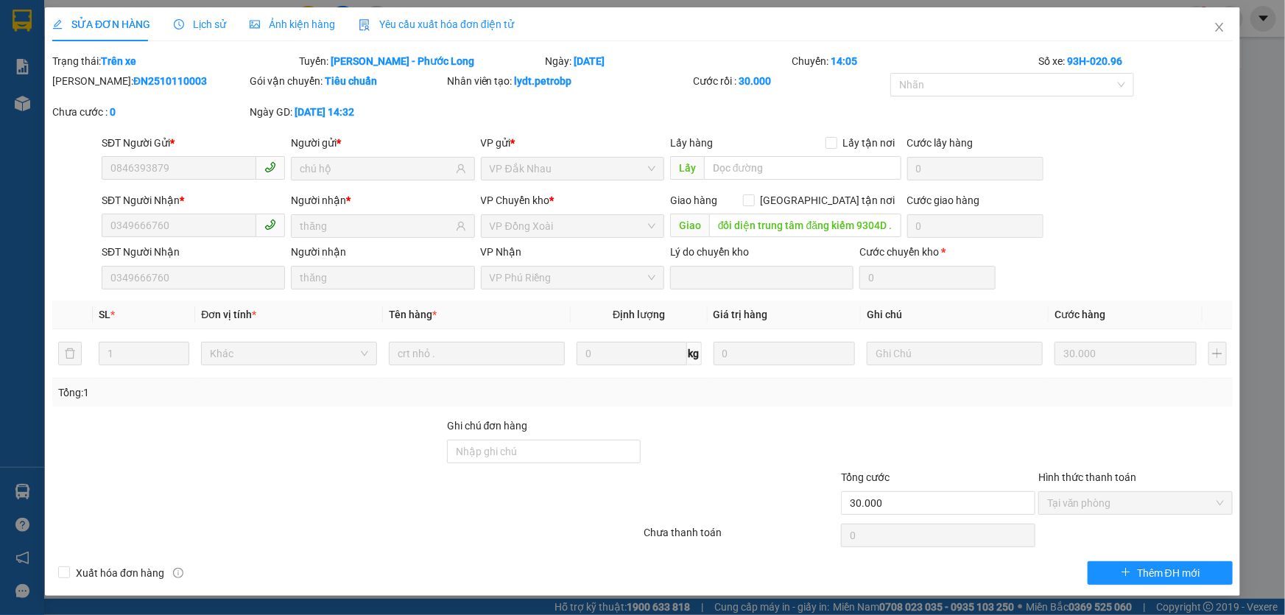
click at [213, 14] on div "Lịch sử" at bounding box center [200, 24] width 52 height 34
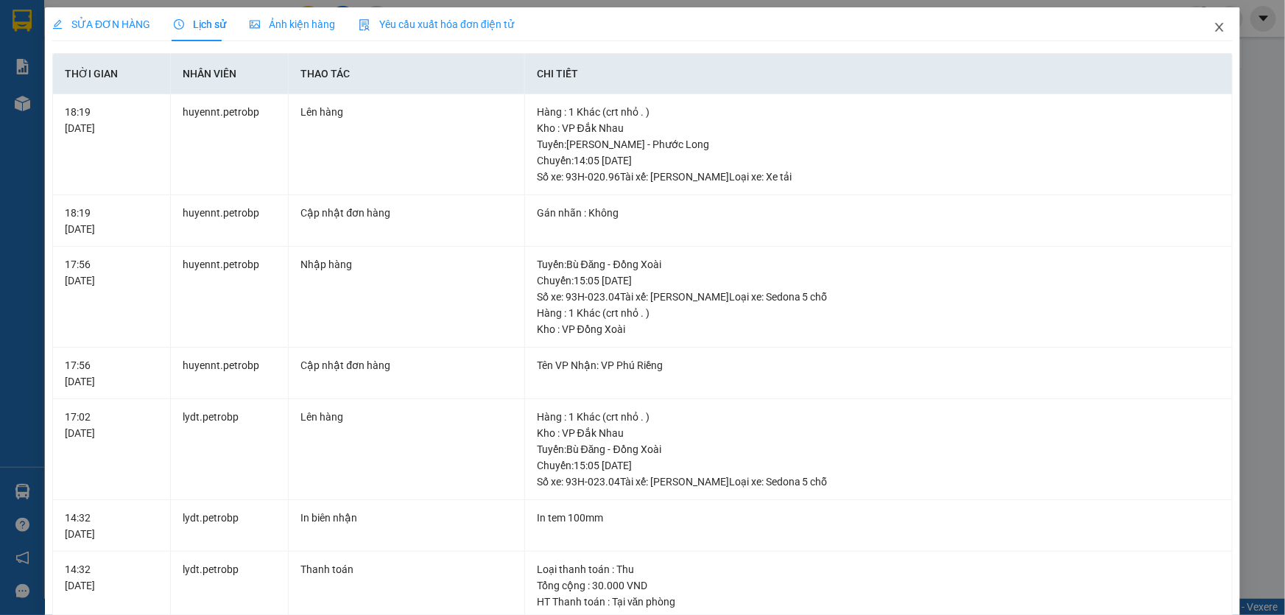
click at [1213, 30] on icon "close" at bounding box center [1219, 27] width 12 height 12
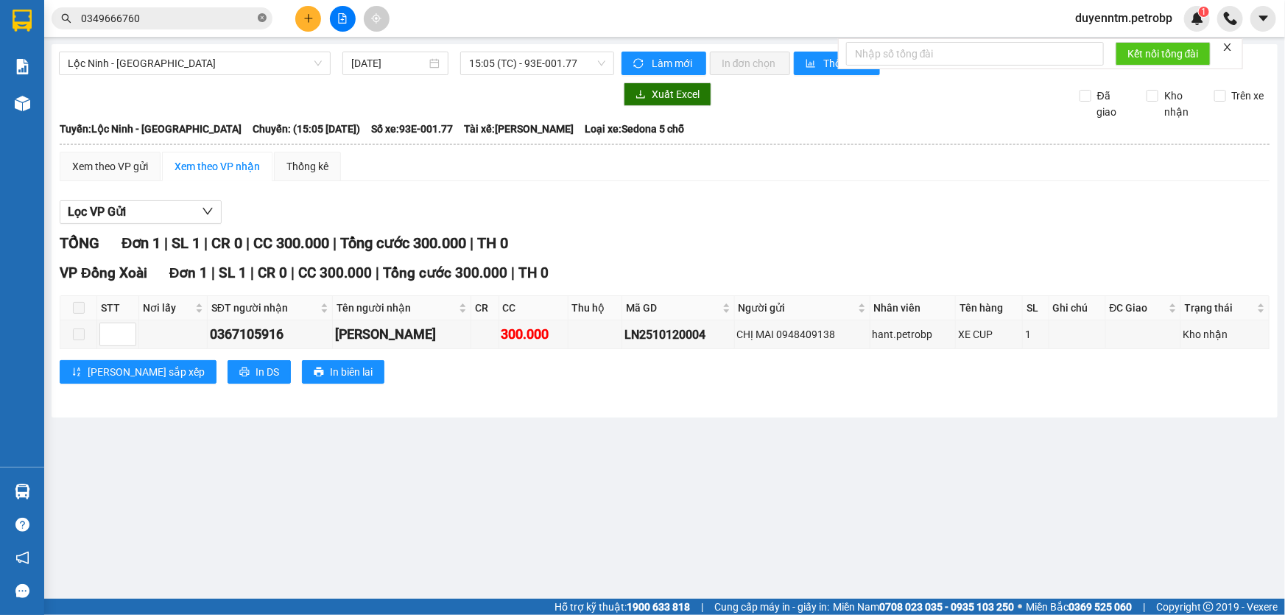
click at [258, 18] on icon "close-circle" at bounding box center [262, 17] width 9 height 9
paste input "QL132510120013"
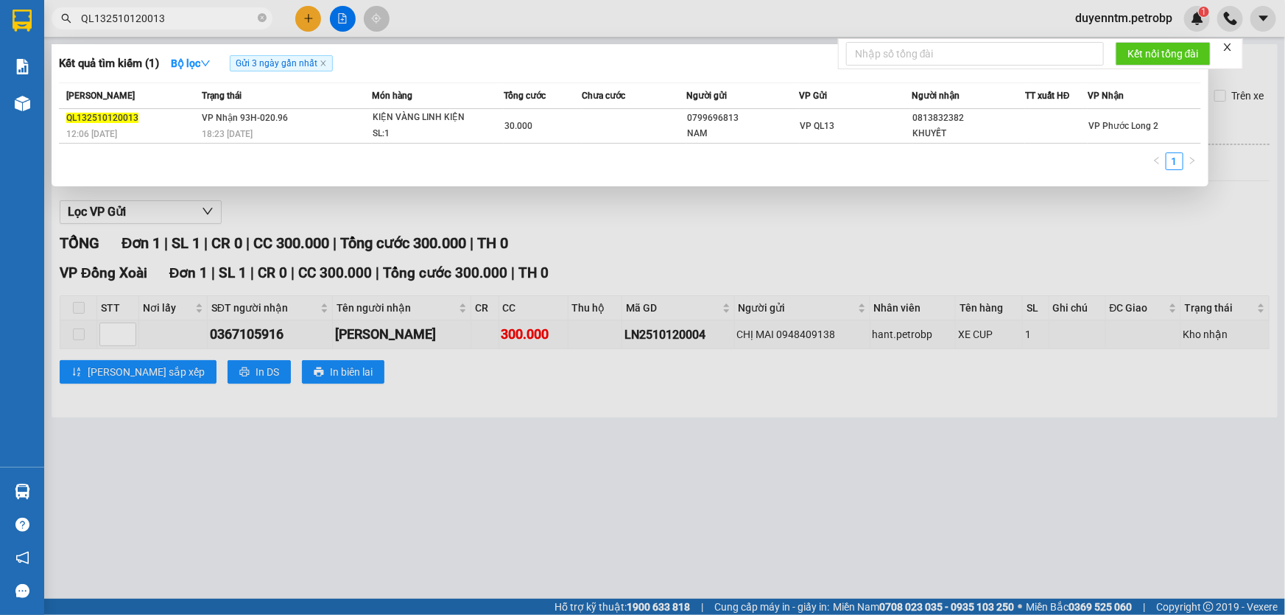
type input "QL132510120013"
click at [338, 200] on div at bounding box center [642, 307] width 1285 height 615
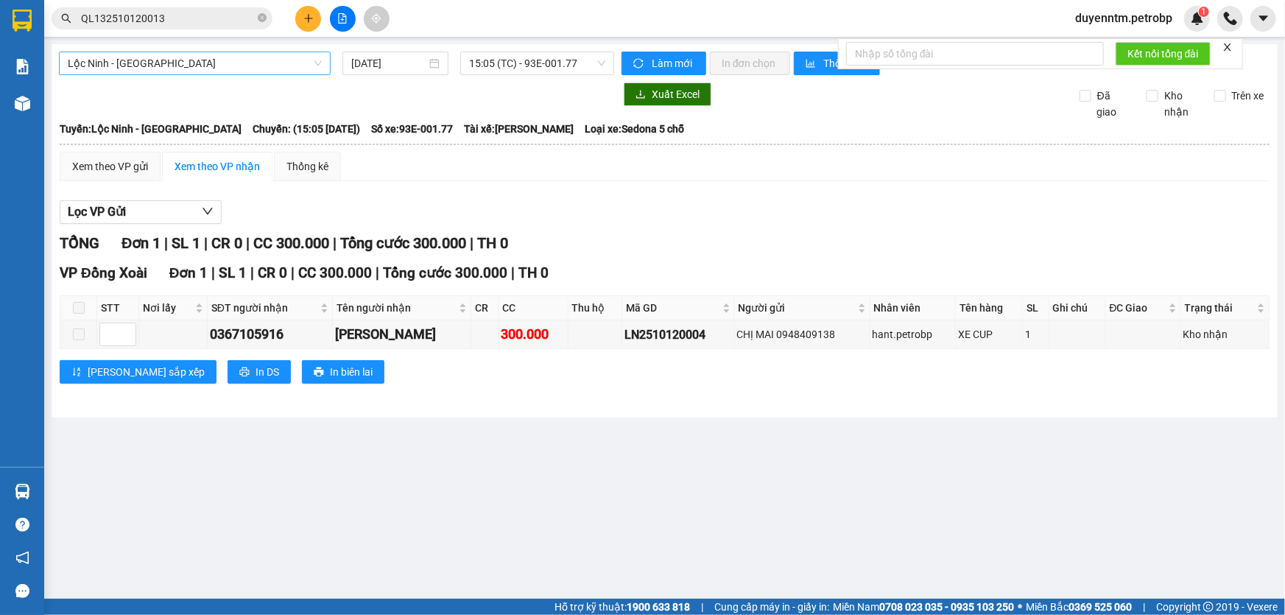
click at [166, 60] on span "Lộc Ninh - [GEOGRAPHIC_DATA]" at bounding box center [195, 63] width 254 height 22
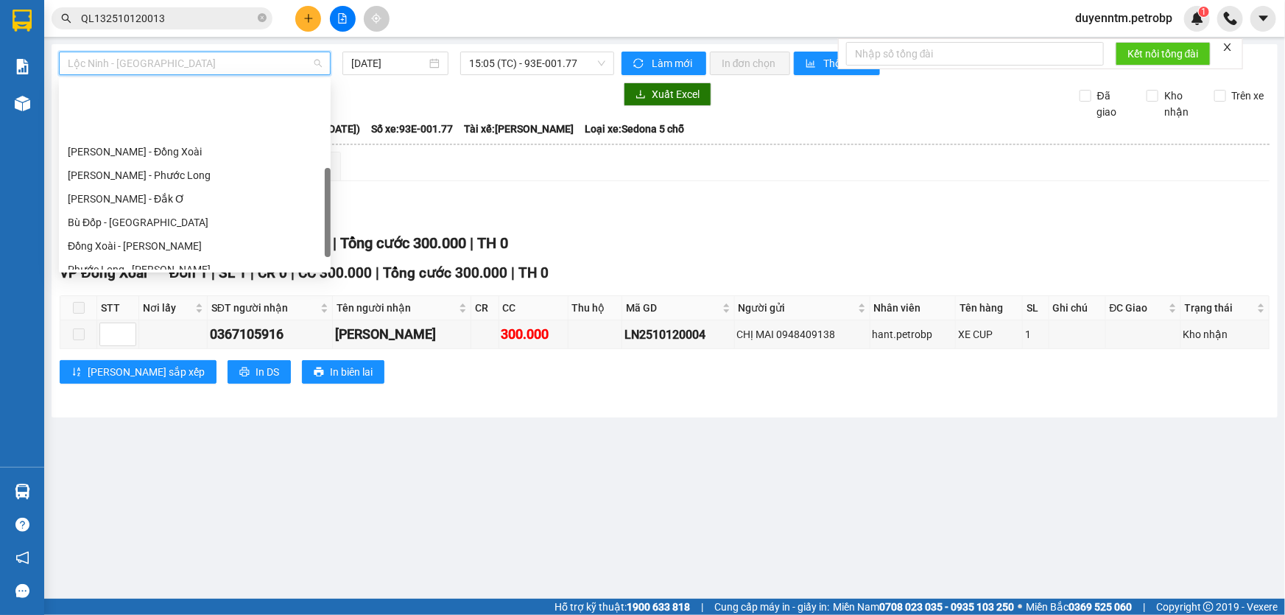
scroll to position [267, 0]
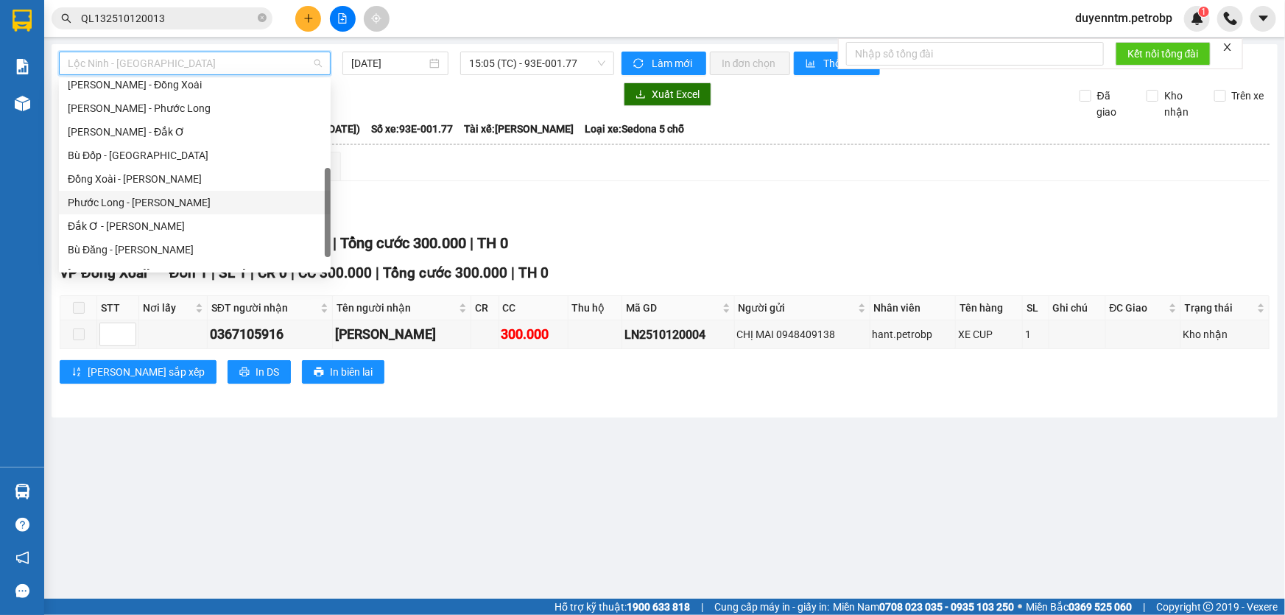
click at [150, 201] on div "Phước Long - [PERSON_NAME]" at bounding box center [195, 202] width 254 height 16
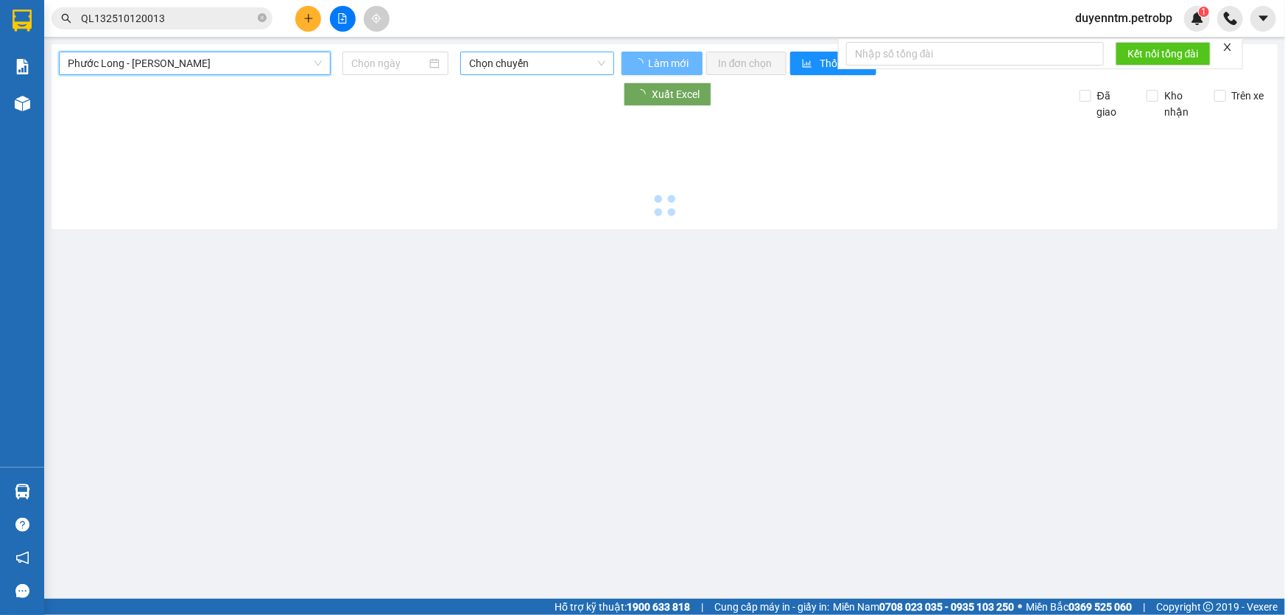
type input "[DATE]"
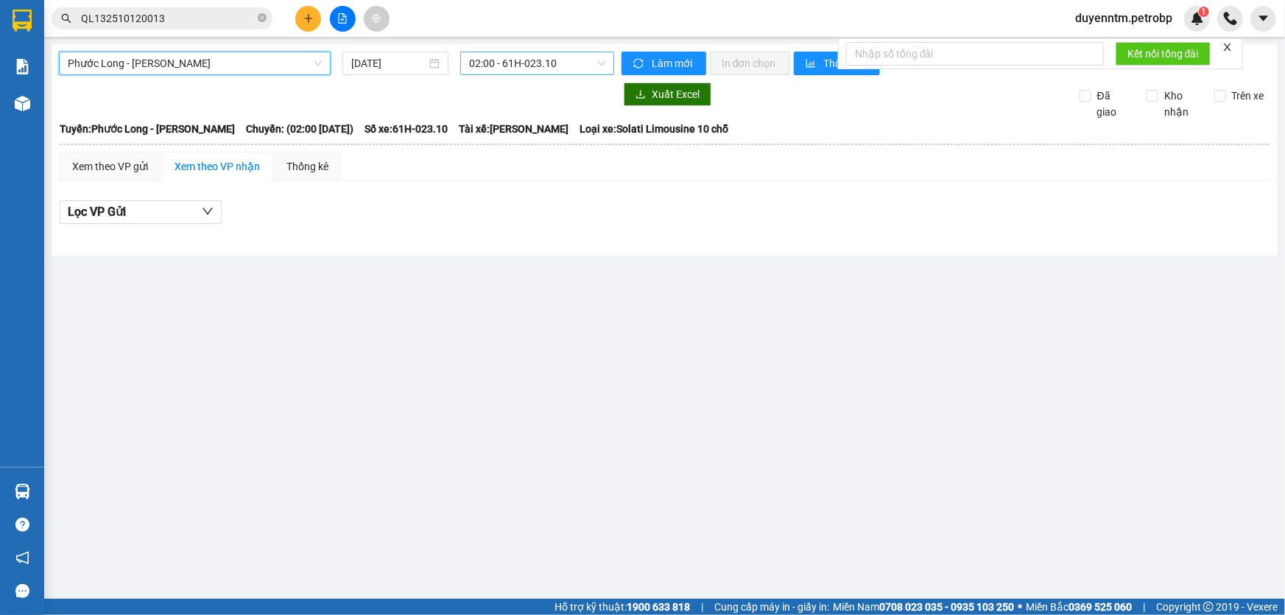
click at [495, 66] on span "02:00 - 61H-023.10" at bounding box center [537, 63] width 136 height 22
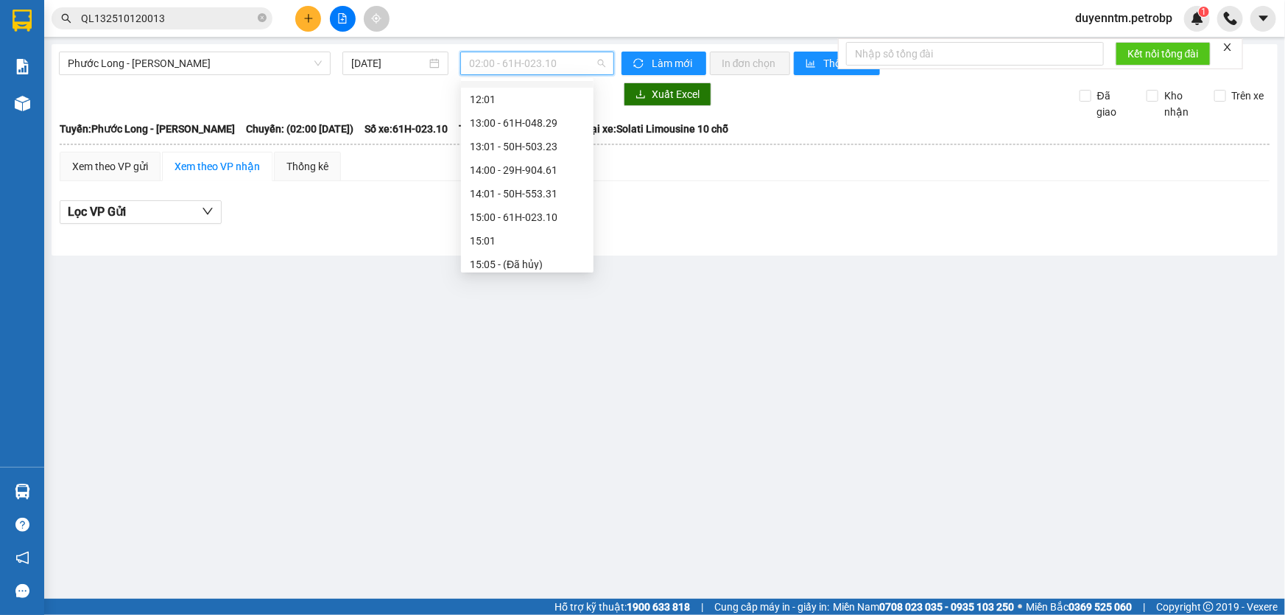
scroll to position [736, 0]
click at [532, 208] on div "17:05 (TC) - 50H-074.37" at bounding box center [527, 205] width 115 height 16
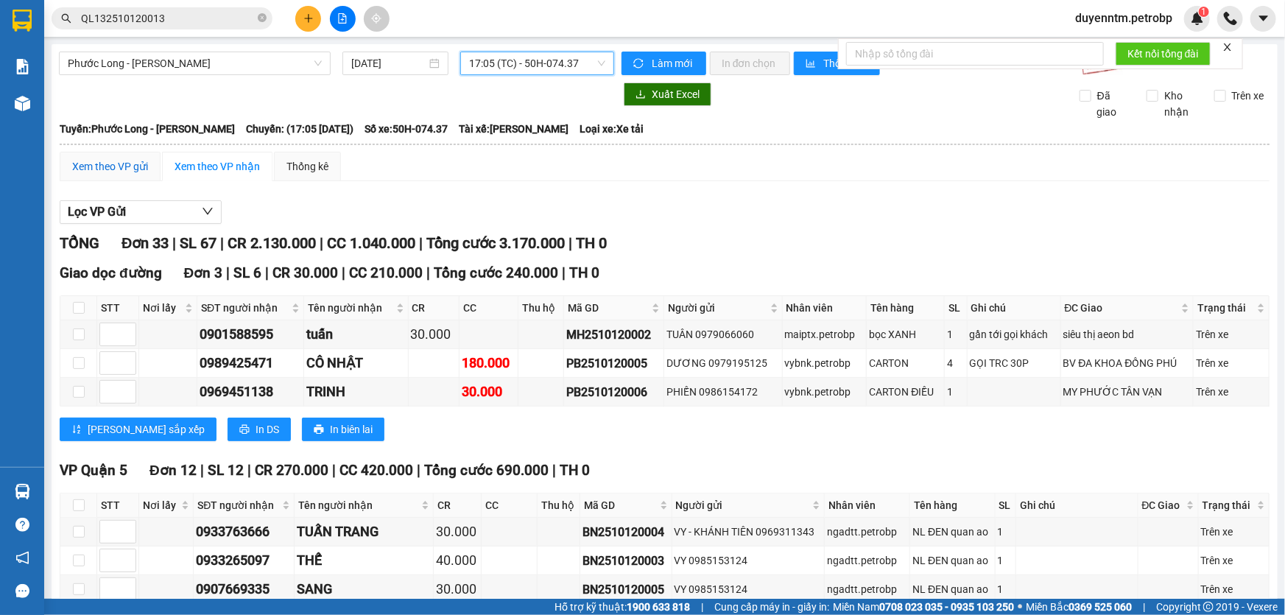
click at [110, 172] on div "Xem theo VP gửi" at bounding box center [110, 166] width 76 height 16
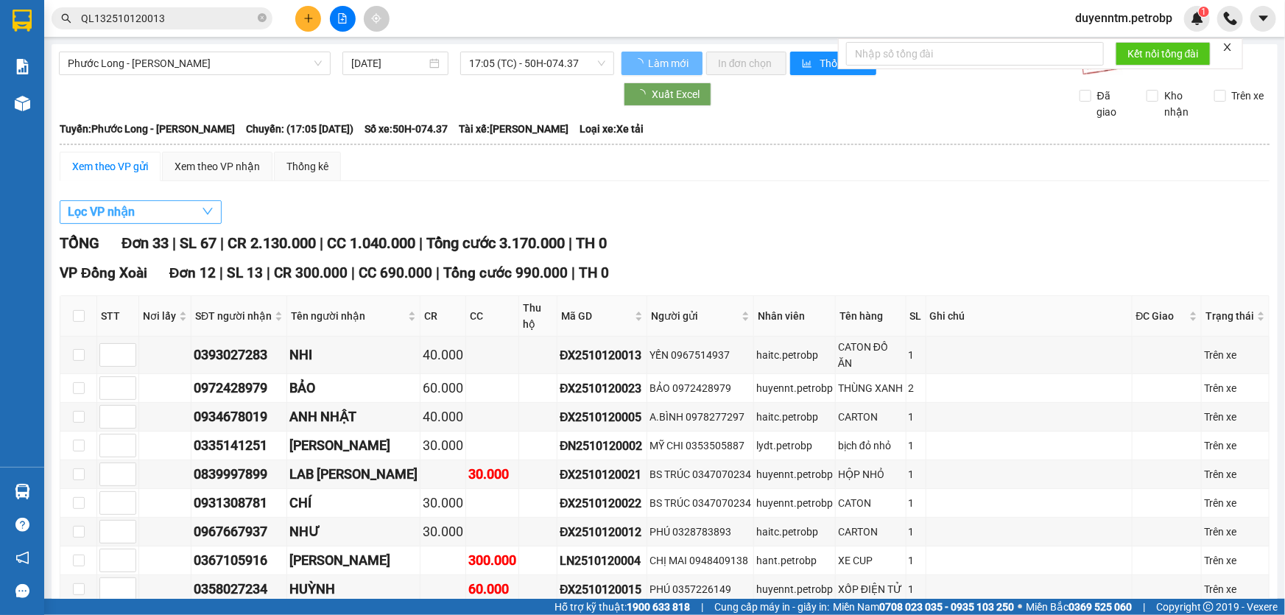
click at [142, 212] on button "Lọc VP nhận" at bounding box center [141, 212] width 162 height 24
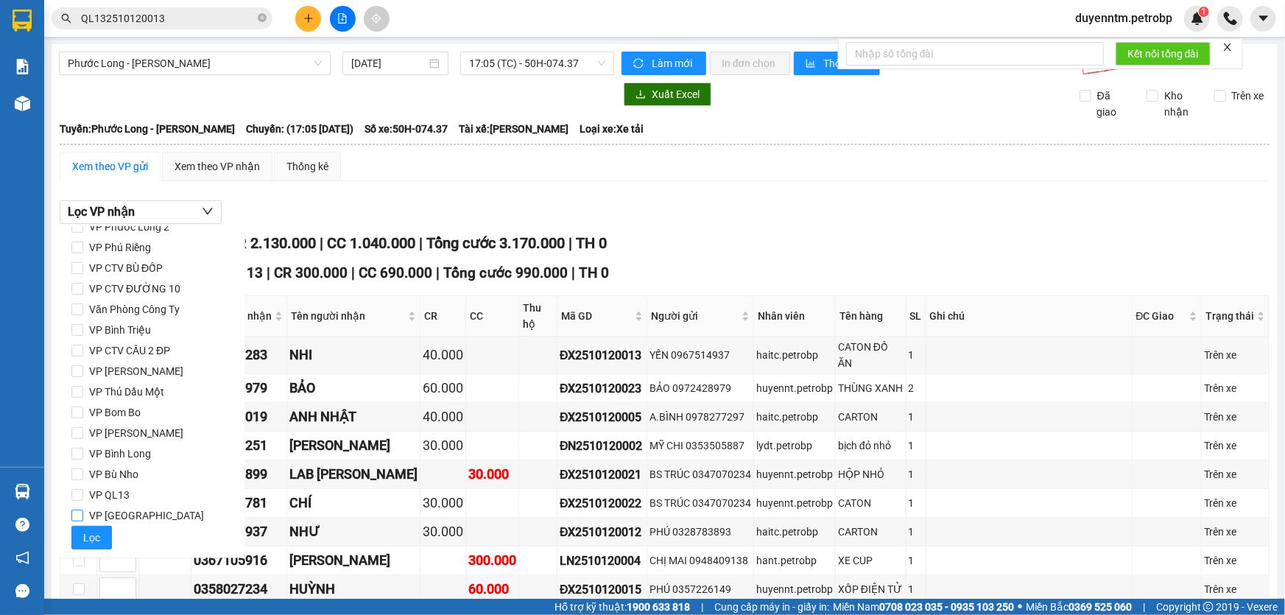
click at [133, 510] on span "VP [GEOGRAPHIC_DATA]" at bounding box center [146, 515] width 127 height 21
click at [83, 510] on input "VP [GEOGRAPHIC_DATA]" at bounding box center [77, 516] width 12 height 12
checkbox input "true"
click at [131, 473] on span "VP Bù Nho" at bounding box center [113, 474] width 61 height 21
click at [83, 473] on input "VP Bù Nho" at bounding box center [77, 474] width 12 height 12
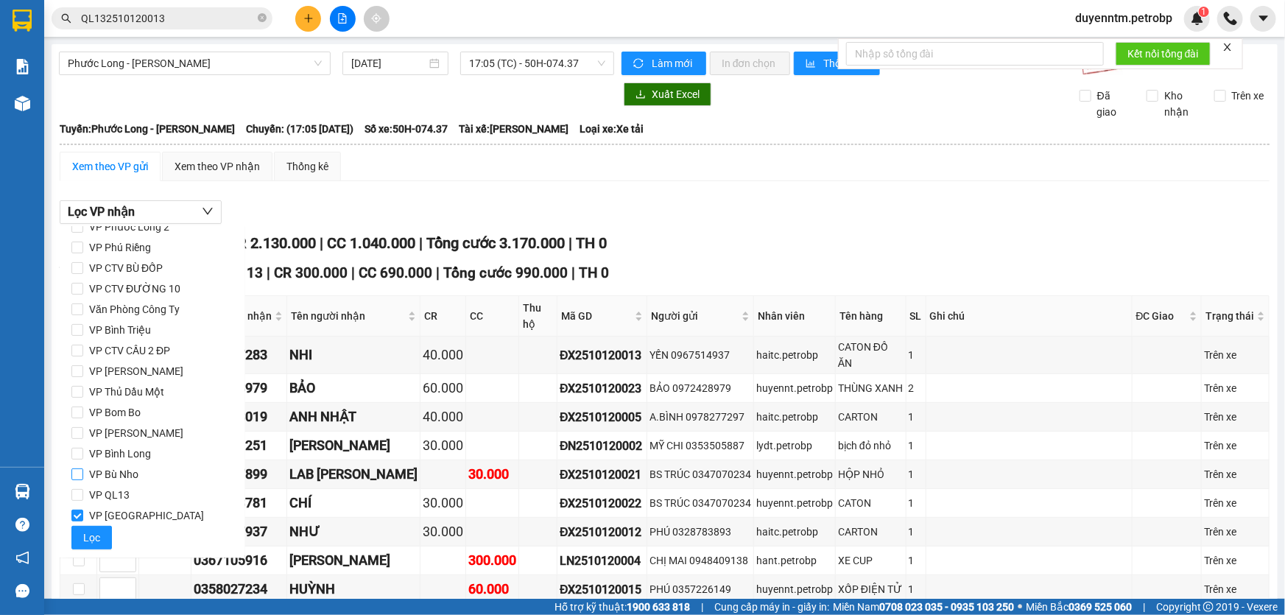
checkbox input "true"
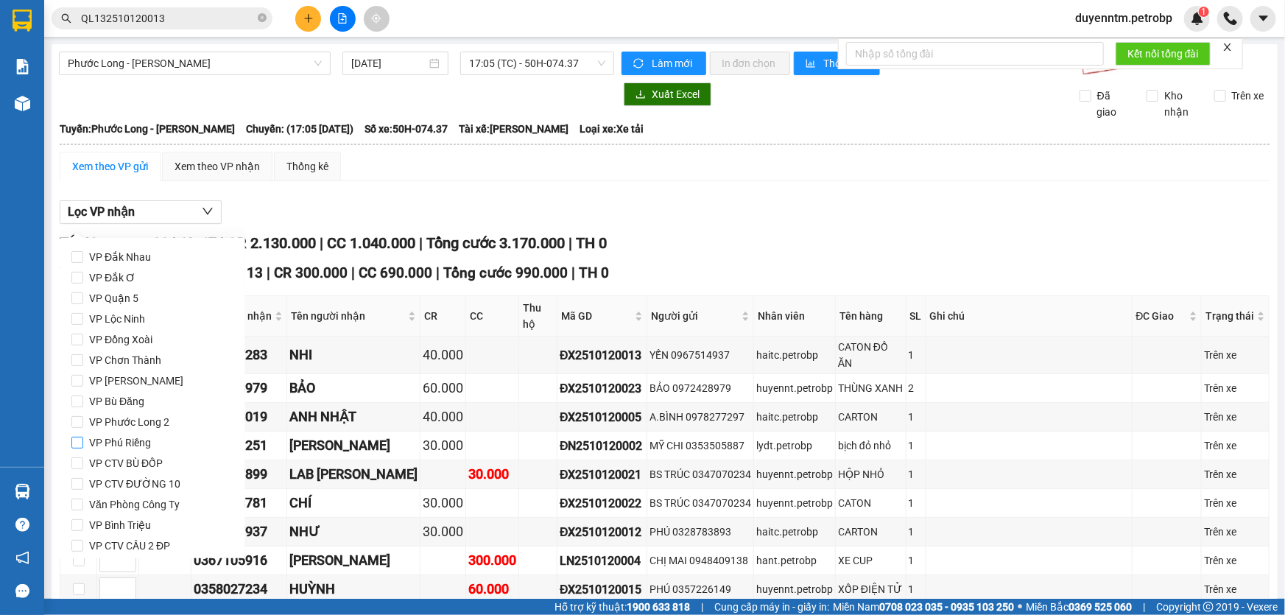
click at [136, 436] on span "VP Phú Riềng" at bounding box center [120, 442] width 74 height 21
click at [83, 437] on input "VP Phú Riềng" at bounding box center [77, 443] width 12 height 12
checkbox input "true"
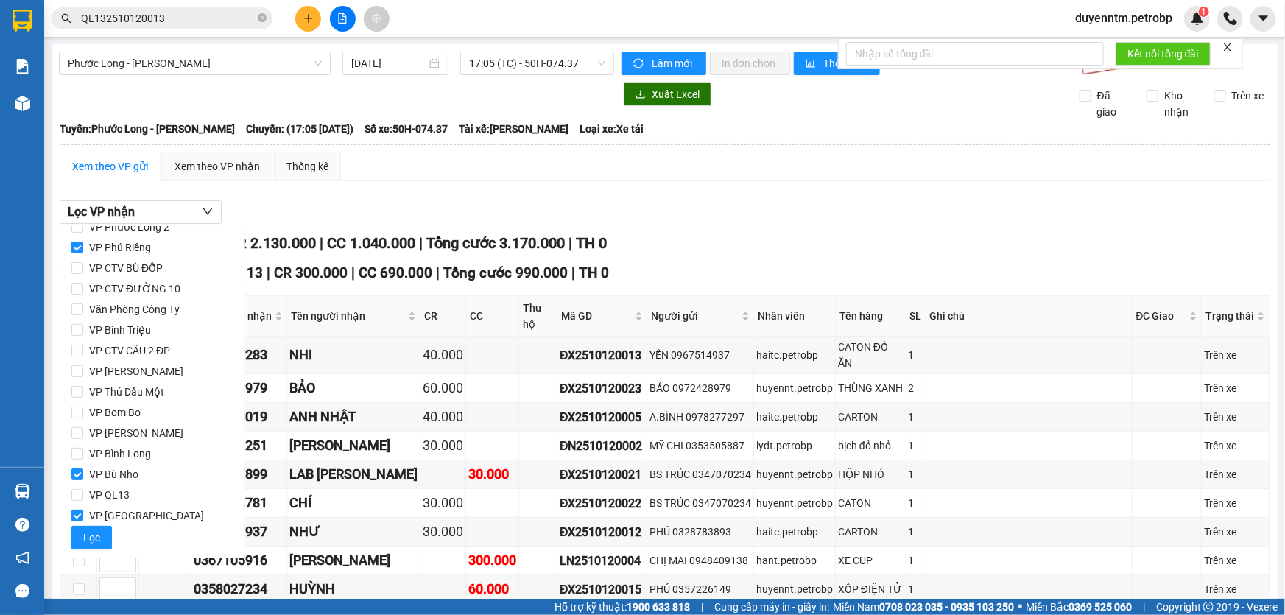
scroll to position [66, 0]
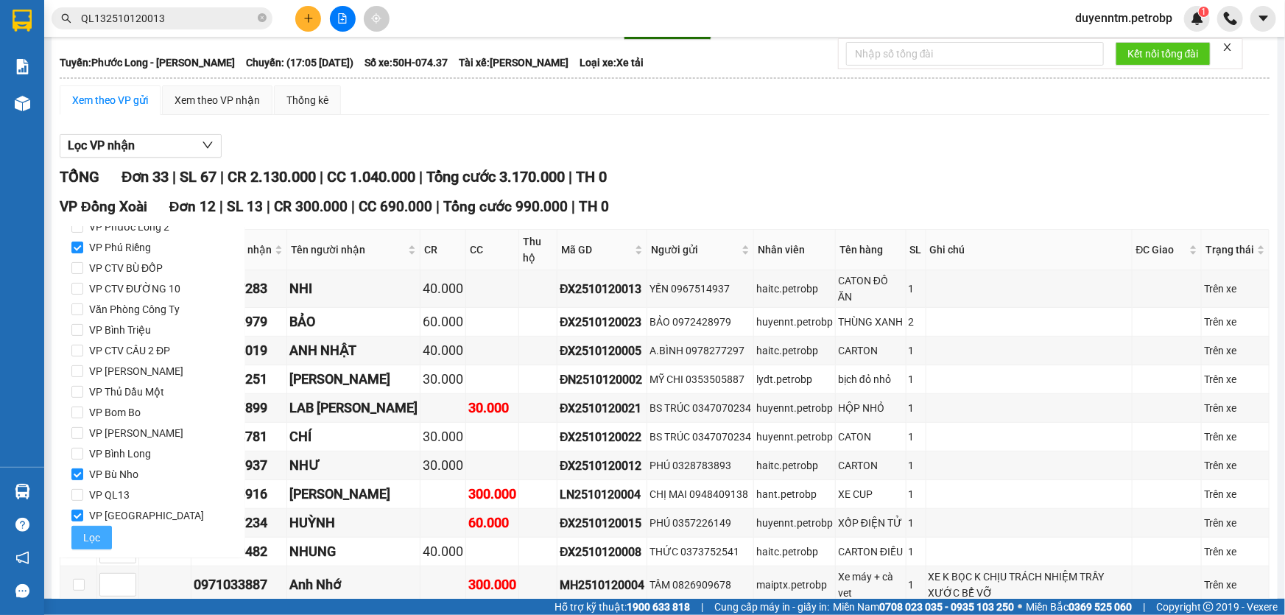
click at [93, 540] on span "Lọc" at bounding box center [91, 537] width 17 height 16
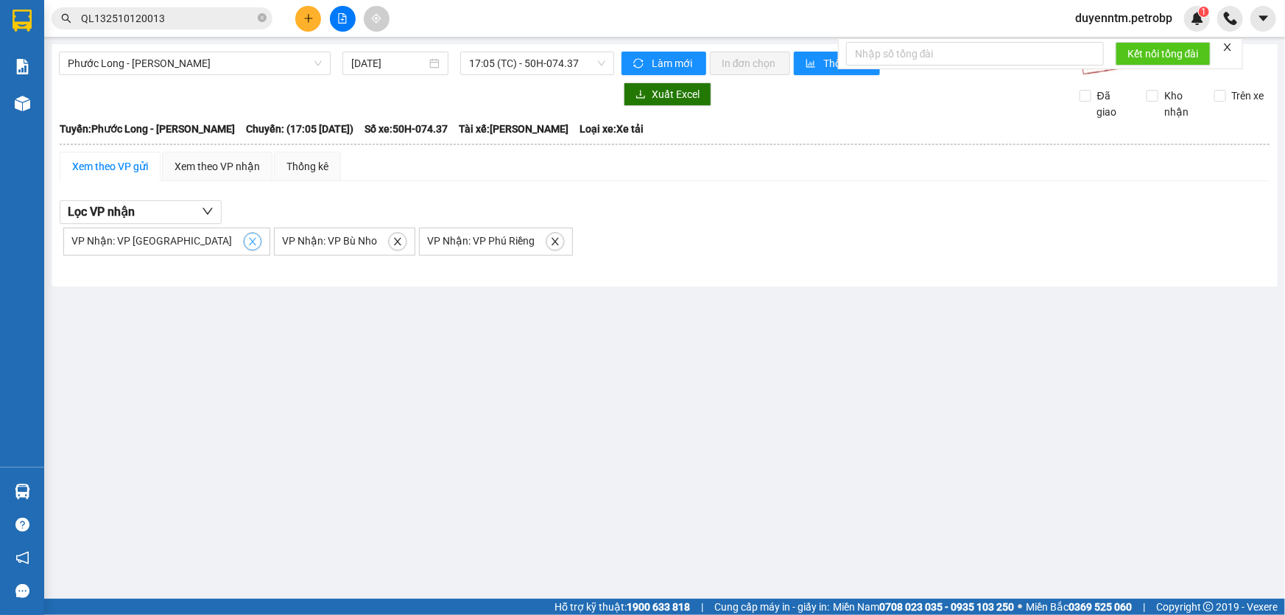
click at [249, 242] on icon "close" at bounding box center [252, 241] width 7 height 7
checkbox input "false"
click at [190, 241] on icon "close" at bounding box center [187, 241] width 10 height 10
checkbox input "false"
drag, startPoint x: 194, startPoint y: 241, endPoint x: 188, endPoint y: 214, distance: 27.9
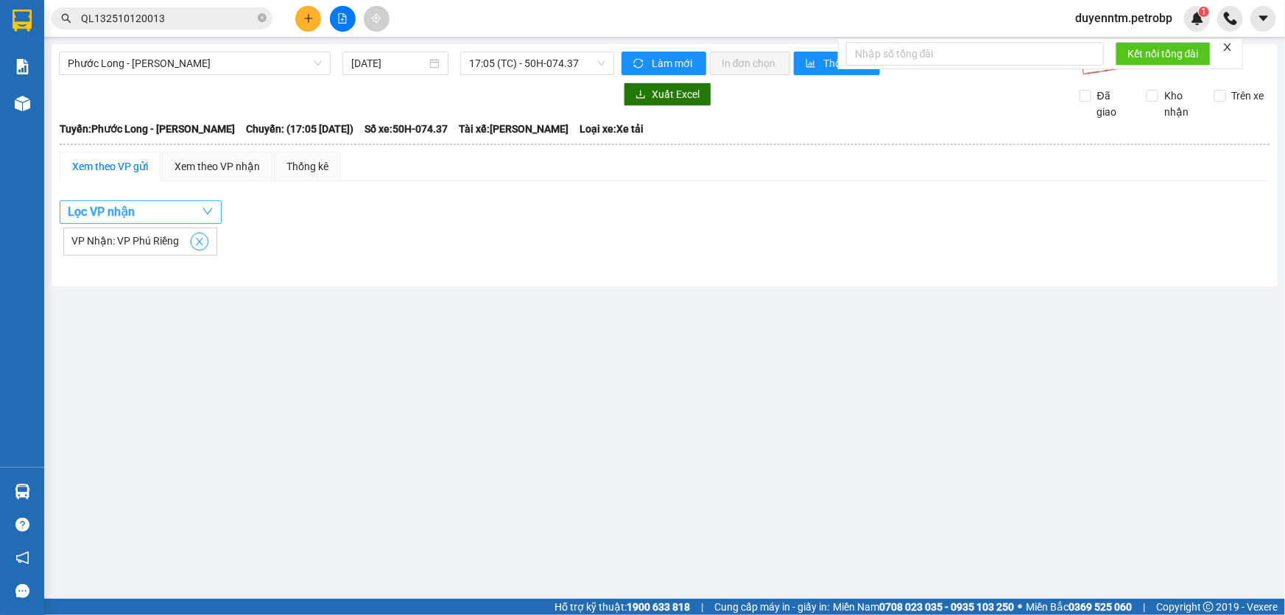
click at [195, 239] on icon "close" at bounding box center [199, 241] width 10 height 10
checkbox input "false"
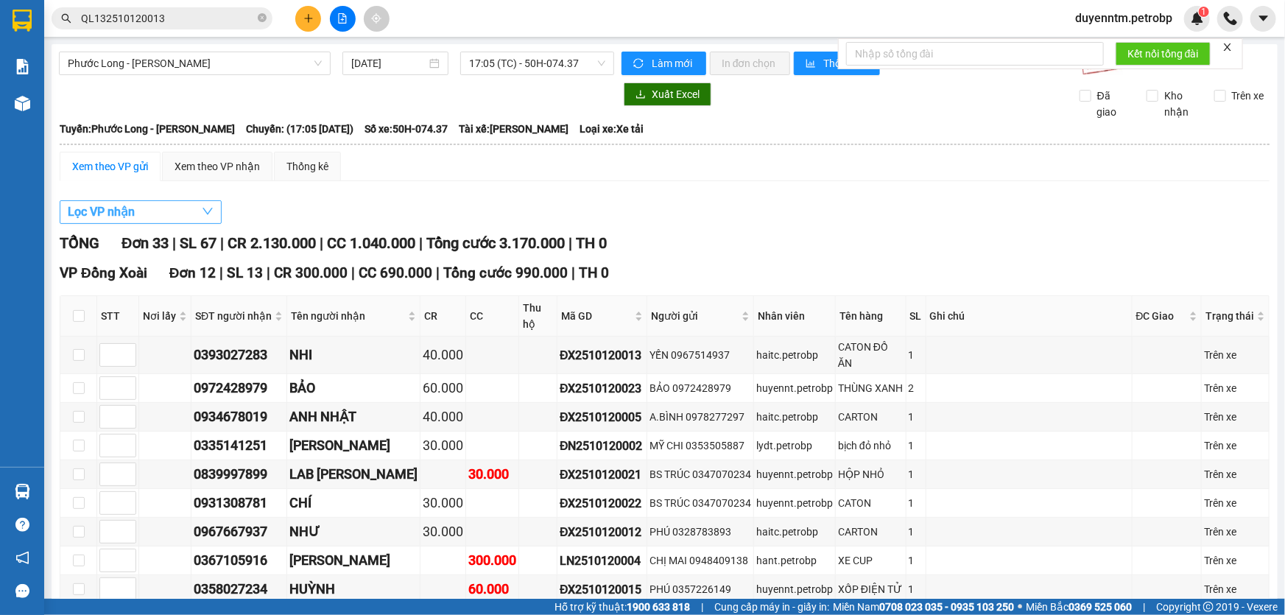
click at [186, 211] on button "Lọc VP nhận" at bounding box center [141, 212] width 162 height 24
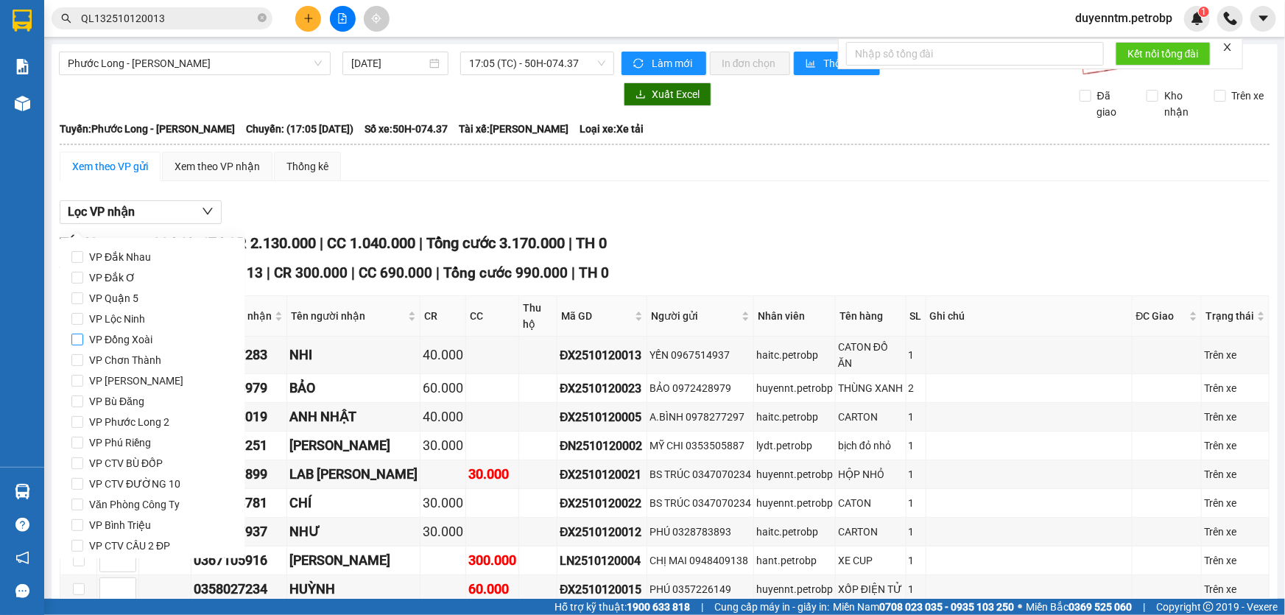
click at [142, 336] on span "VP Đồng Xoài" at bounding box center [120, 339] width 75 height 21
click at [83, 336] on input "VP Đồng Xoài" at bounding box center [77, 340] width 12 height 12
checkbox input "true"
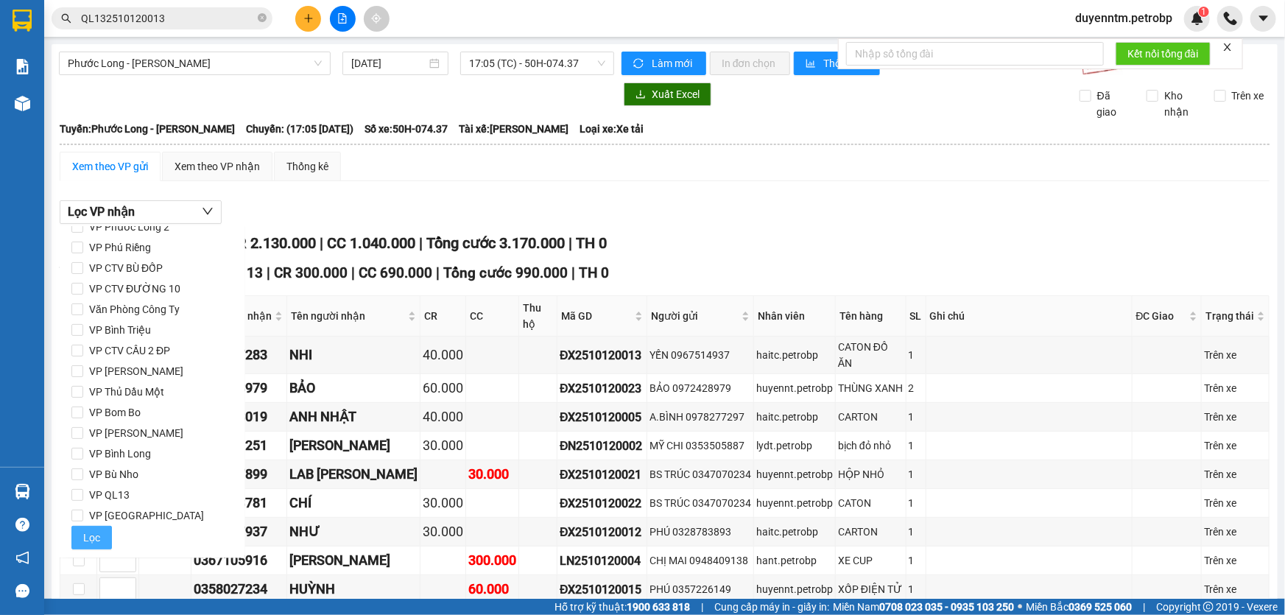
click at [88, 535] on span "Lọc" at bounding box center [91, 537] width 17 height 16
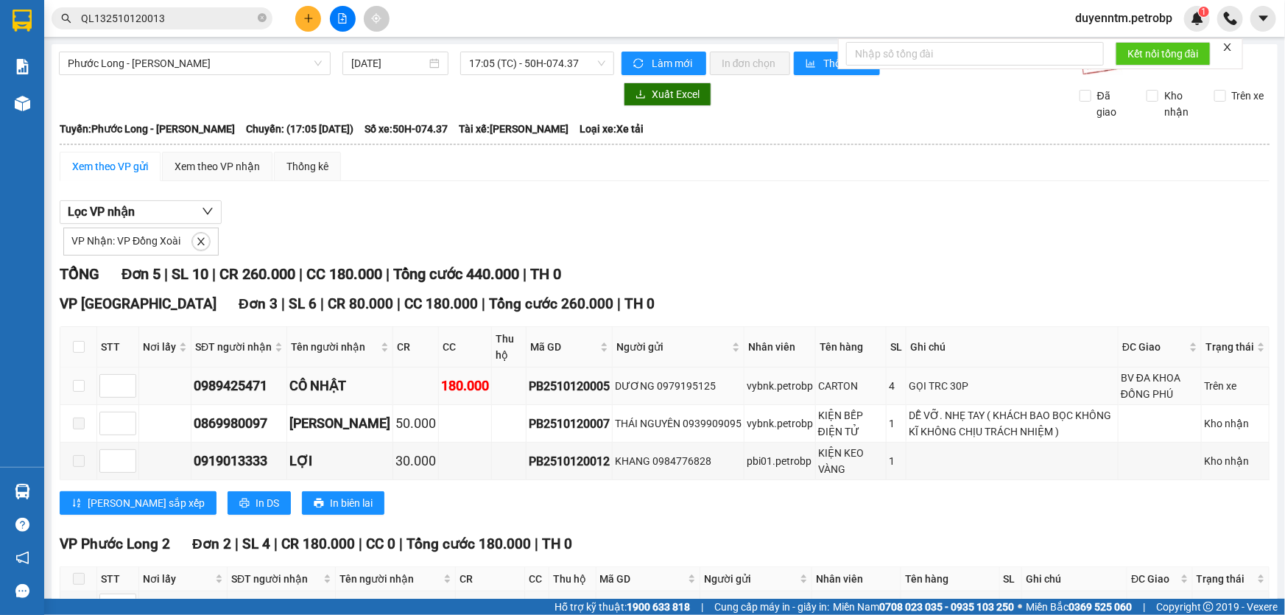
scroll to position [124, 0]
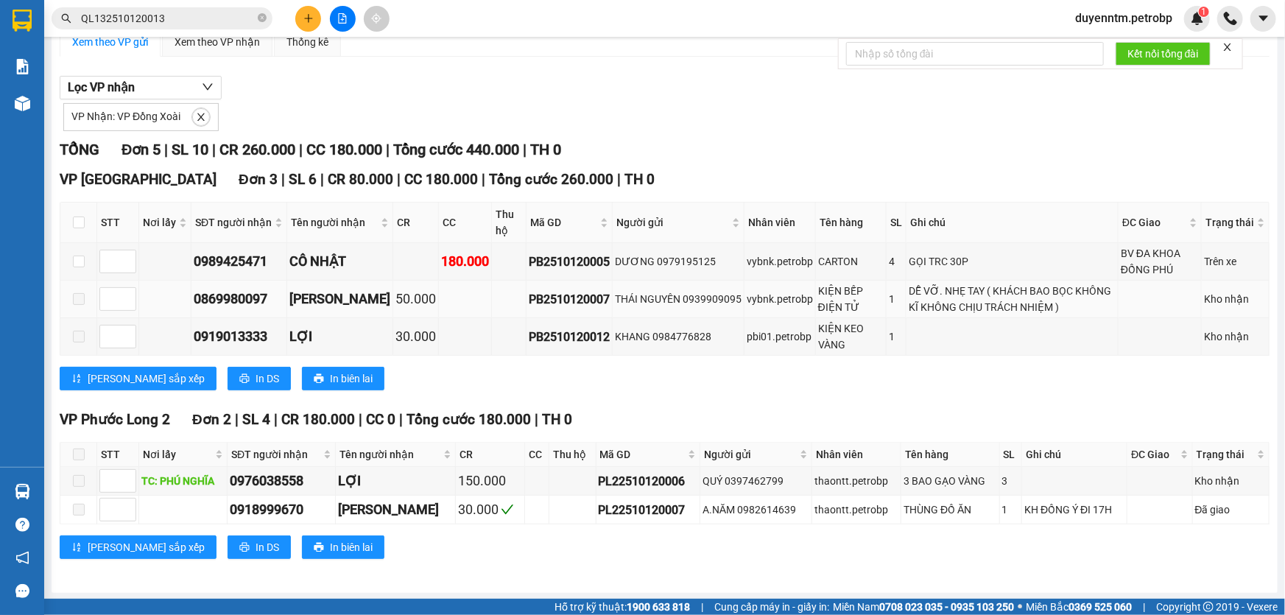
click at [553, 298] on div "PB2510120007" at bounding box center [569, 299] width 81 height 18
copy div "PB2510120007"
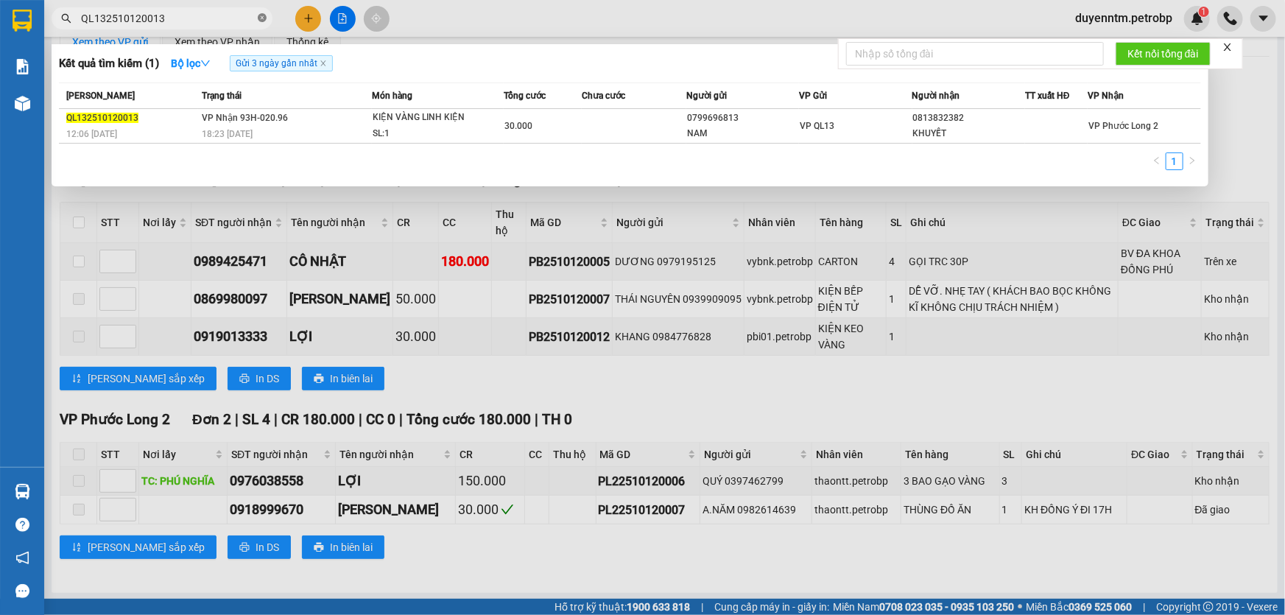
click at [263, 18] on icon "close-circle" at bounding box center [262, 17] width 9 height 9
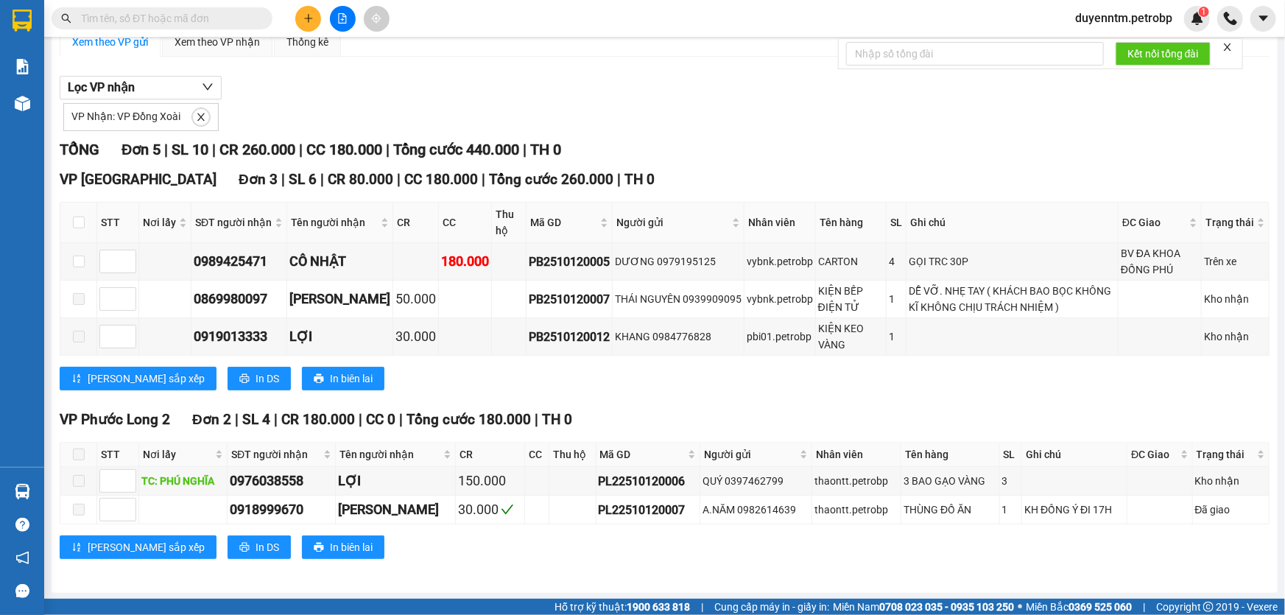
paste input "PB2510120007"
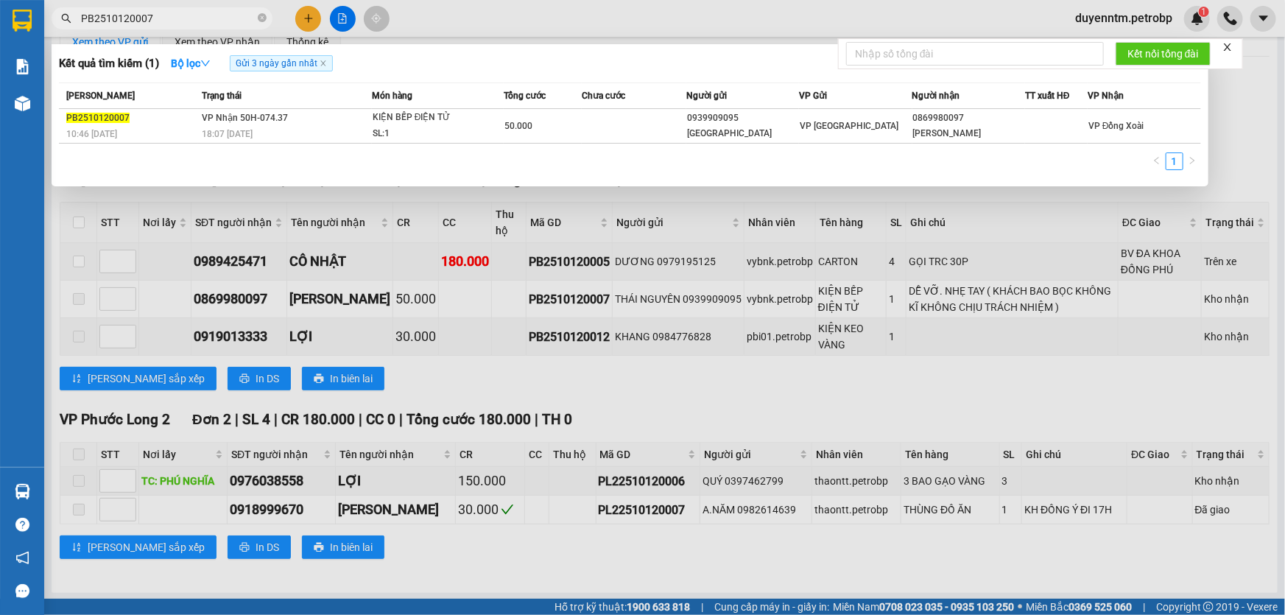
type input "PB2510120007"
click at [443, 24] on div at bounding box center [642, 307] width 1285 height 615
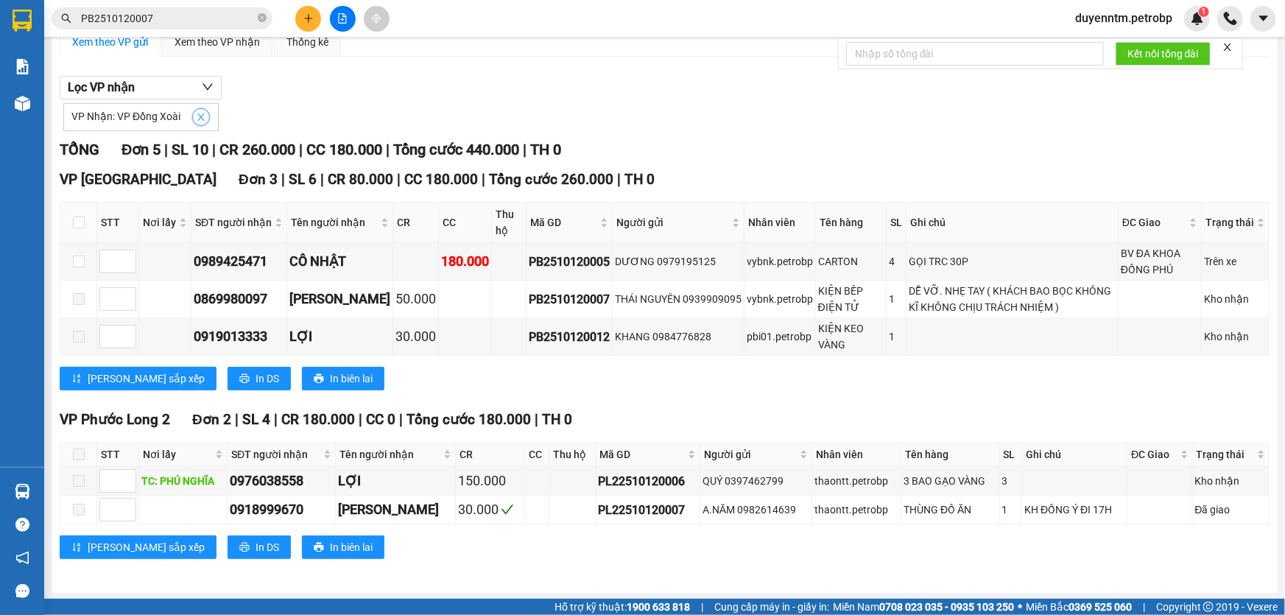
click at [196, 116] on icon "close" at bounding box center [201, 117] width 10 height 10
checkbox input "false"
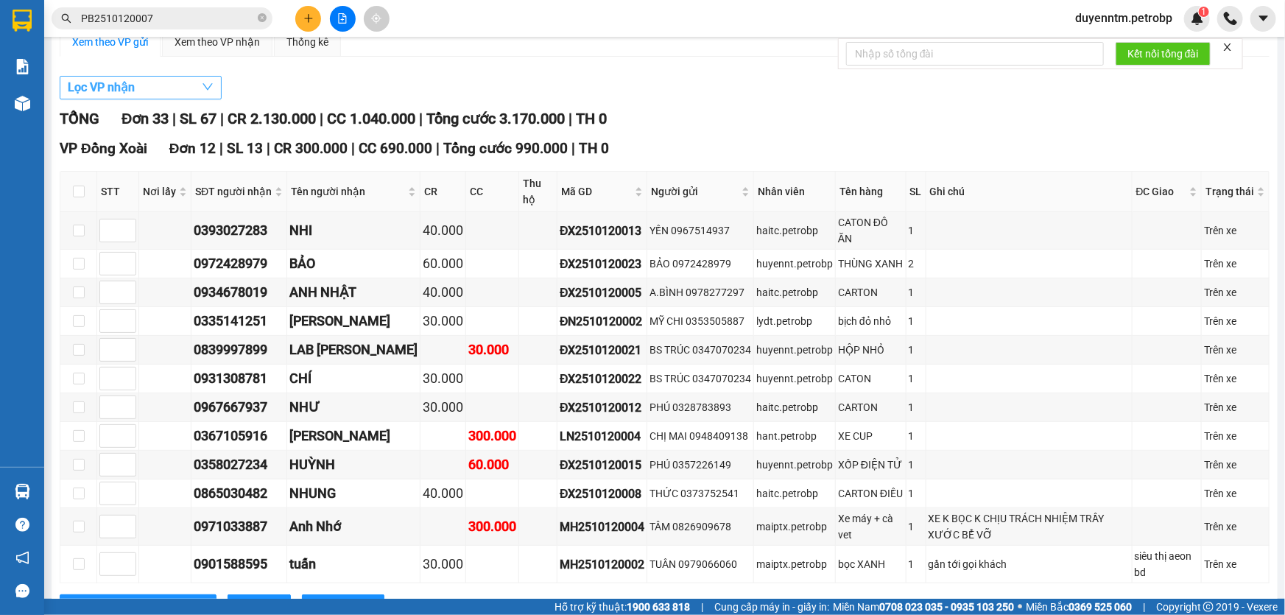
click at [166, 91] on button "Lọc VP nhận" at bounding box center [141, 88] width 162 height 24
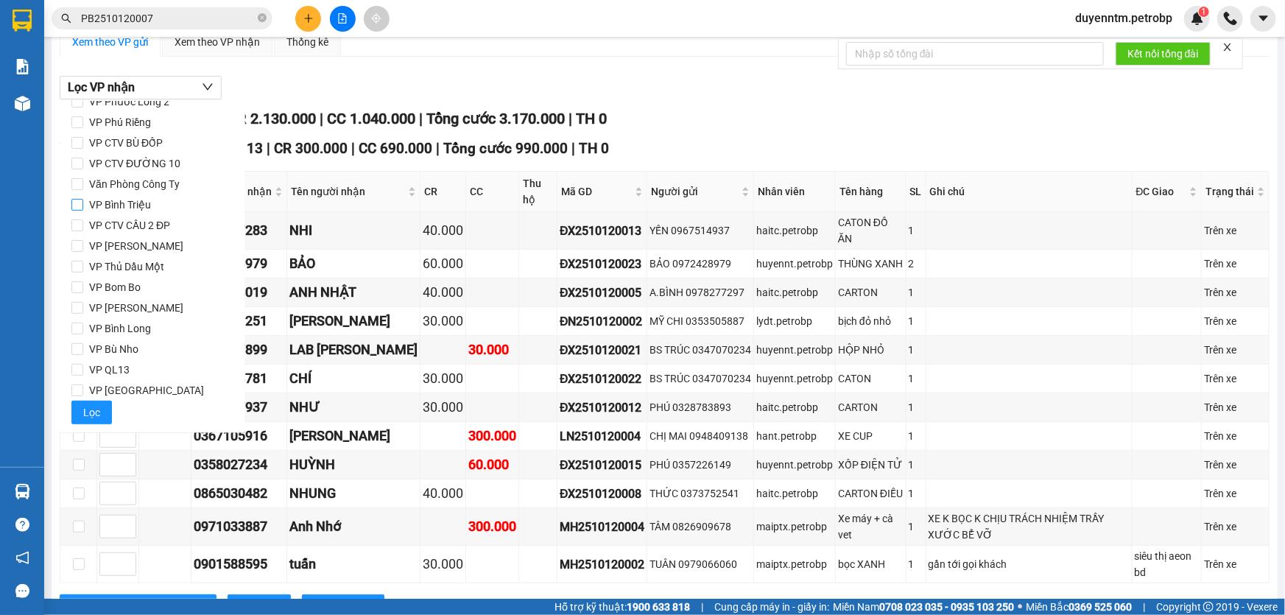
click at [130, 208] on span "VP Bình Triệu" at bounding box center [120, 204] width 74 height 21
click at [83, 208] on input "VP Bình Triệu" at bounding box center [77, 205] width 12 height 12
click at [96, 409] on span "Lọc" at bounding box center [91, 412] width 17 height 16
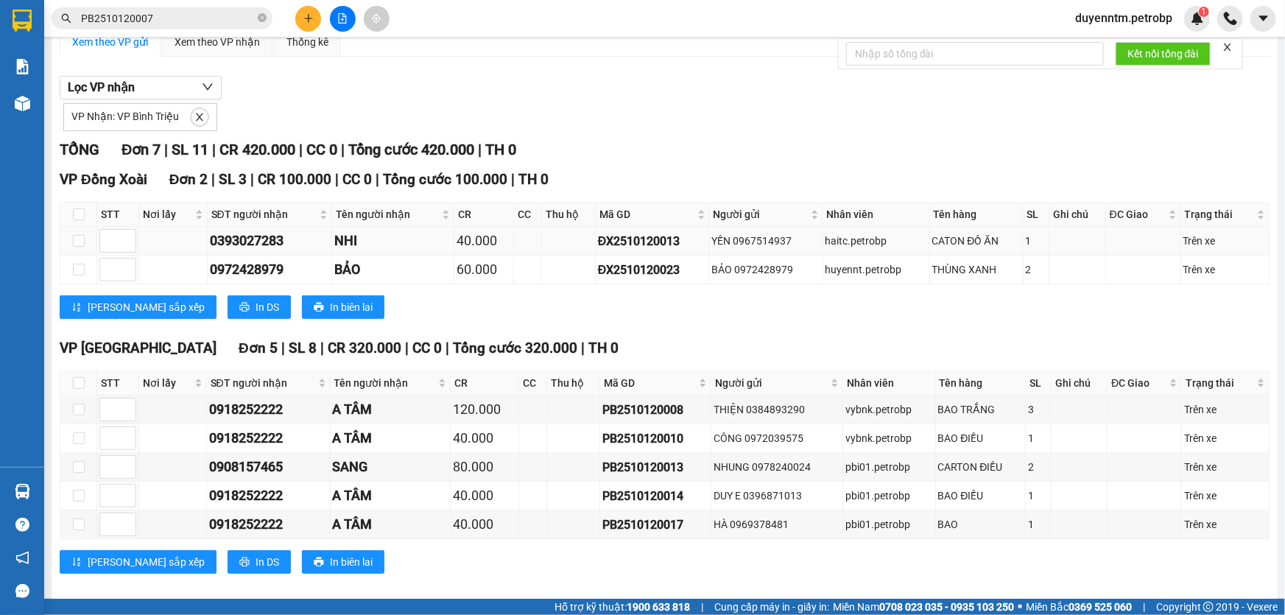
click at [611, 236] on div "ĐX2510120013" at bounding box center [652, 241] width 109 height 18
copy div "ĐX2510120013"
click at [201, 116] on span "close" at bounding box center [199, 117] width 16 height 10
checkbox input "false"
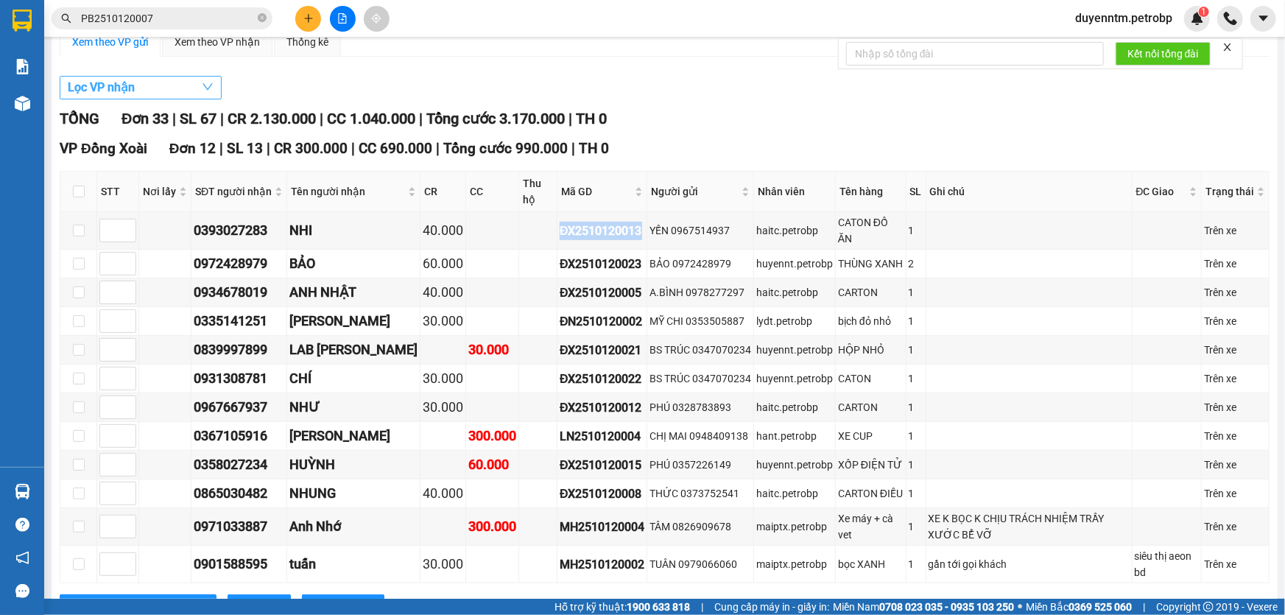
click at [186, 92] on button "Lọc VP nhận" at bounding box center [141, 88] width 162 height 24
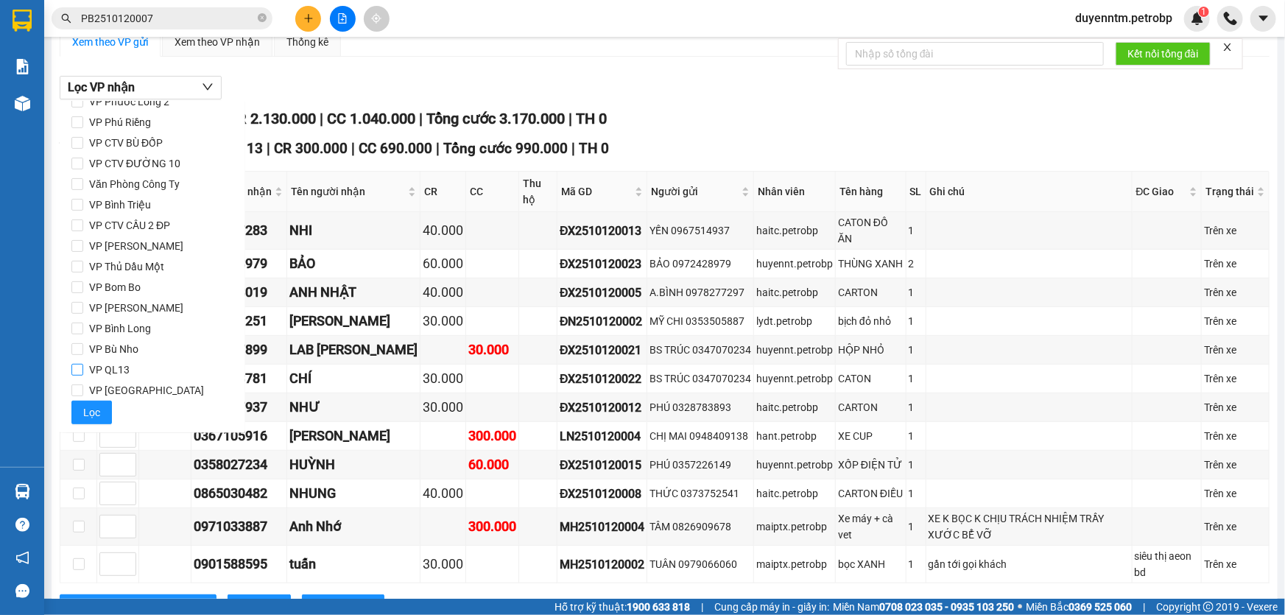
click at [127, 369] on span "VP QL13" at bounding box center [109, 369] width 52 height 21
click at [83, 369] on input "VP QL13" at bounding box center [77, 370] width 12 height 12
checkbox input "true"
click at [91, 410] on span "Lọc" at bounding box center [91, 412] width 17 height 16
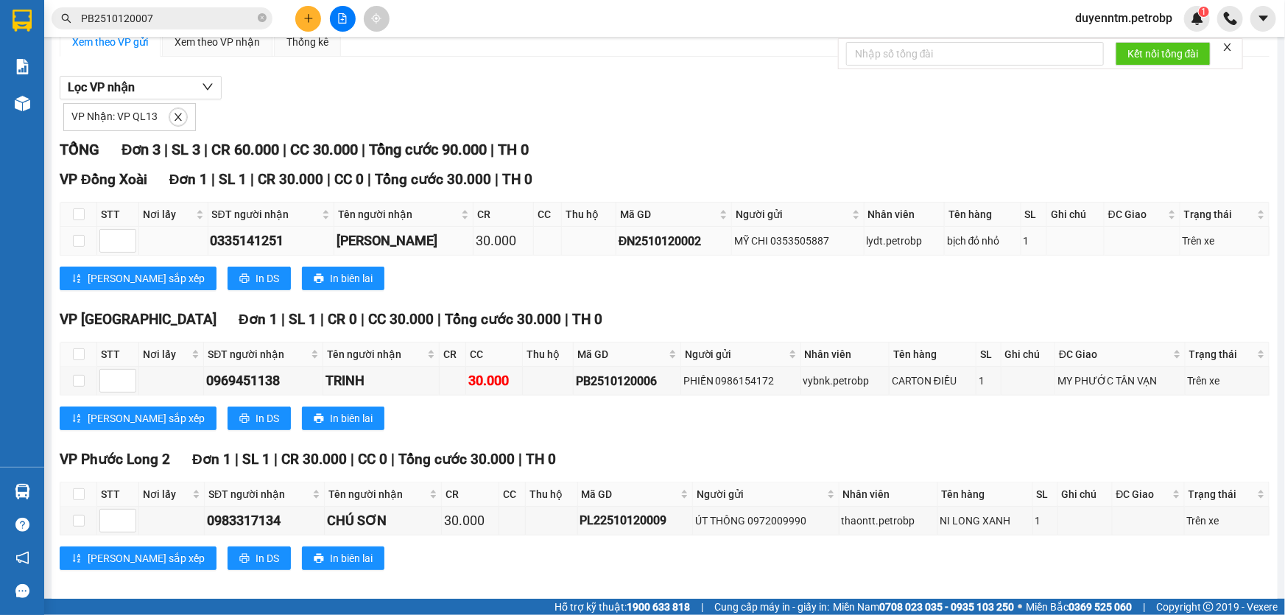
click at [622, 244] on div "ĐN2510120002" at bounding box center [674, 241] width 110 height 18
copy div "ĐN2510120002"
click at [175, 116] on icon "close" at bounding box center [178, 116] width 7 height 7
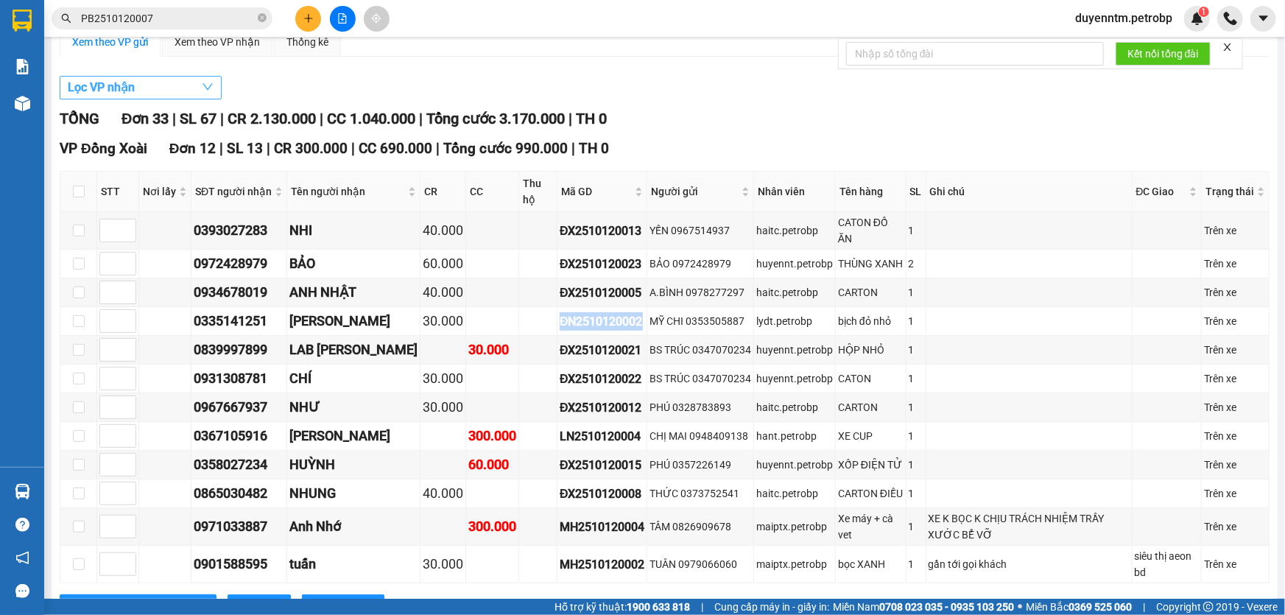
click at [163, 91] on button "Lọc VP nhận" at bounding box center [141, 88] width 162 height 24
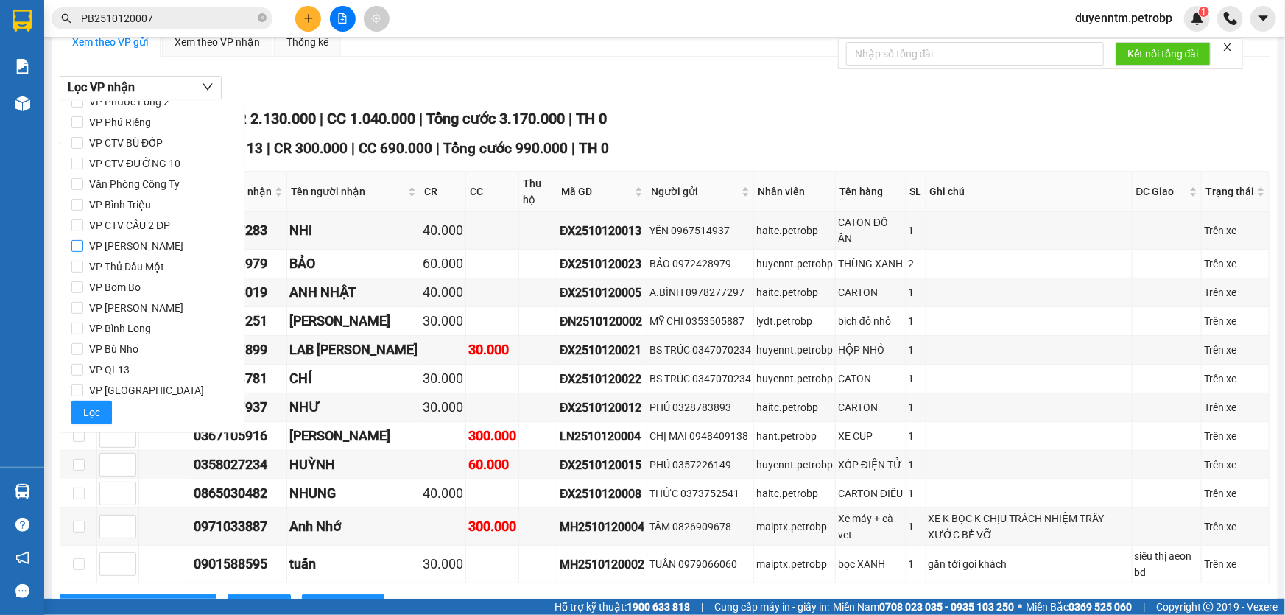
click at [149, 243] on span "VP [PERSON_NAME]" at bounding box center [136, 246] width 106 height 21
click at [83, 243] on input "VP [PERSON_NAME]" at bounding box center [77, 246] width 12 height 12
checkbox input "true"
click at [99, 410] on button "Lọc" at bounding box center [91, 413] width 40 height 24
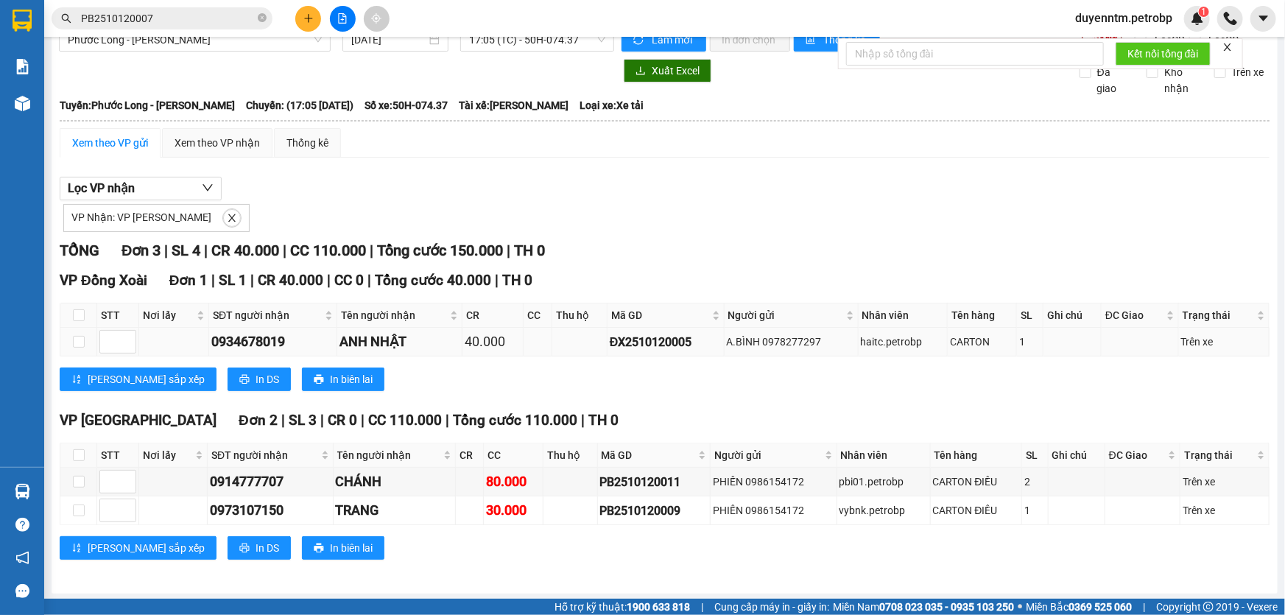
click at [633, 345] on div "ĐX2510120005" at bounding box center [666, 342] width 112 height 18
copy div "ĐX2510120005"
click at [223, 211] on button "button" at bounding box center [232, 218] width 18 height 18
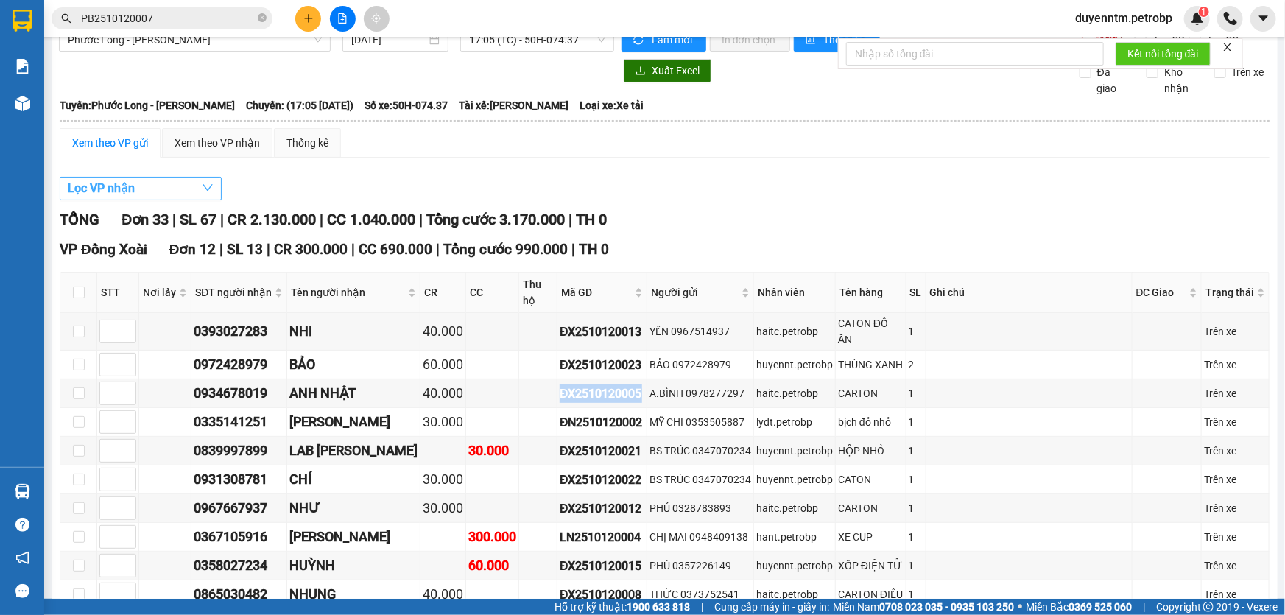
click at [164, 186] on button "Lọc VP nhận" at bounding box center [141, 189] width 162 height 24
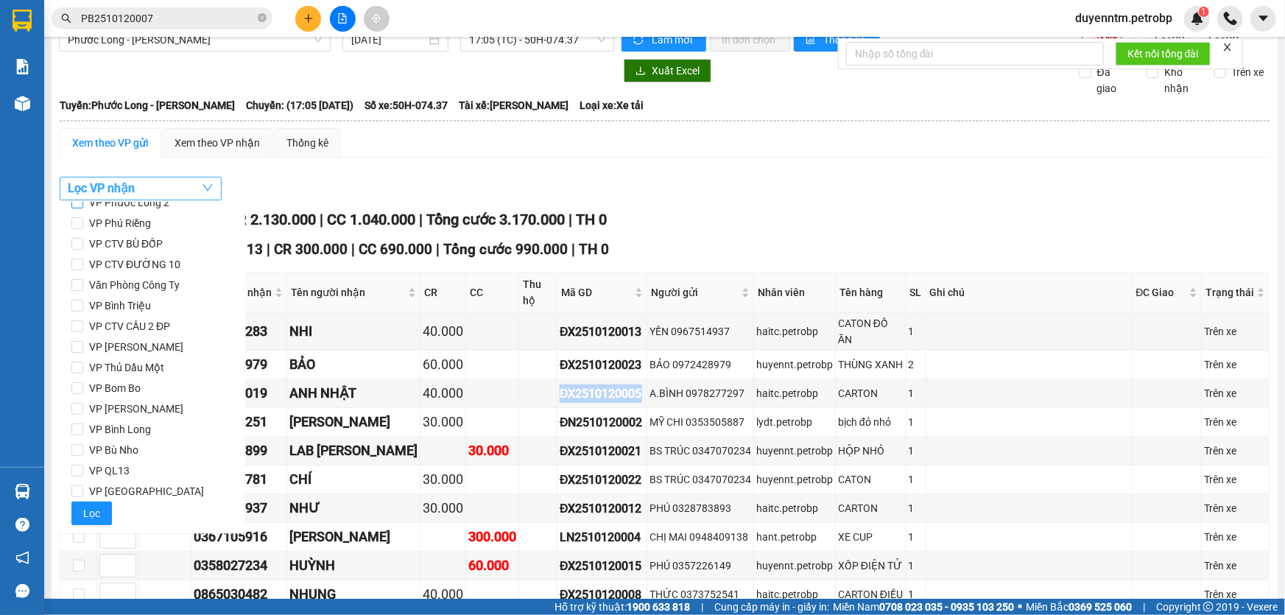
scroll to position [0, 0]
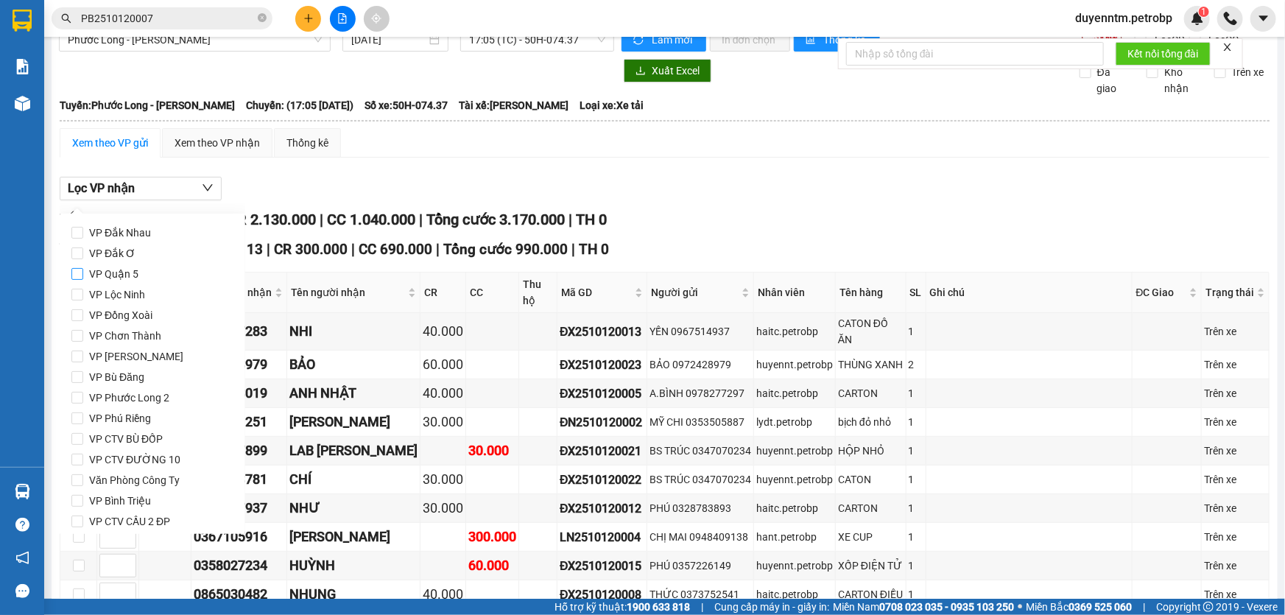
click at [152, 276] on label "VP Quận 5" at bounding box center [152, 274] width 162 height 21
click at [83, 276] on input "VP Quận 5" at bounding box center [77, 274] width 12 height 12
checkbox input "true"
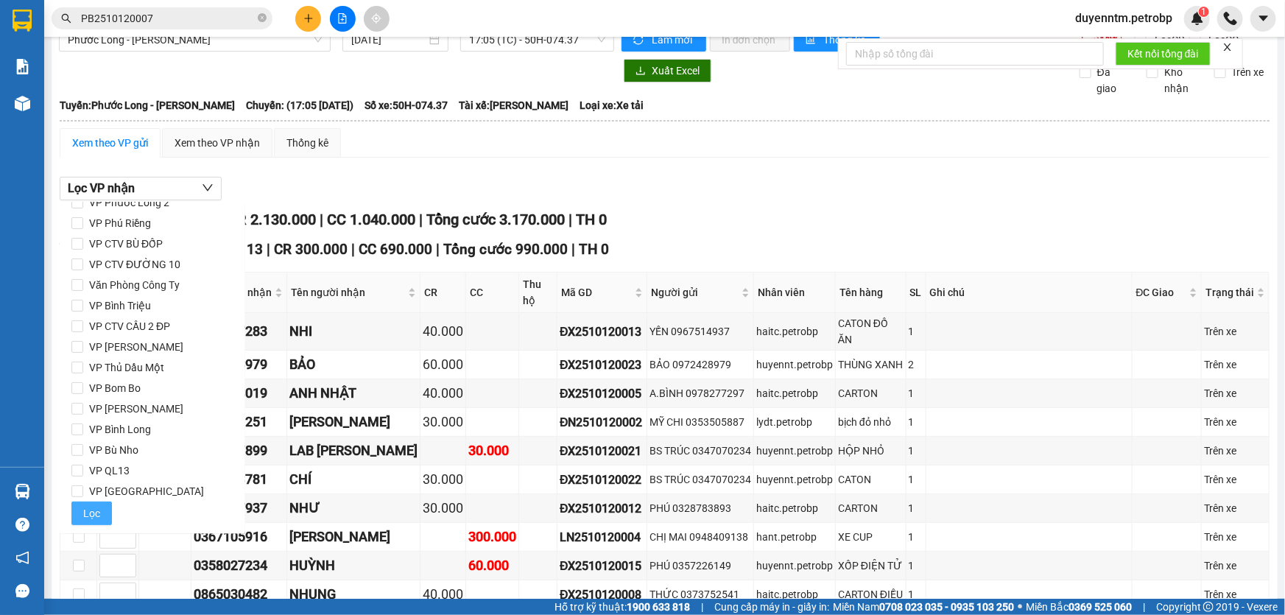
click at [85, 501] on button "Lọc" at bounding box center [91, 513] width 40 height 24
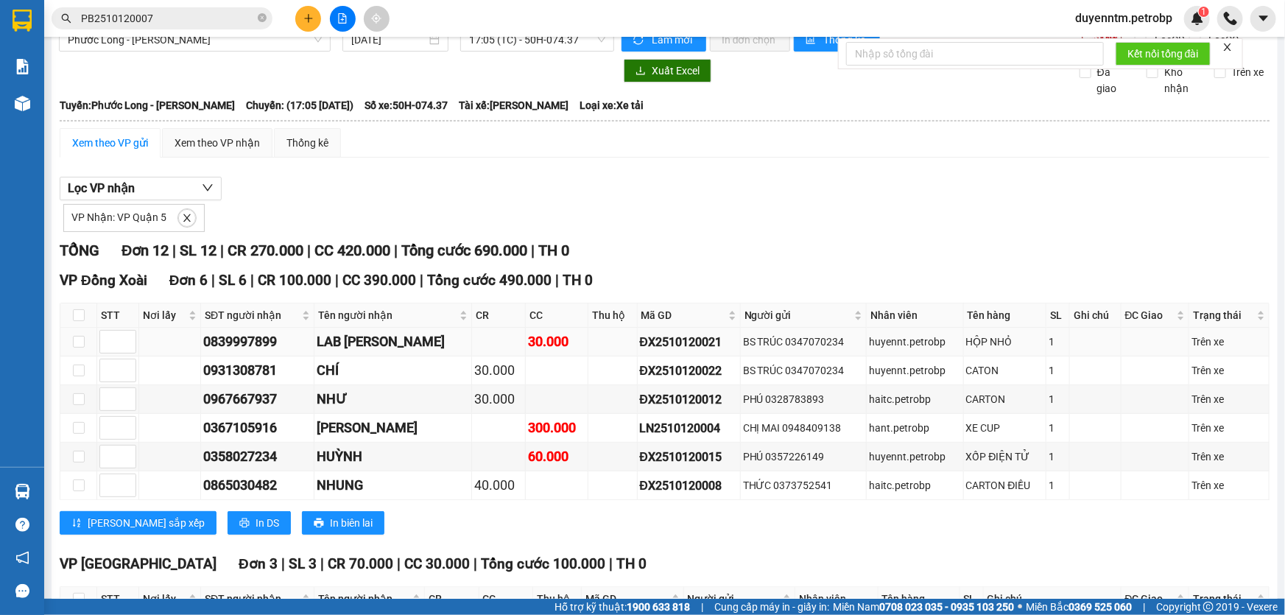
click at [647, 336] on div "ĐX2510120021" at bounding box center [689, 342] width 98 height 18
copy div "ĐX2510120021"
click at [526, 191] on div "Lọc VP nhận VP Nhận: VP Quận 5" at bounding box center [665, 204] width 1210 height 55
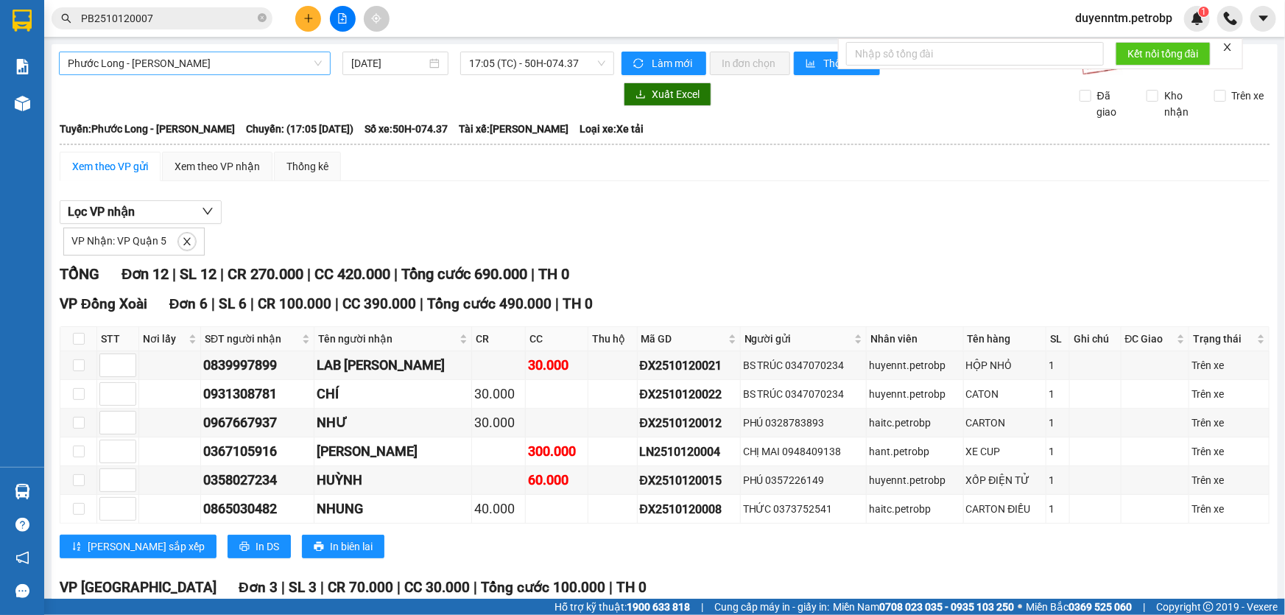
click at [217, 68] on span "Phước Long - [PERSON_NAME]" at bounding box center [195, 63] width 254 height 22
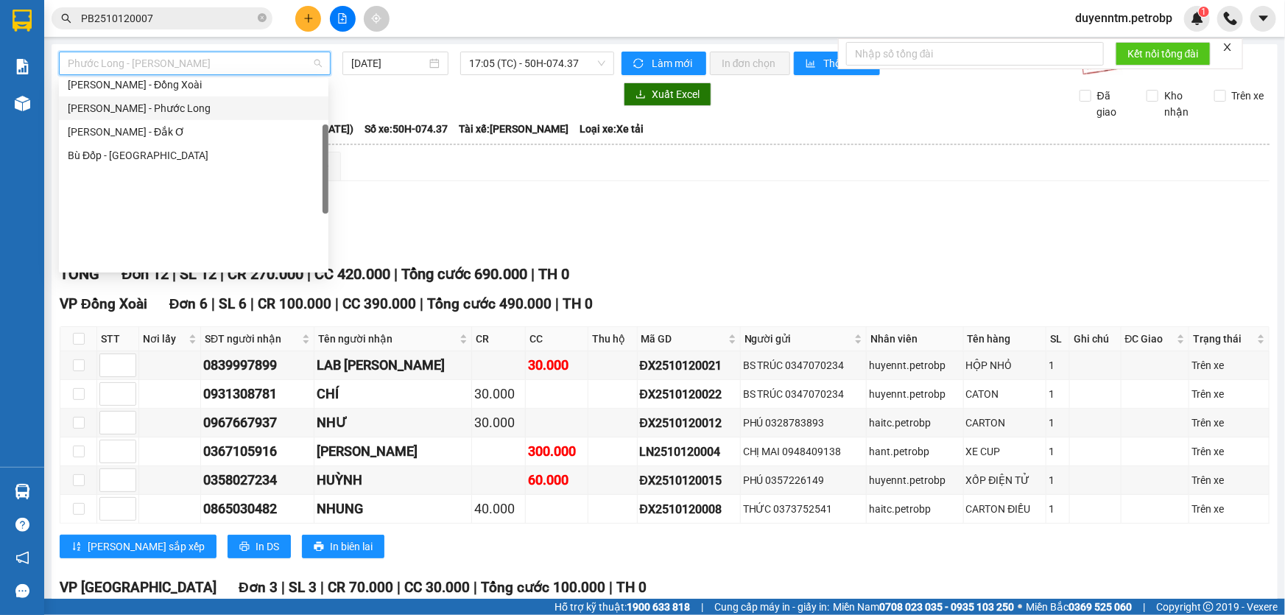
scroll to position [66, 0]
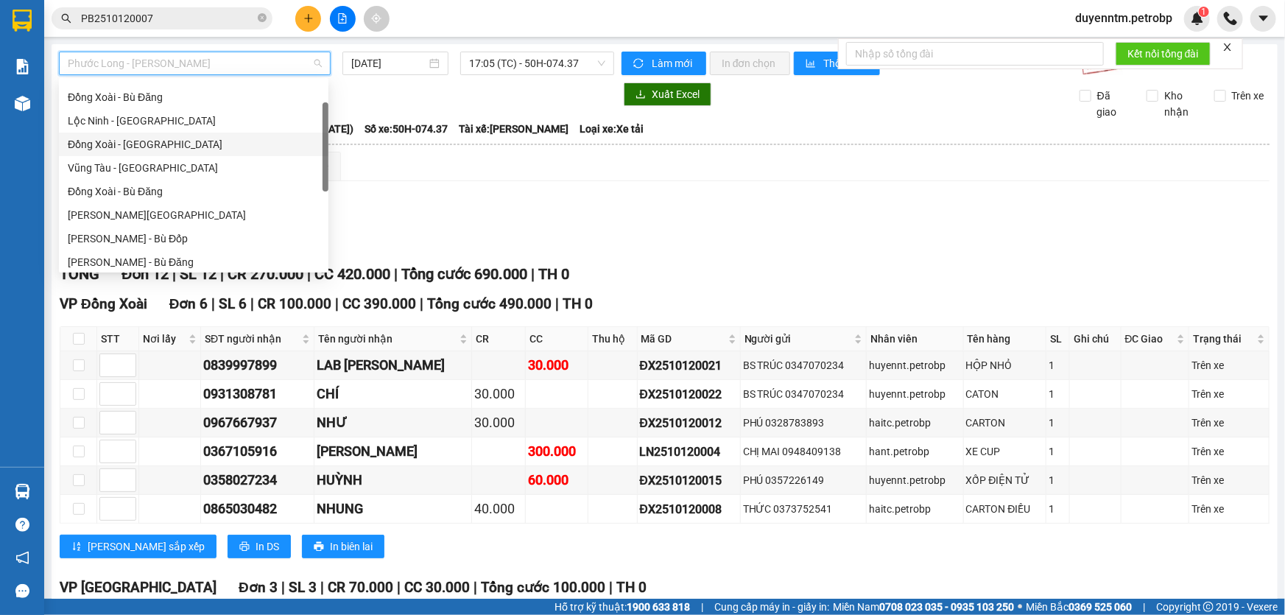
click at [158, 150] on div "Đồng Xoài - [GEOGRAPHIC_DATA]" at bounding box center [194, 144] width 252 height 16
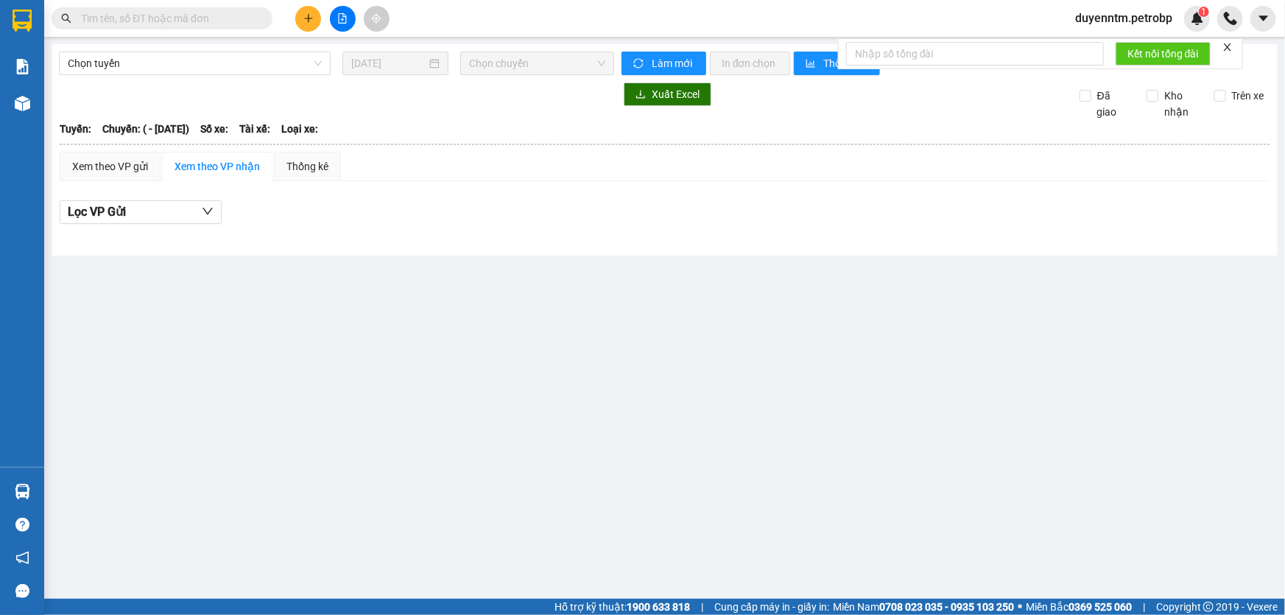
type input "[DATE]"
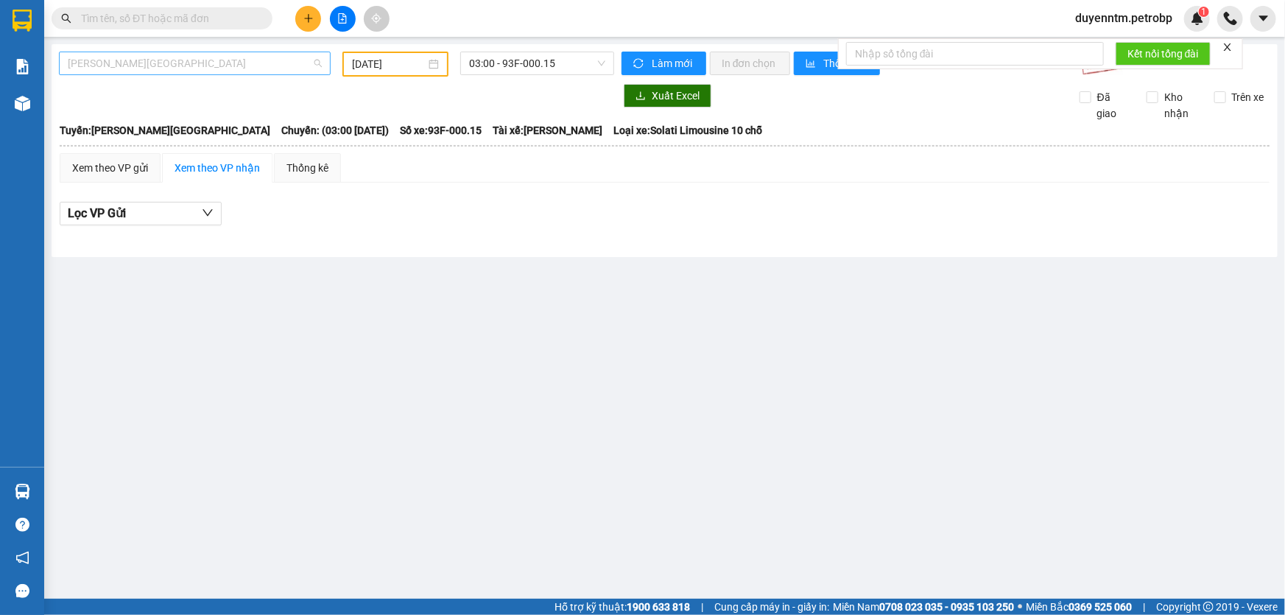
click at [183, 66] on span "Lộc Ninh - Hồ Chí Minh" at bounding box center [195, 63] width 254 height 22
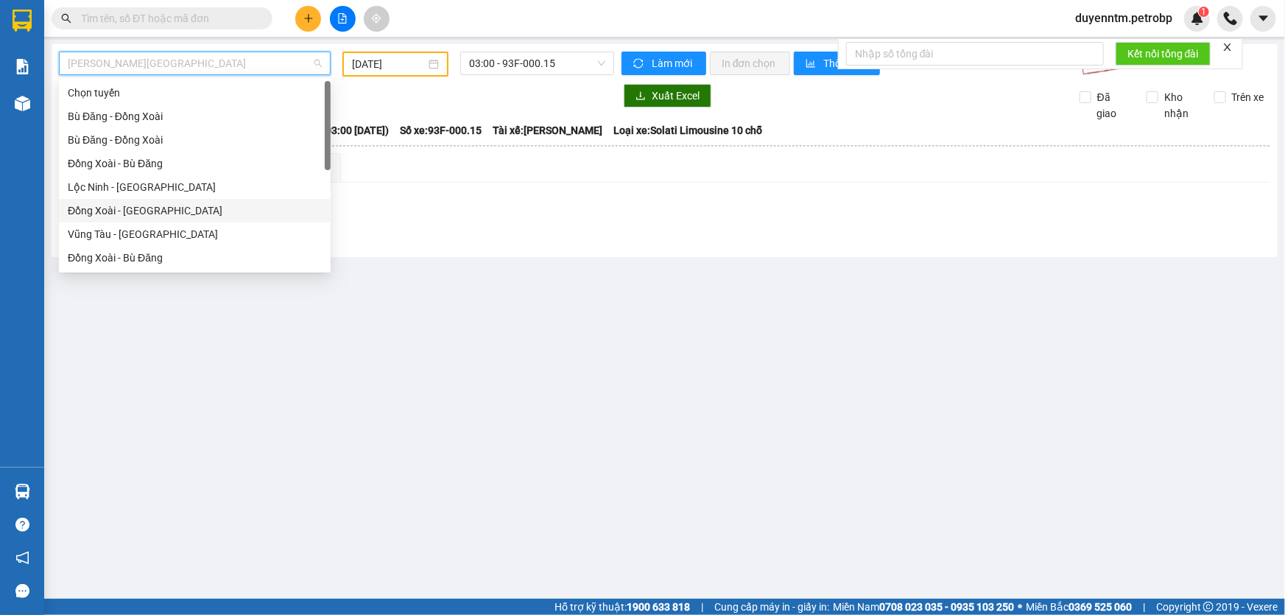
click at [133, 208] on div "Đồng Xoài - [GEOGRAPHIC_DATA]" at bounding box center [195, 210] width 254 height 16
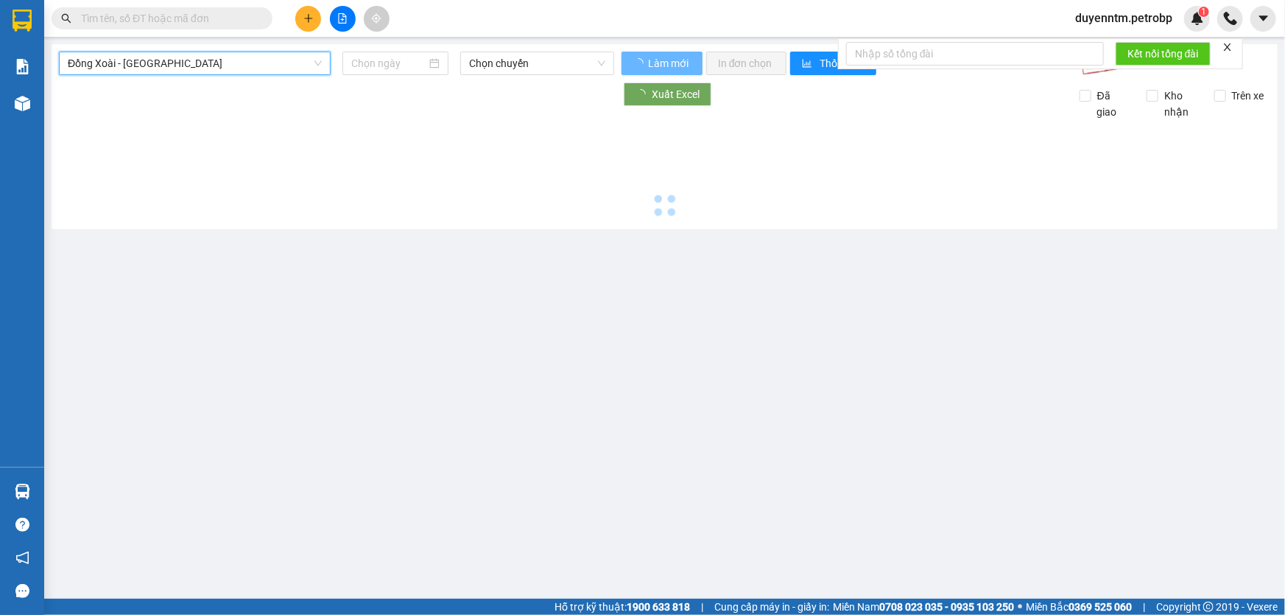
type input "[DATE]"
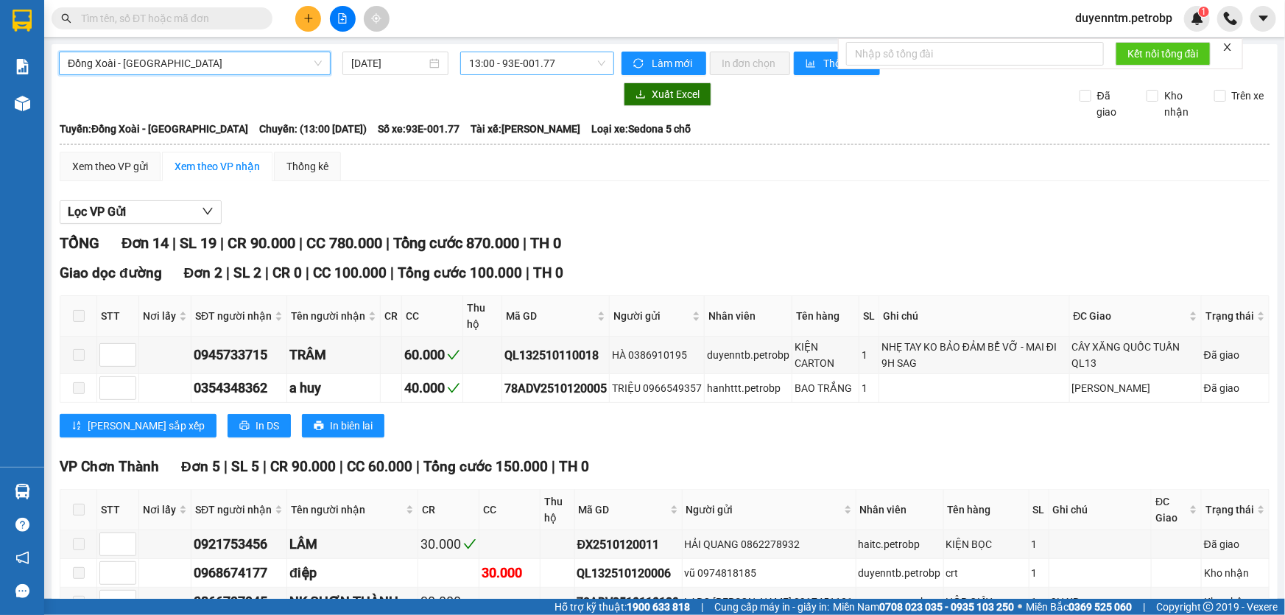
click at [510, 68] on span "13:00 - 93E-001.77" at bounding box center [537, 63] width 136 height 22
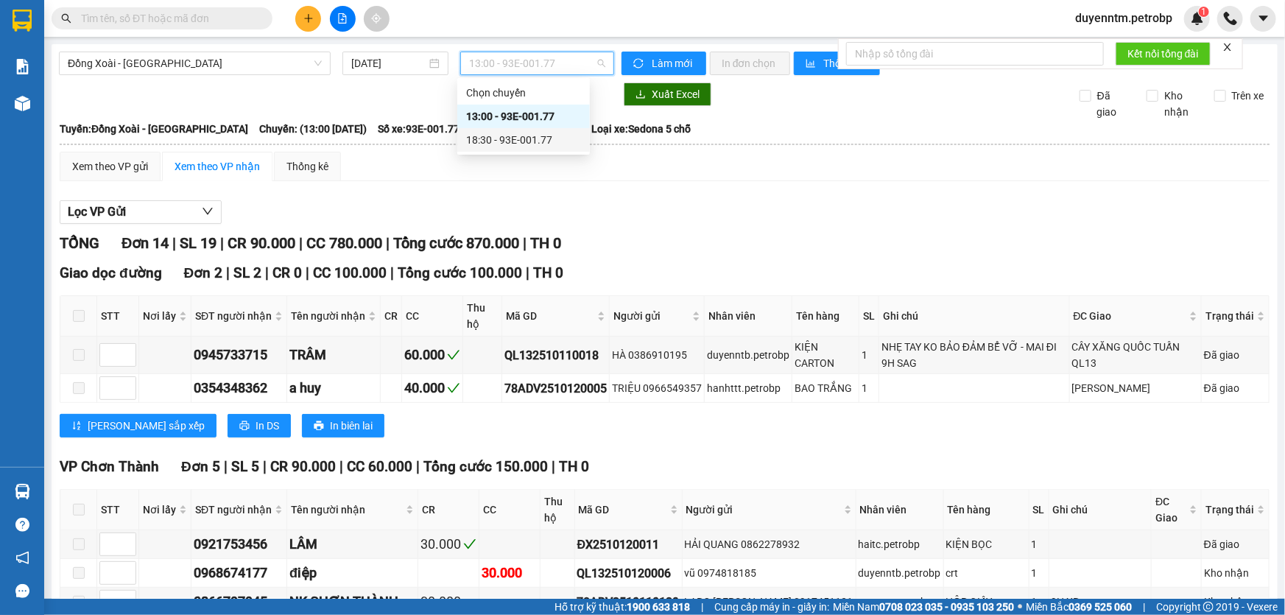
click at [510, 134] on div "18:30 - 93E-001.77" at bounding box center [523, 140] width 115 height 16
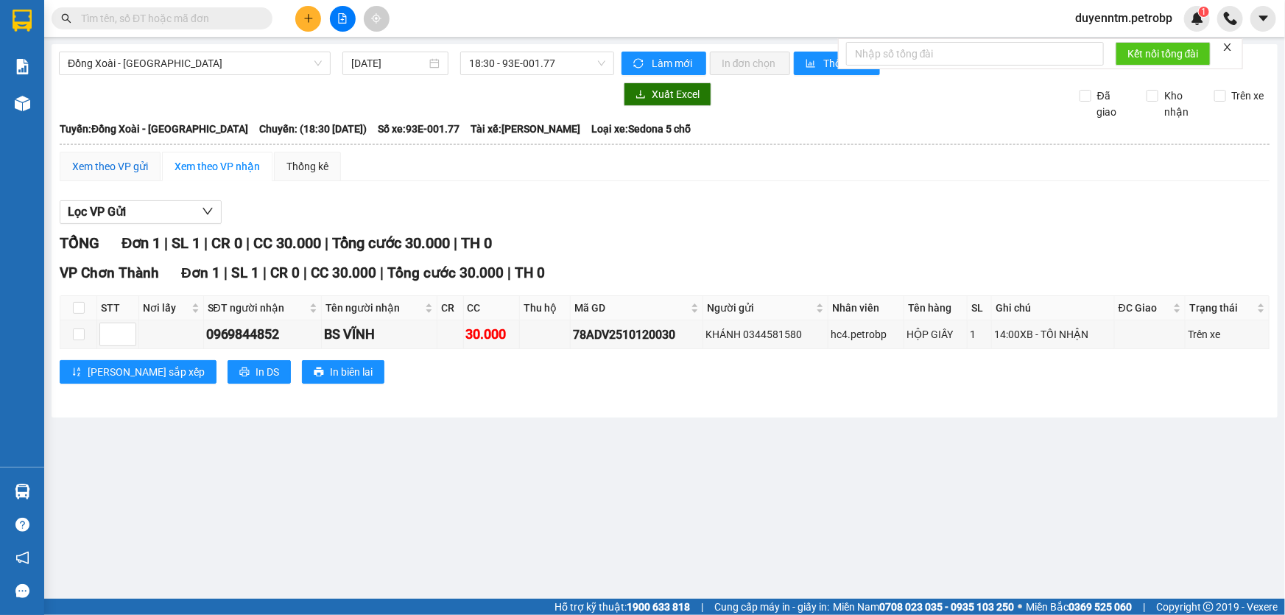
click at [135, 165] on div "Xem theo VP gửi" at bounding box center [110, 166] width 76 height 16
